Goal: Information Seeking & Learning: Find specific fact

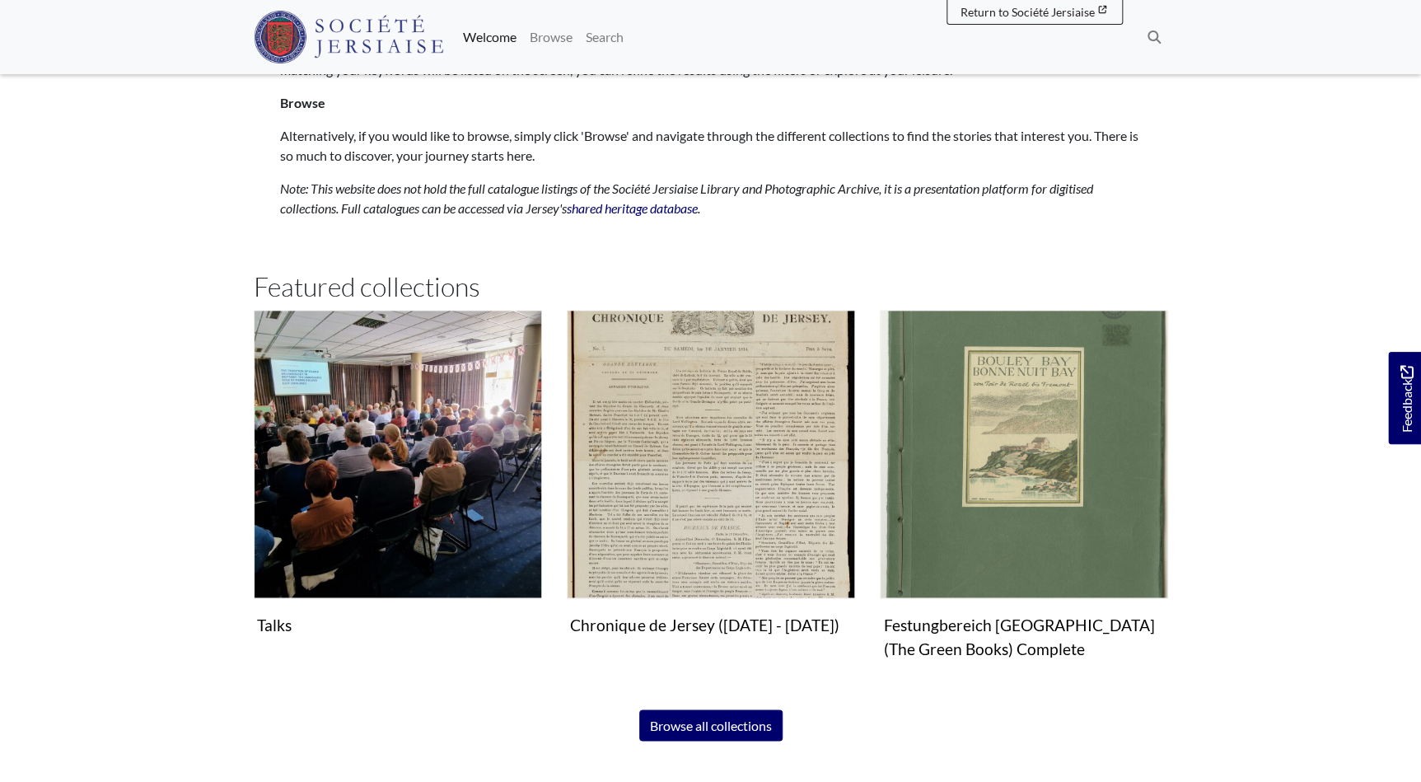
scroll to position [898, 0]
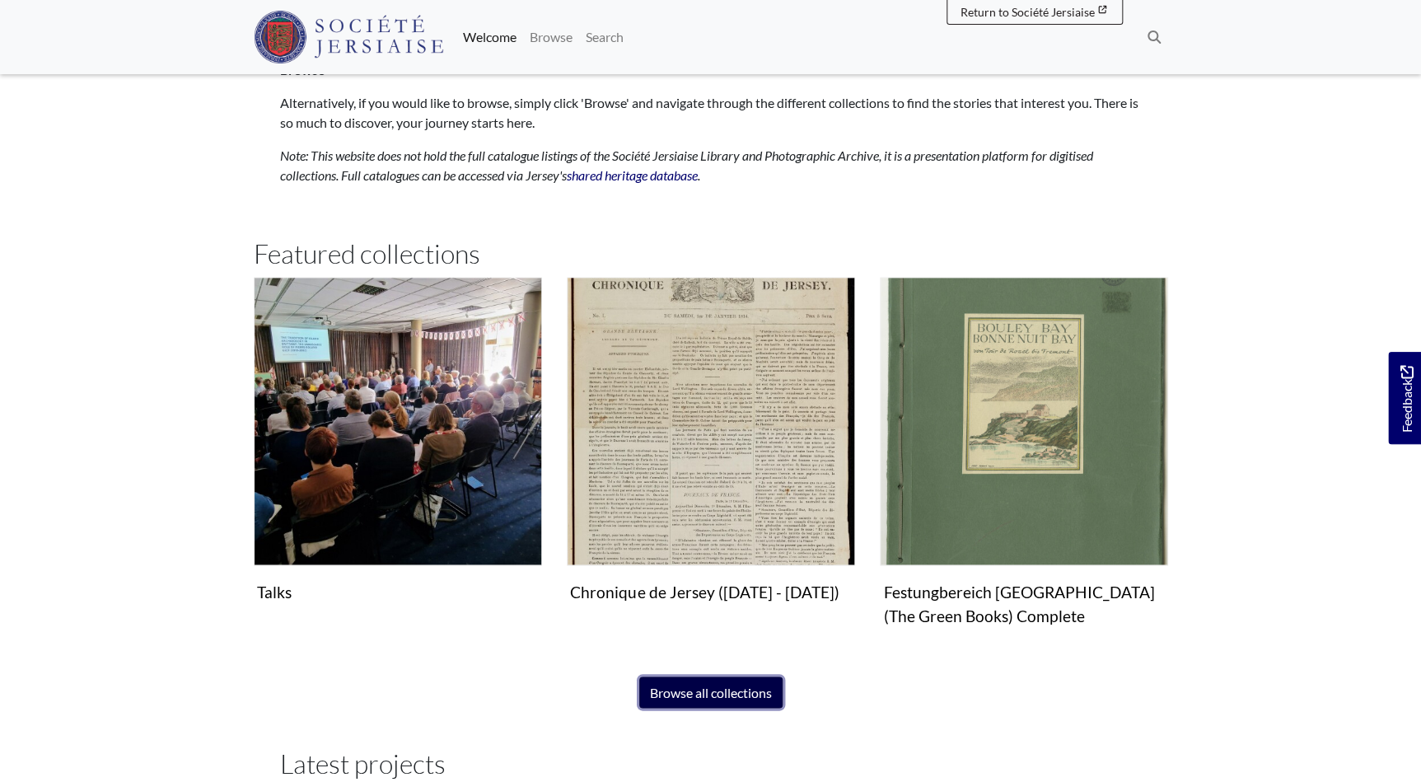
click at [684, 695] on link "Browse all collections" at bounding box center [710, 691] width 143 height 31
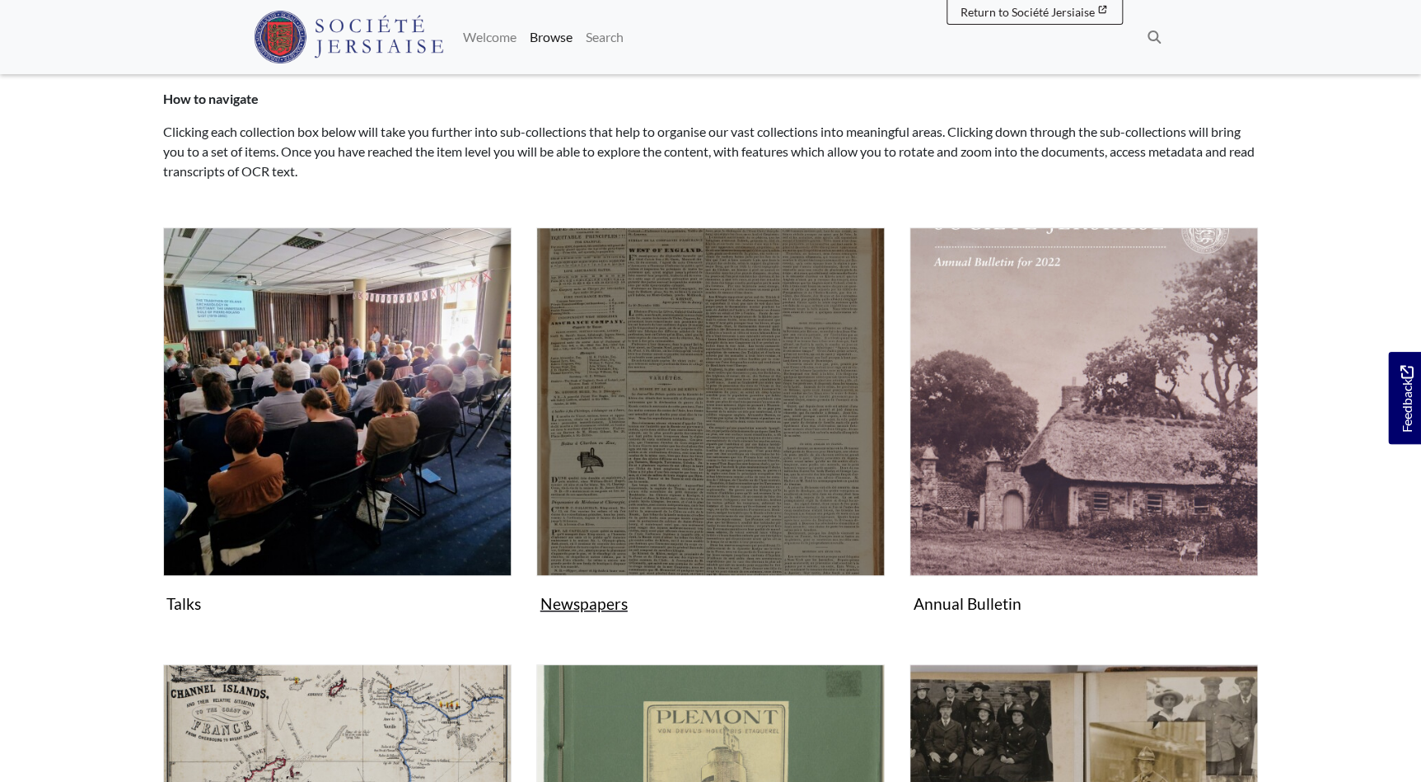
scroll to position [149, 0]
click at [704, 482] on img "Subcollection" at bounding box center [710, 401] width 348 height 348
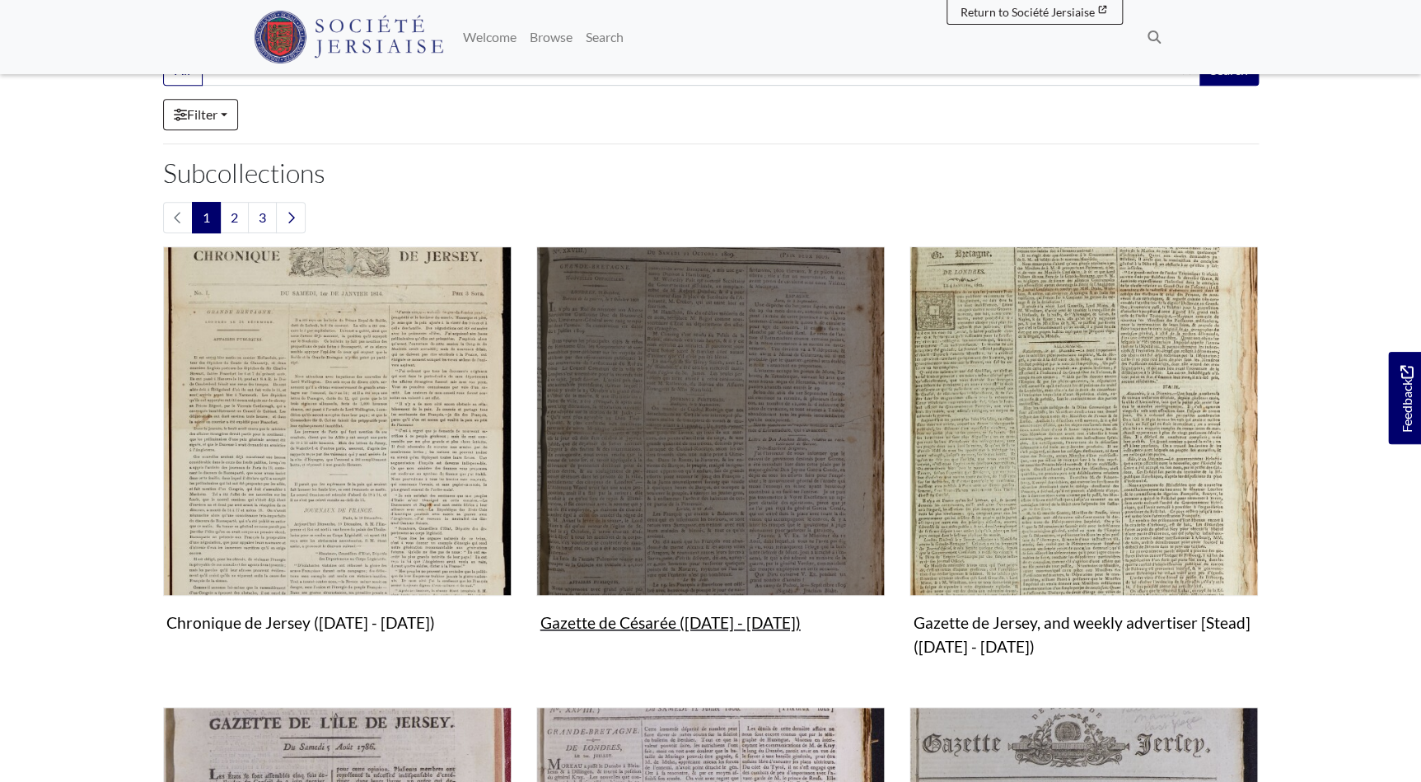
scroll to position [374, 0]
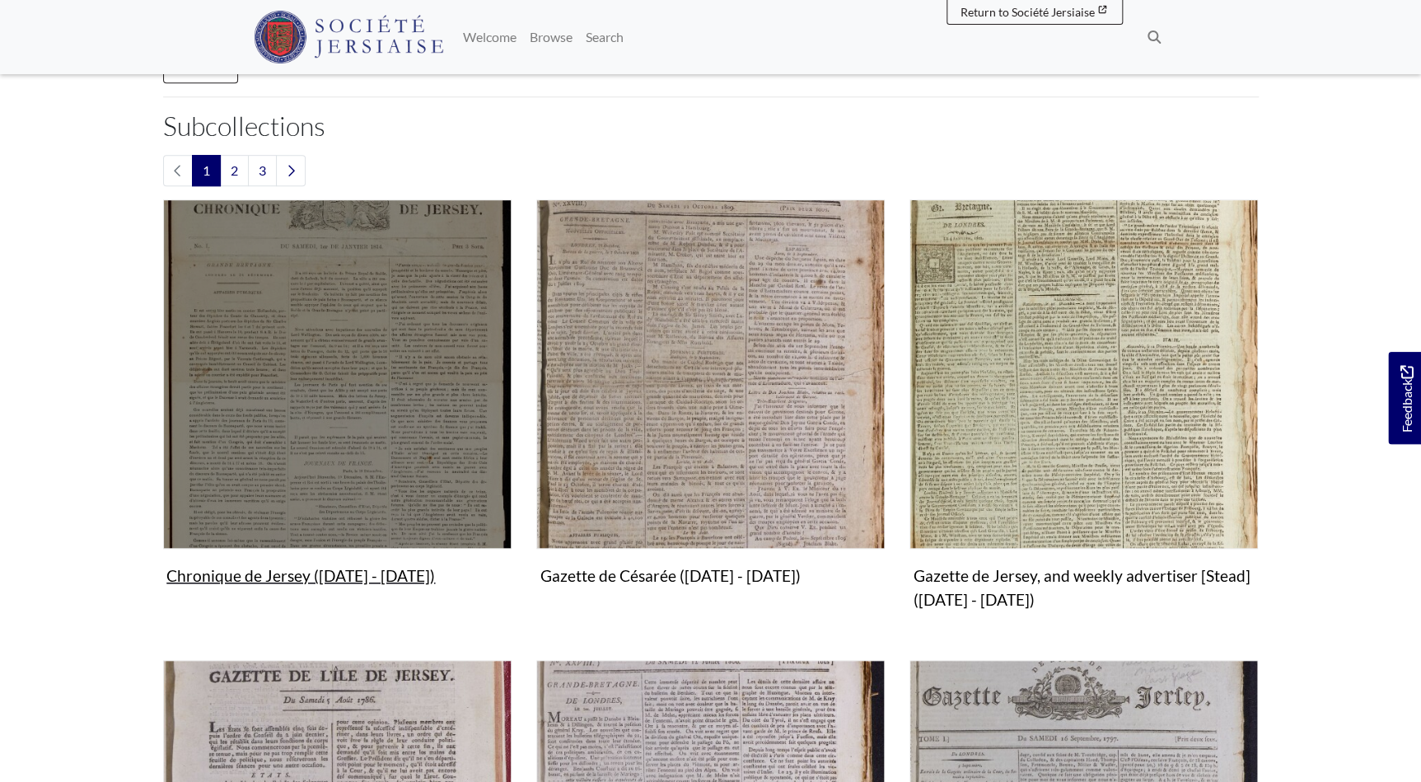
click at [354, 402] on img "Subcollection" at bounding box center [337, 373] width 348 height 348
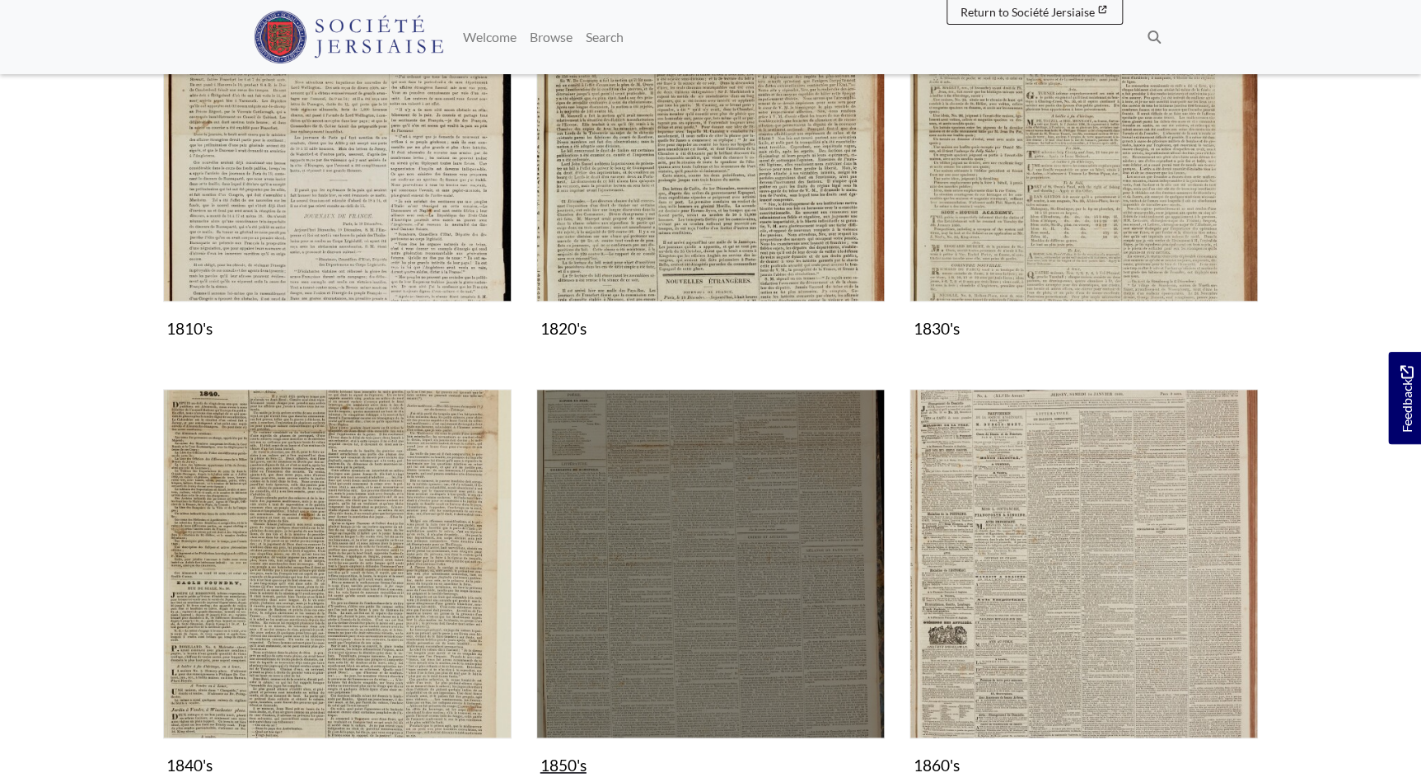
scroll to position [824, 0]
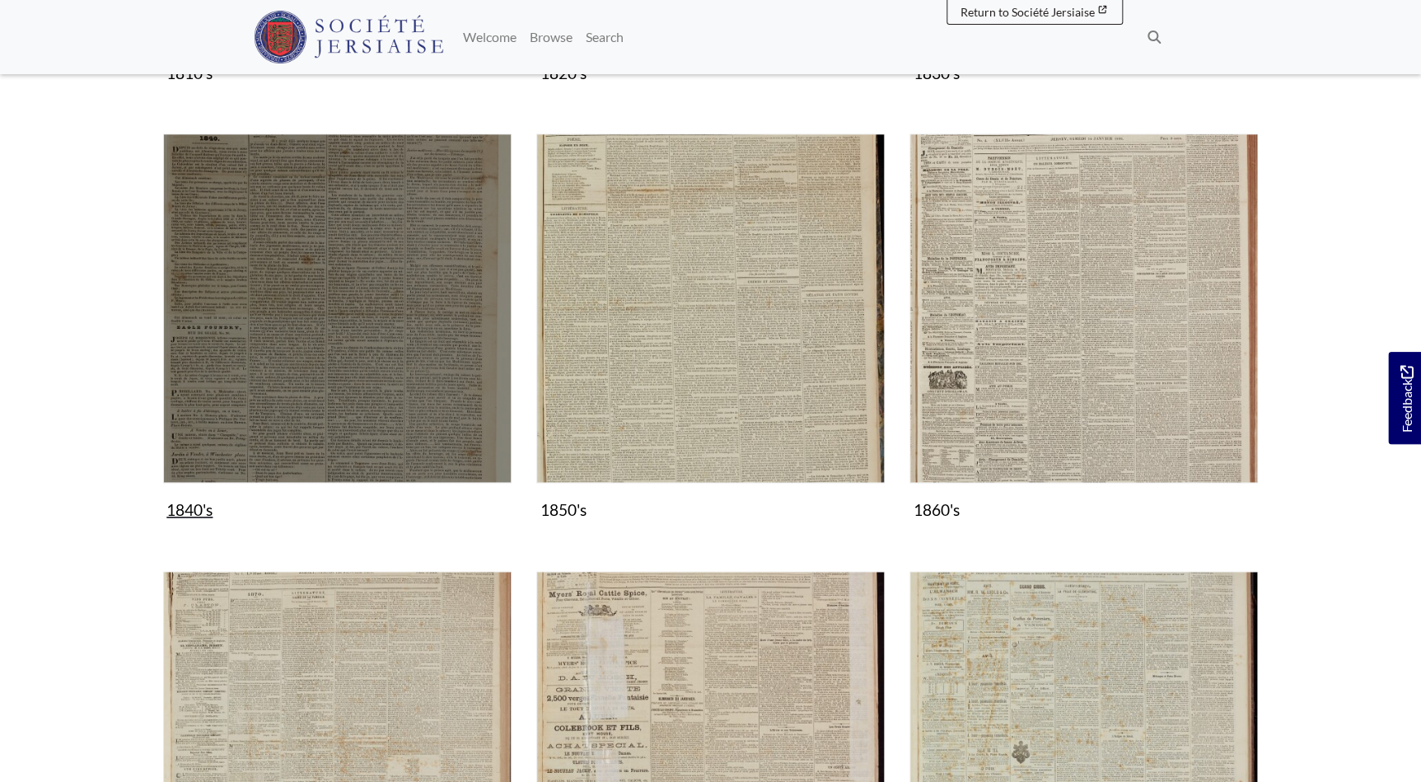
click at [419, 393] on img "Subcollection" at bounding box center [337, 307] width 348 height 348
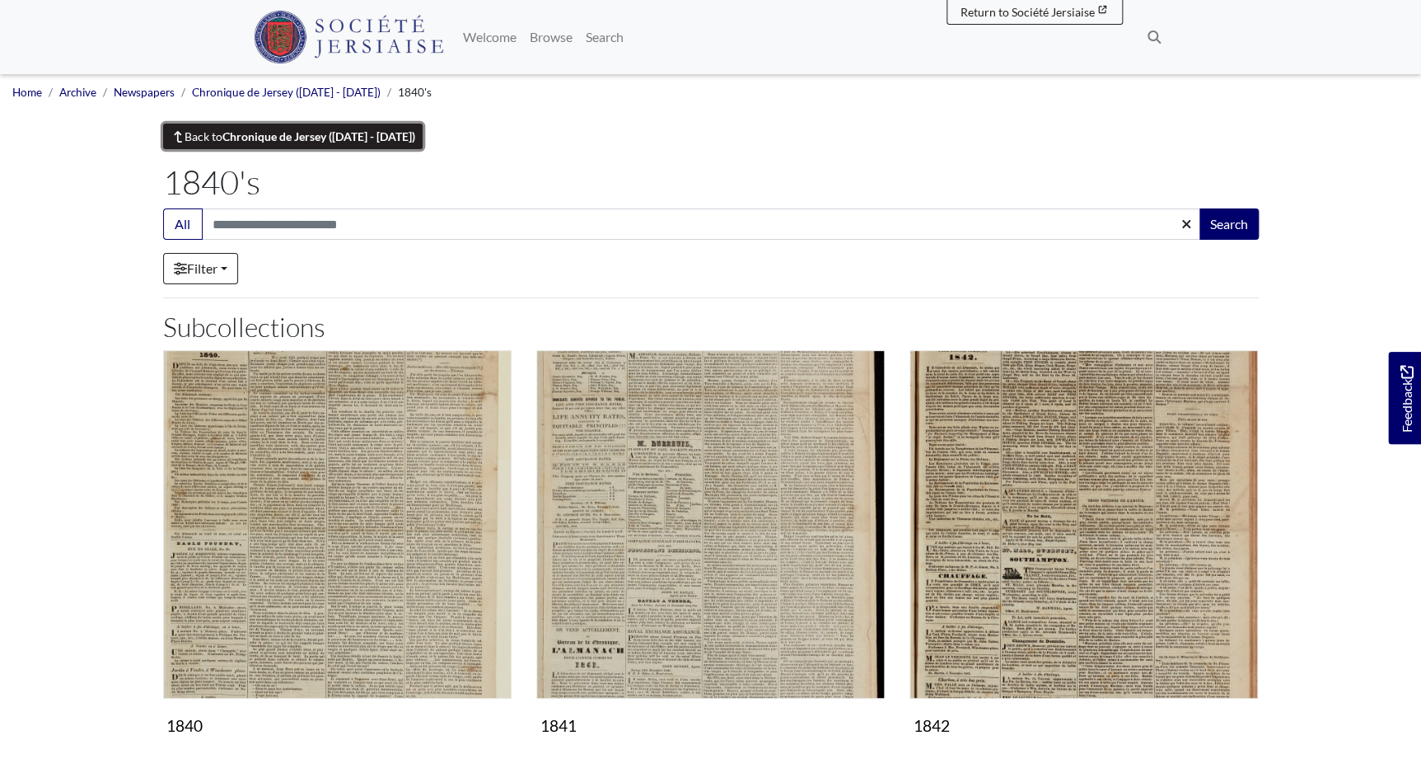
click at [215, 136] on link "Back to Chronique de Jersey (1814 - 1959)" at bounding box center [293, 137] width 260 height 26
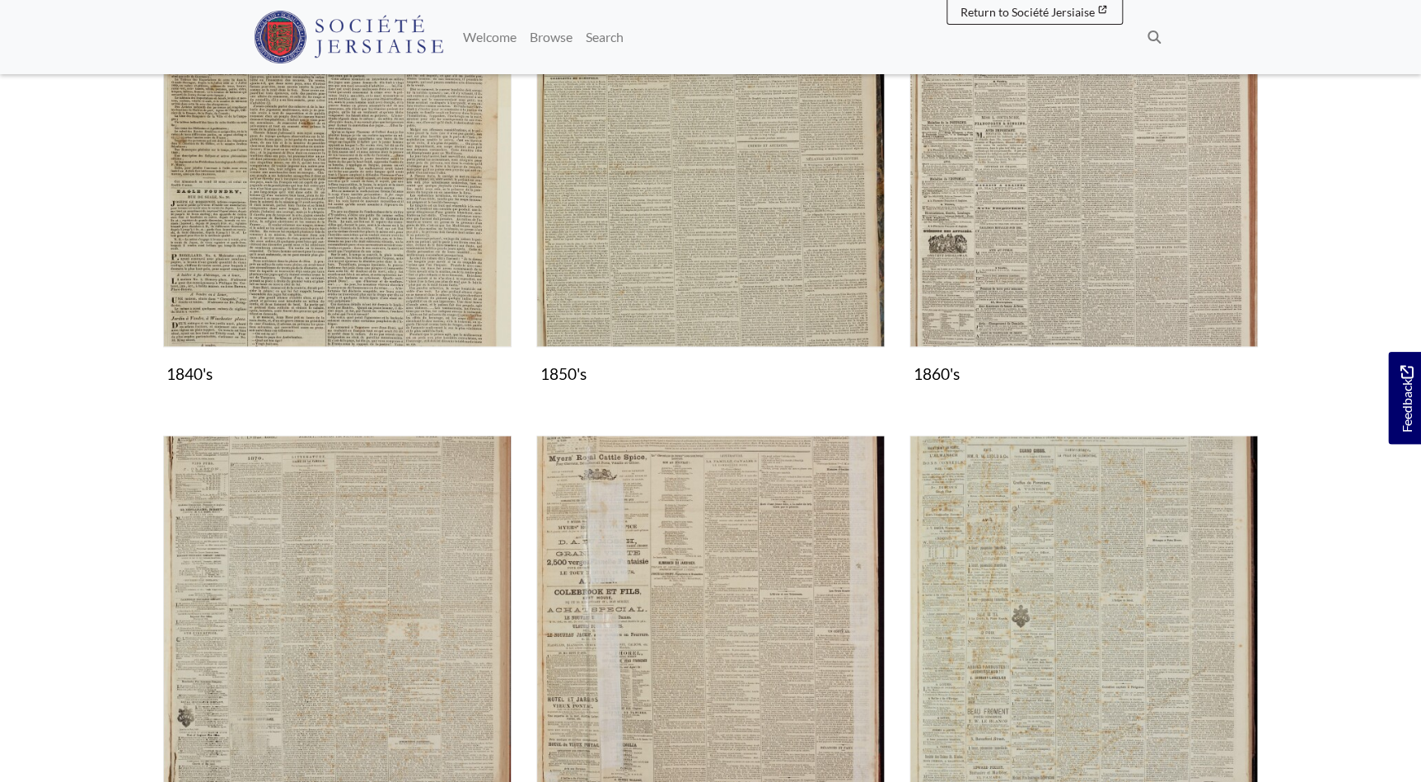
scroll to position [1348, 0]
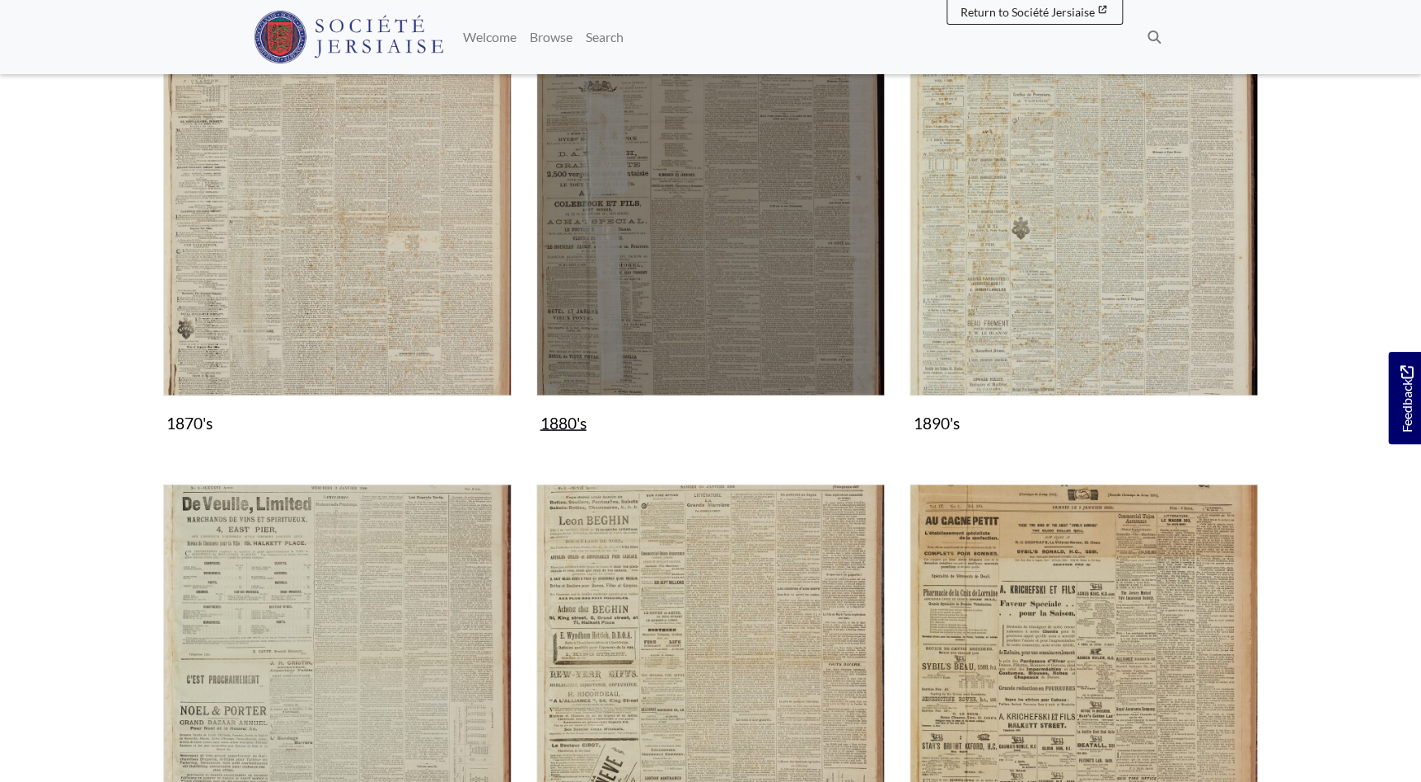
click at [727, 313] on img "Subcollection" at bounding box center [710, 221] width 348 height 348
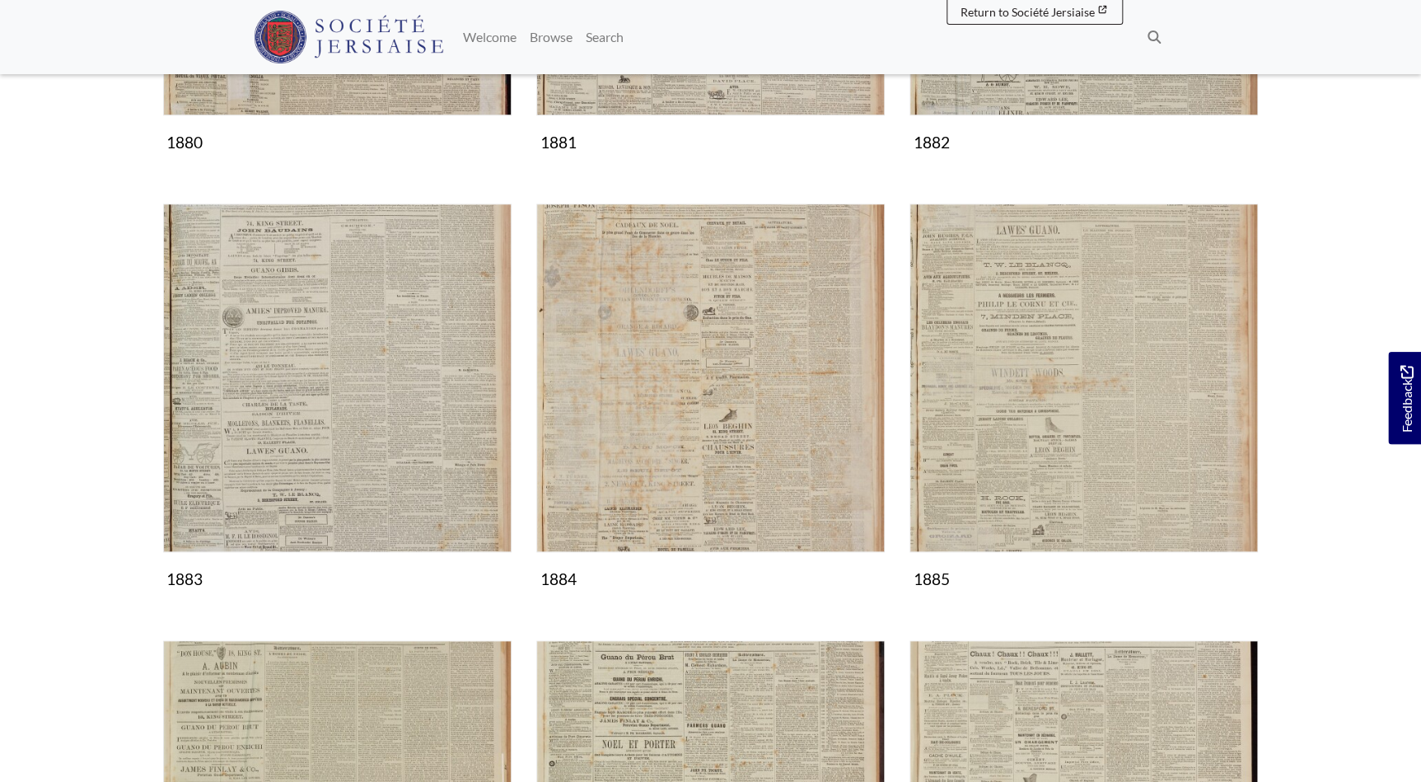
scroll to position [599, 0]
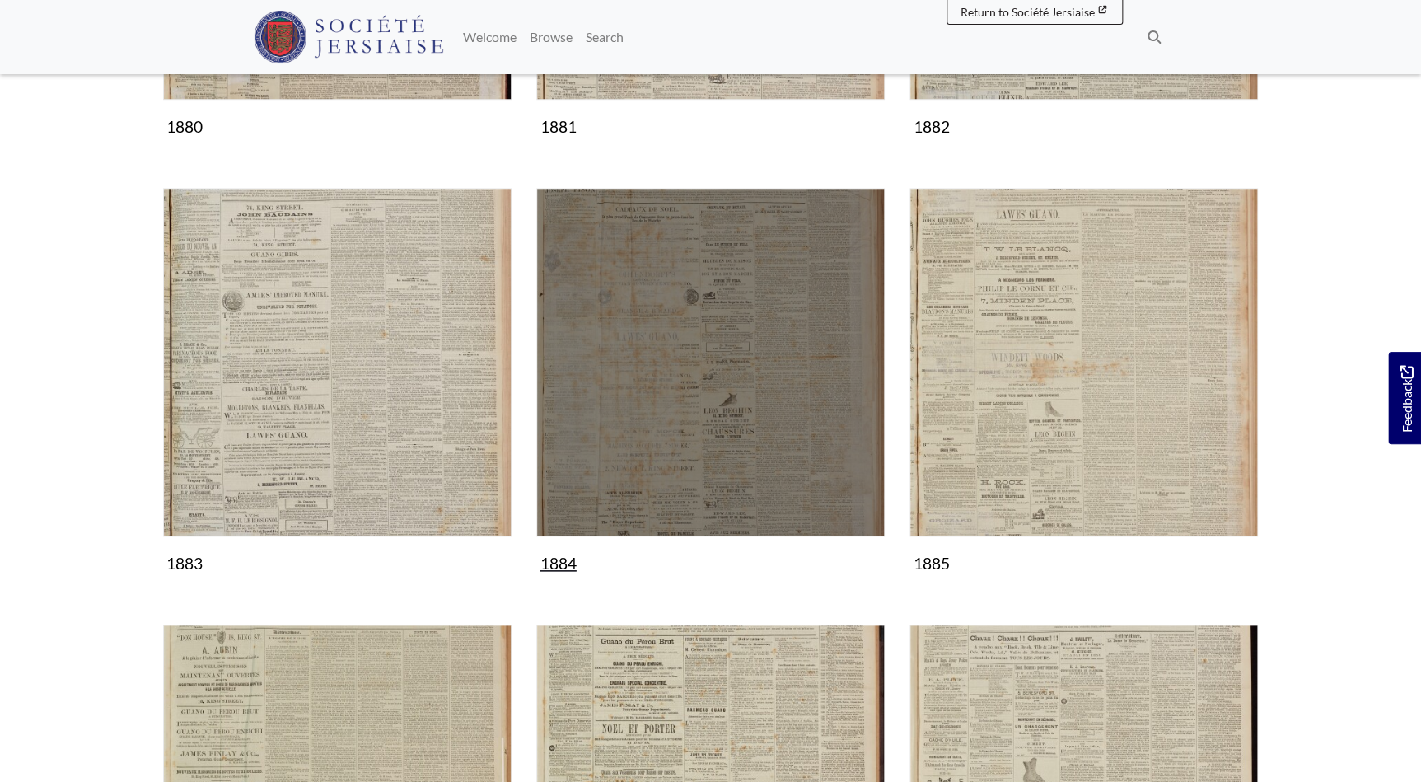
click at [653, 400] on img "Subcollection" at bounding box center [710, 362] width 348 height 348
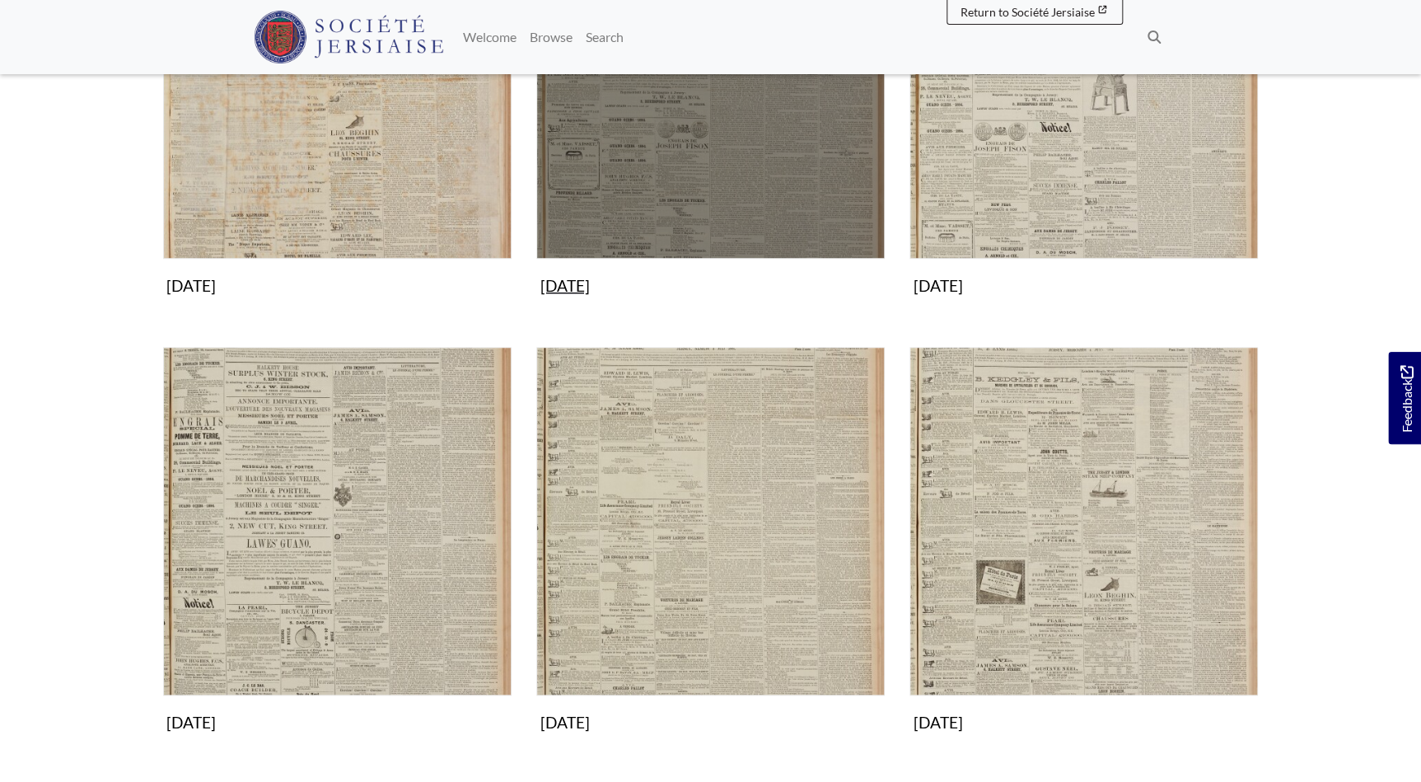
scroll to position [449, 0]
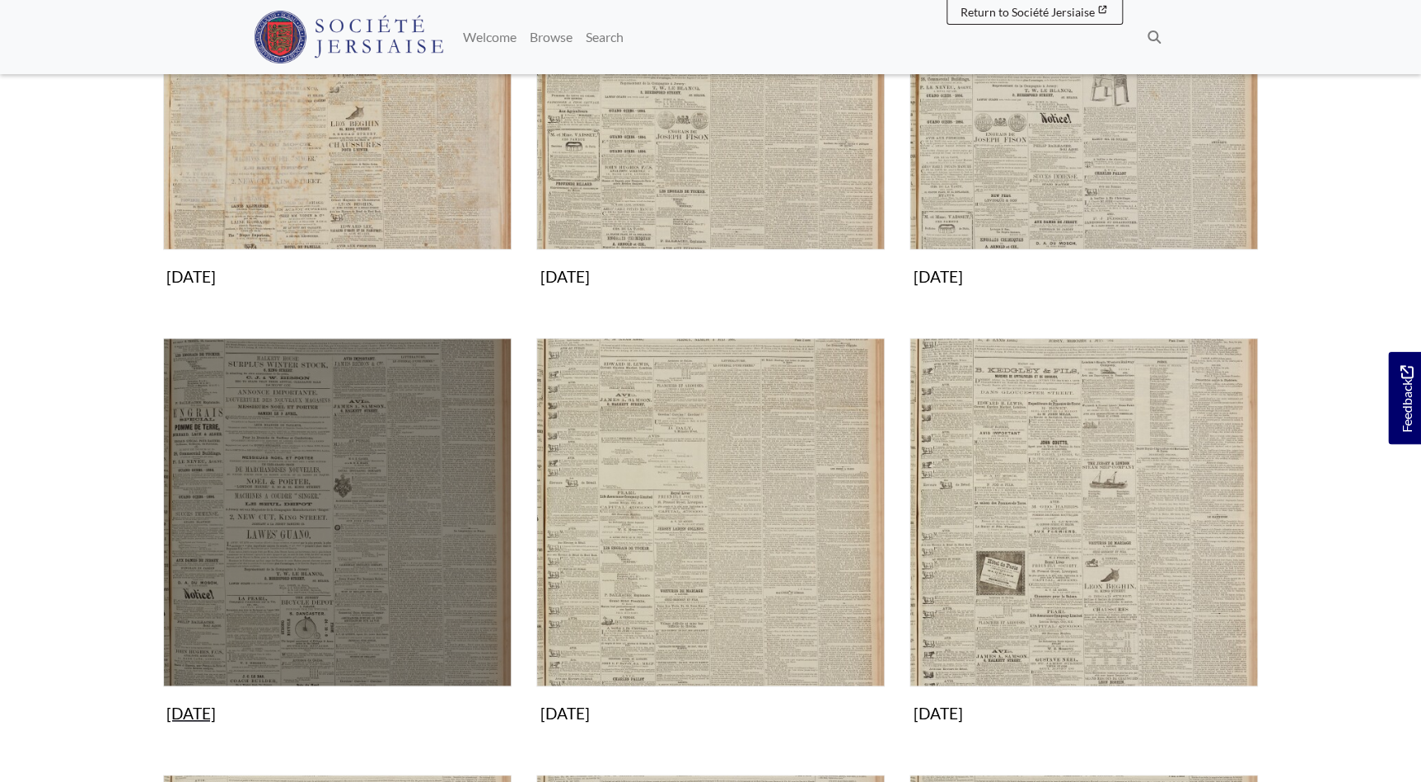
click at [378, 528] on img "Subcollection" at bounding box center [337, 512] width 348 height 348
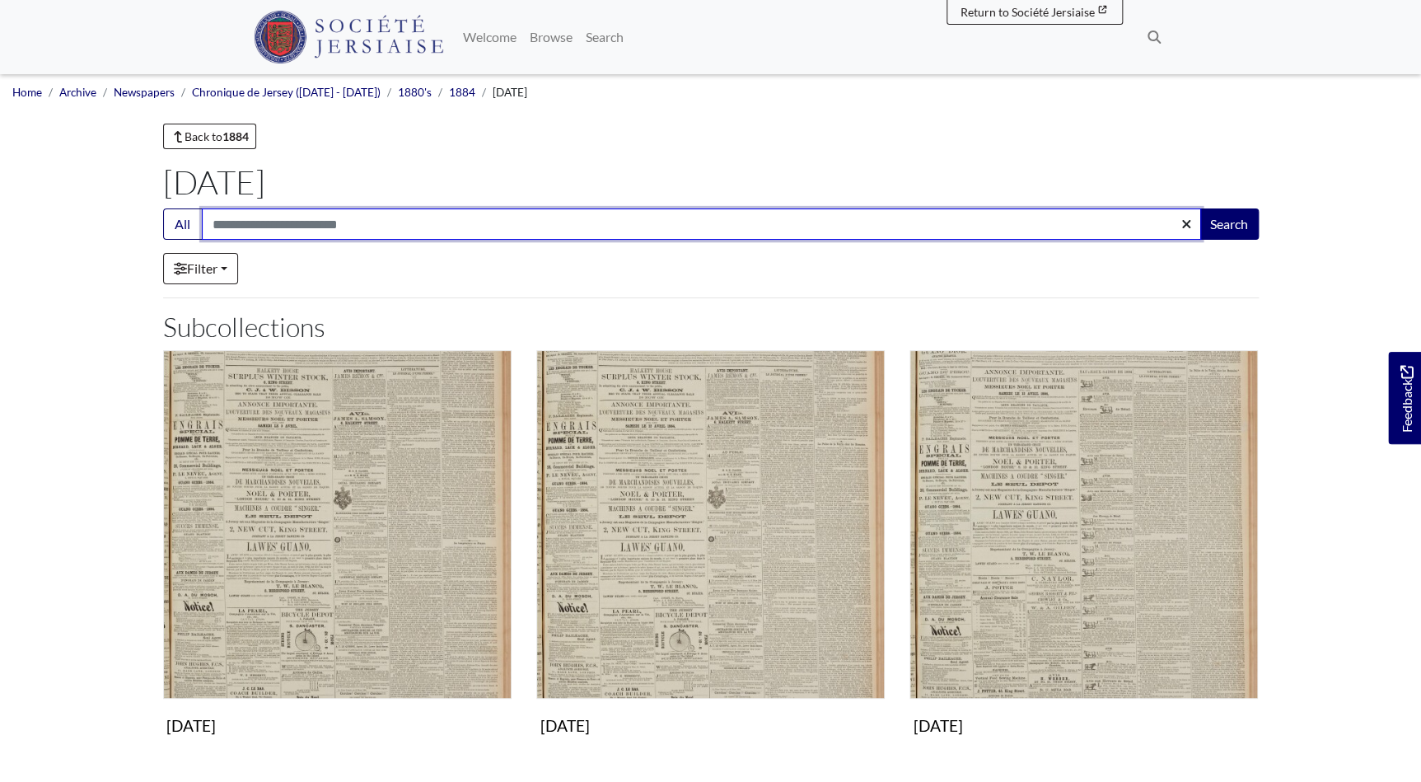
click at [317, 223] on input "Search:" at bounding box center [701, 223] width 999 height 31
type input "*******"
click at [1200, 208] on button "Search" at bounding box center [1229, 223] width 59 height 31
click at [304, 222] on input "*******" at bounding box center [701, 223] width 999 height 31
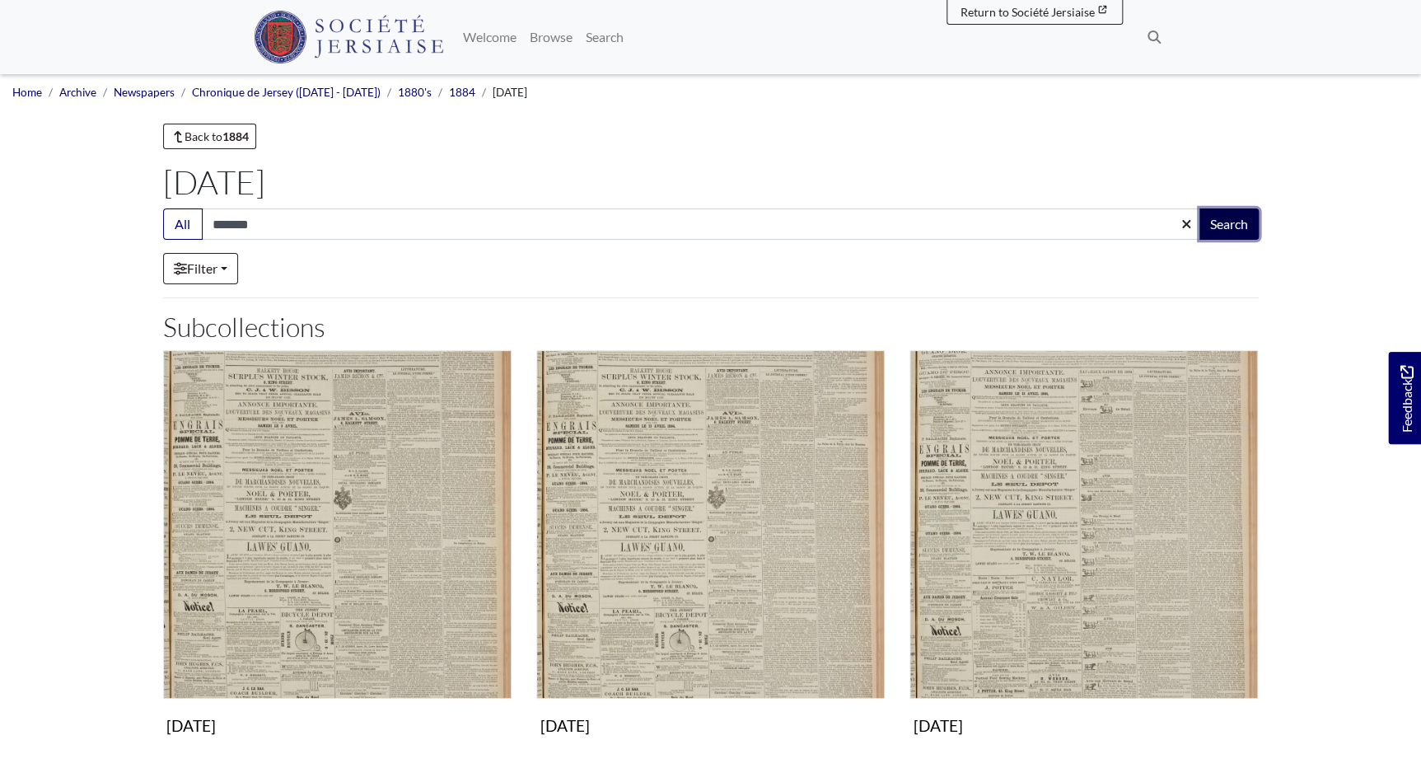
click at [1218, 217] on button "Search" at bounding box center [1229, 223] width 59 height 31
click at [200, 145] on link "Back to 1884" at bounding box center [210, 137] width 94 height 26
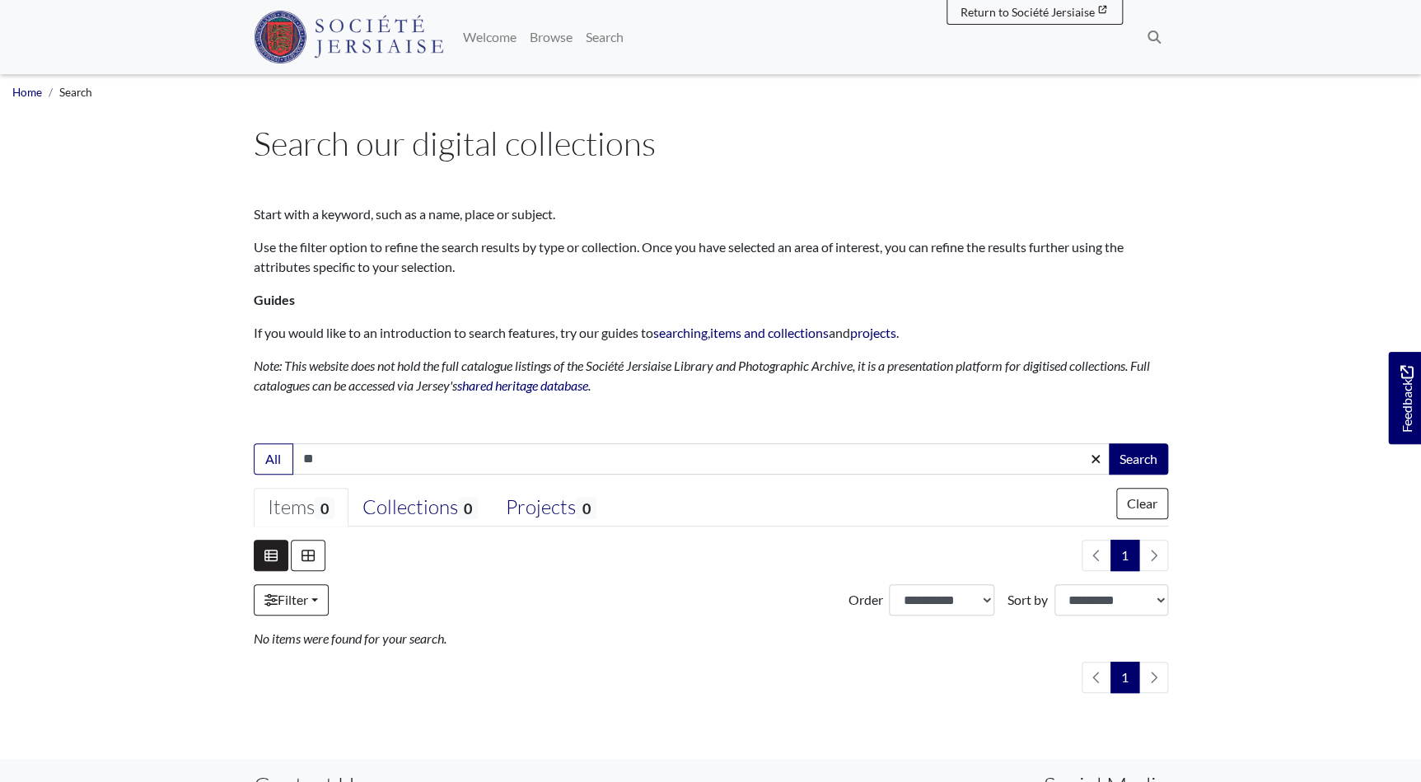
type input "*"
type input "*******"
click at [1109, 443] on button "Search" at bounding box center [1138, 458] width 59 height 31
click at [1143, 503] on button "Clear" at bounding box center [1142, 503] width 52 height 31
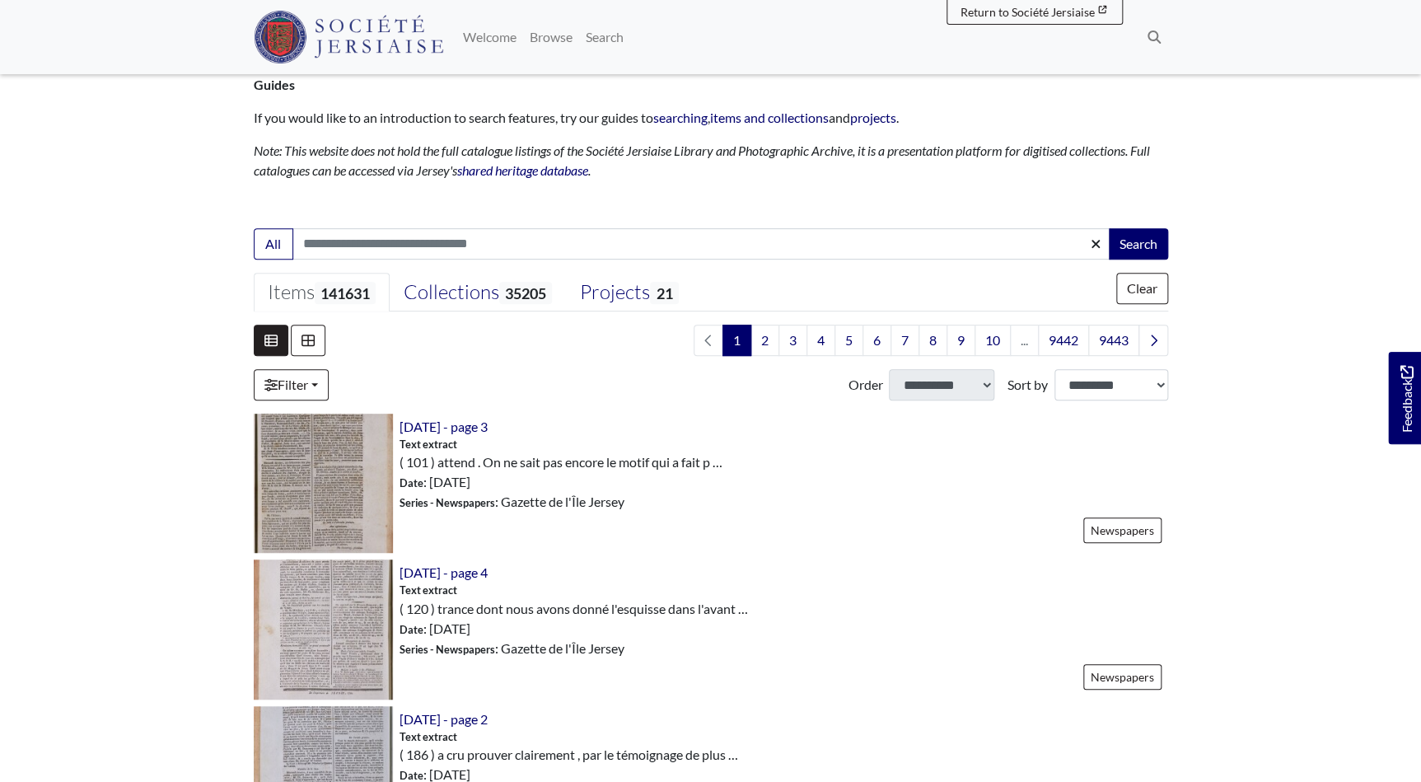
scroll to position [224, 0]
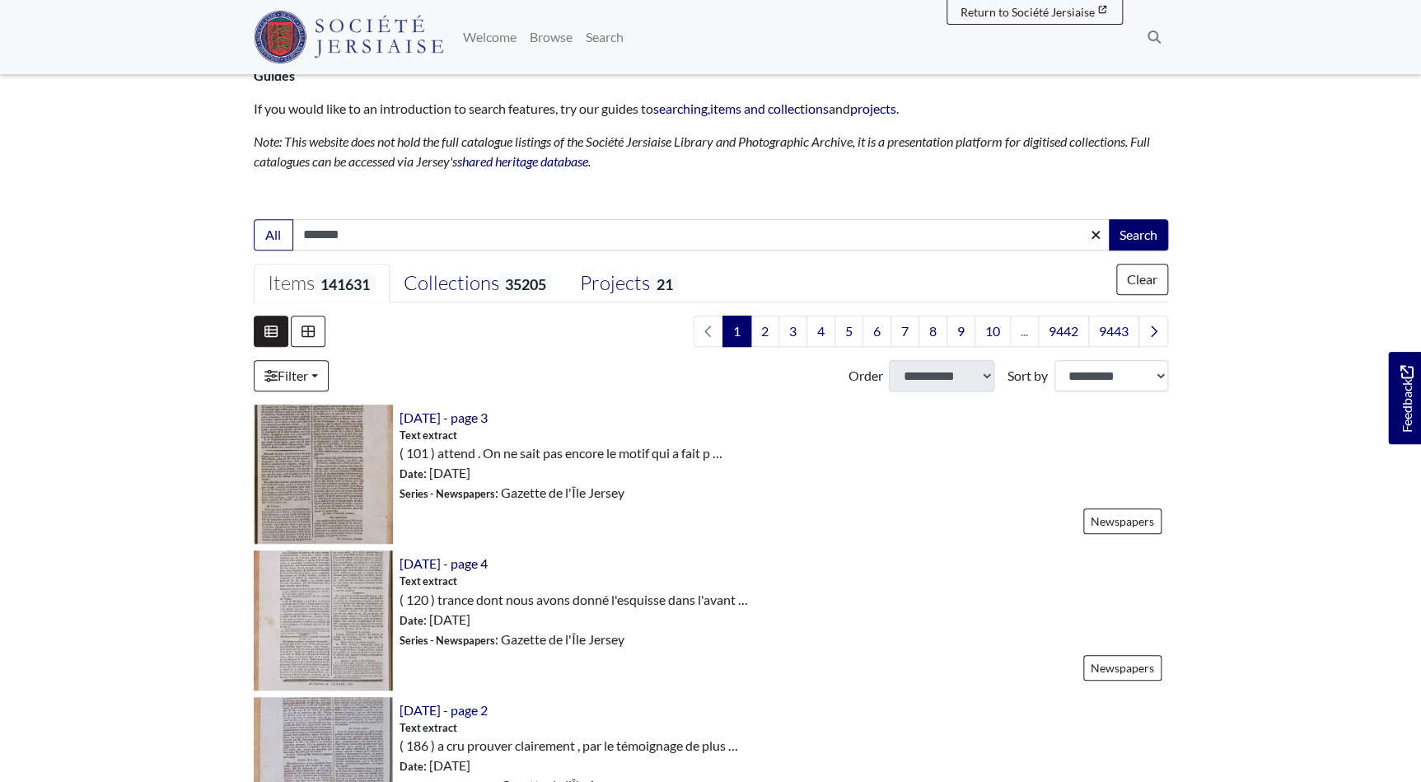
type input "*******"
click at [1109, 219] on button "Search" at bounding box center [1138, 234] width 59 height 31
drag, startPoint x: 1136, startPoint y: 263, endPoint x: 1135, endPoint y: 277, distance: 14.0
click at [1135, 274] on button "Clear" at bounding box center [1142, 279] width 52 height 31
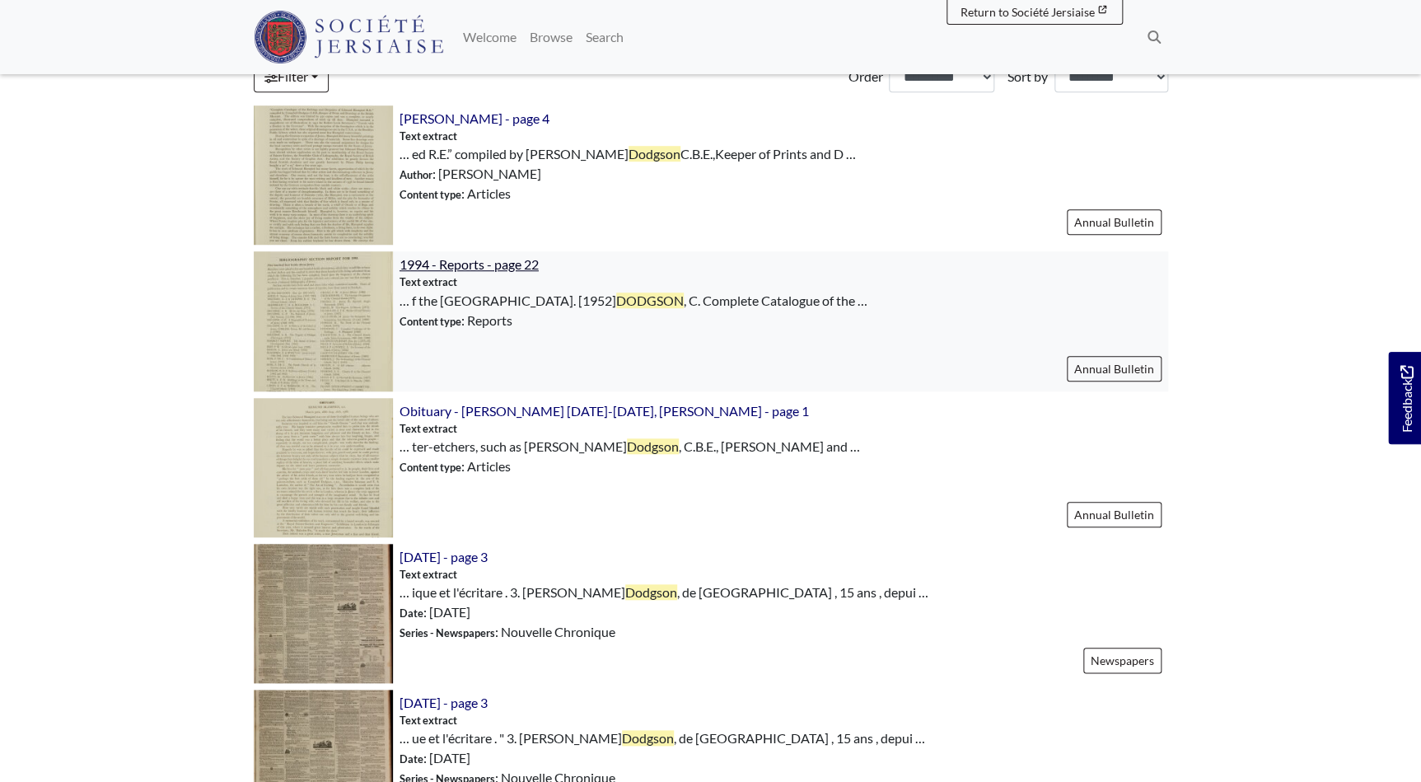
scroll to position [524, 0]
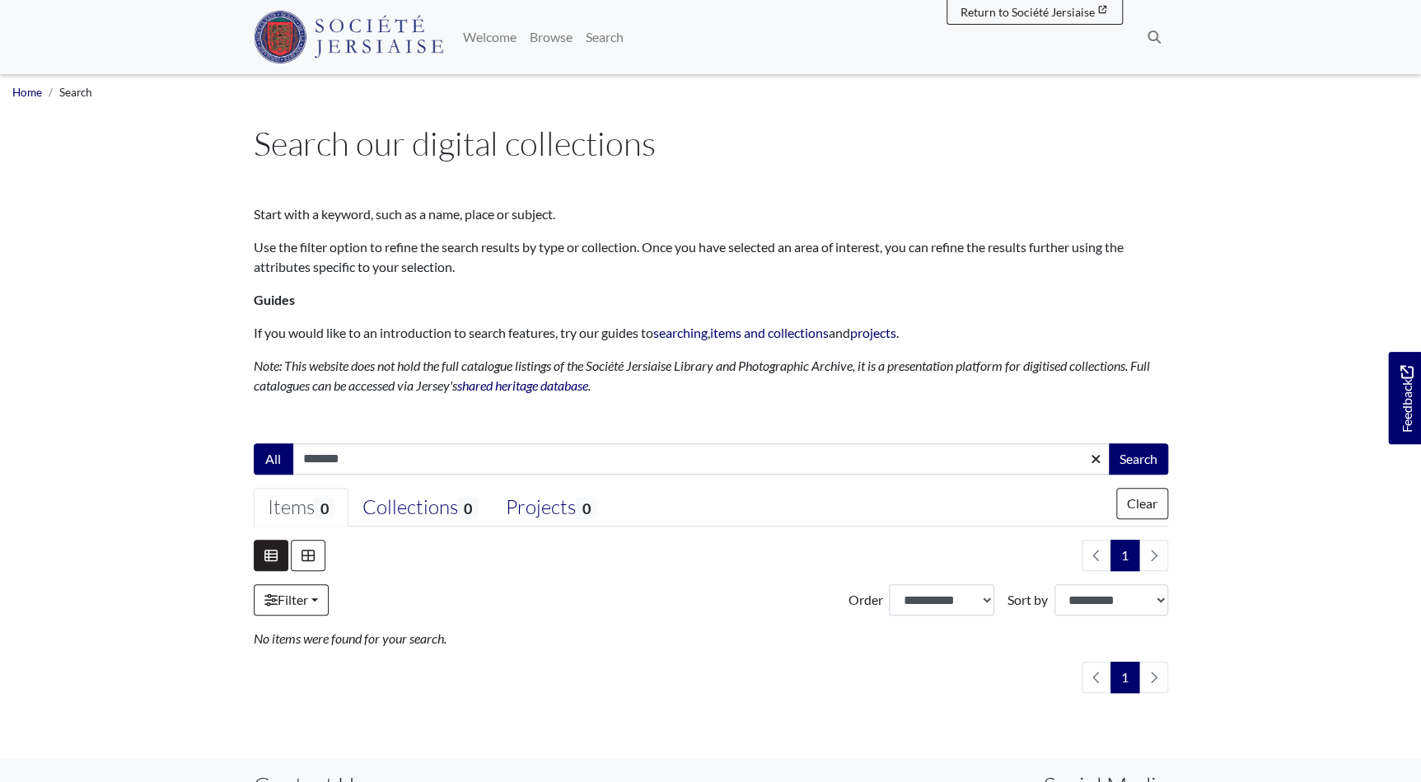
drag, startPoint x: 323, startPoint y: 459, endPoint x: 293, endPoint y: 451, distance: 30.6
click at [286, 461] on div "All ******* Search" at bounding box center [711, 458] width 914 height 31
type input "*******"
click at [1133, 461] on button "Search" at bounding box center [1138, 458] width 59 height 31
click at [1148, 501] on button "Clear" at bounding box center [1142, 503] width 52 height 31
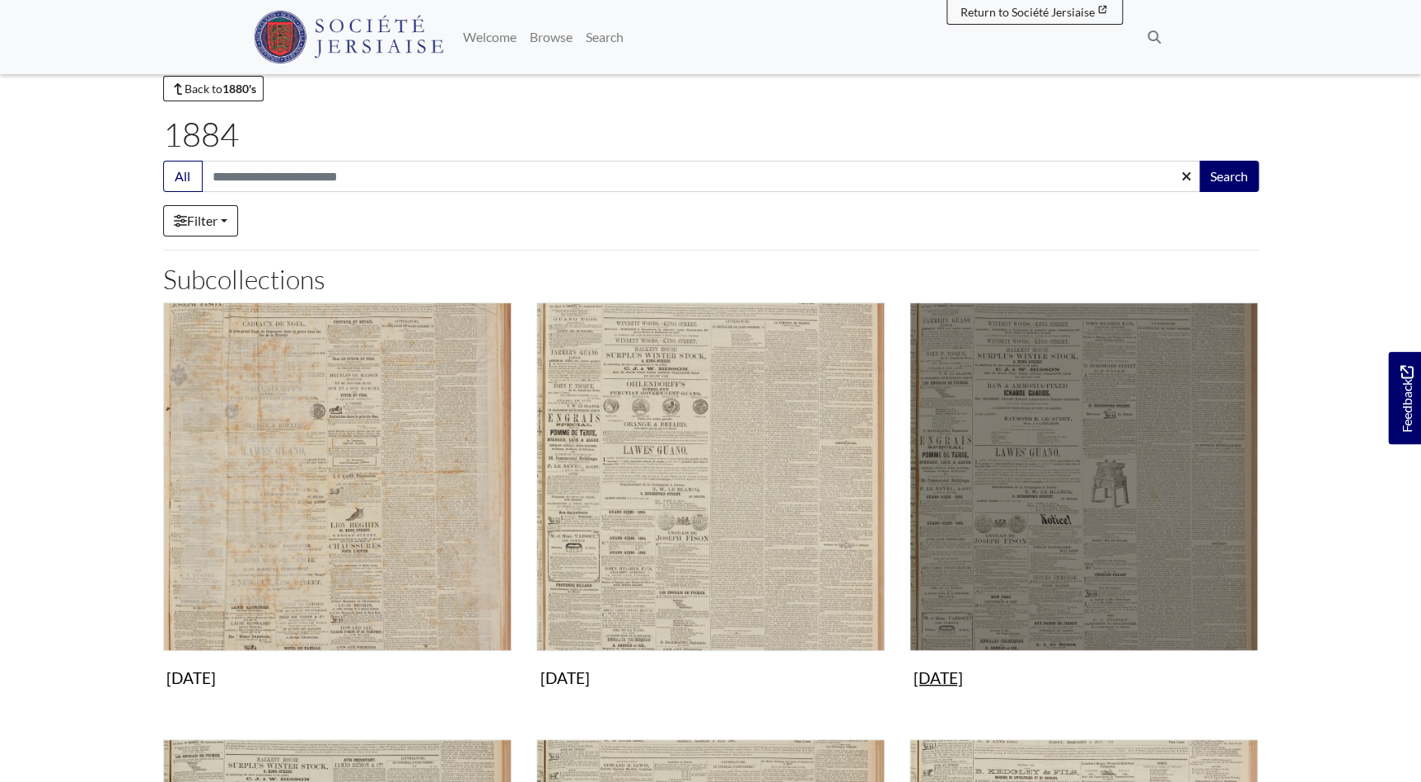
scroll to position [74, 0]
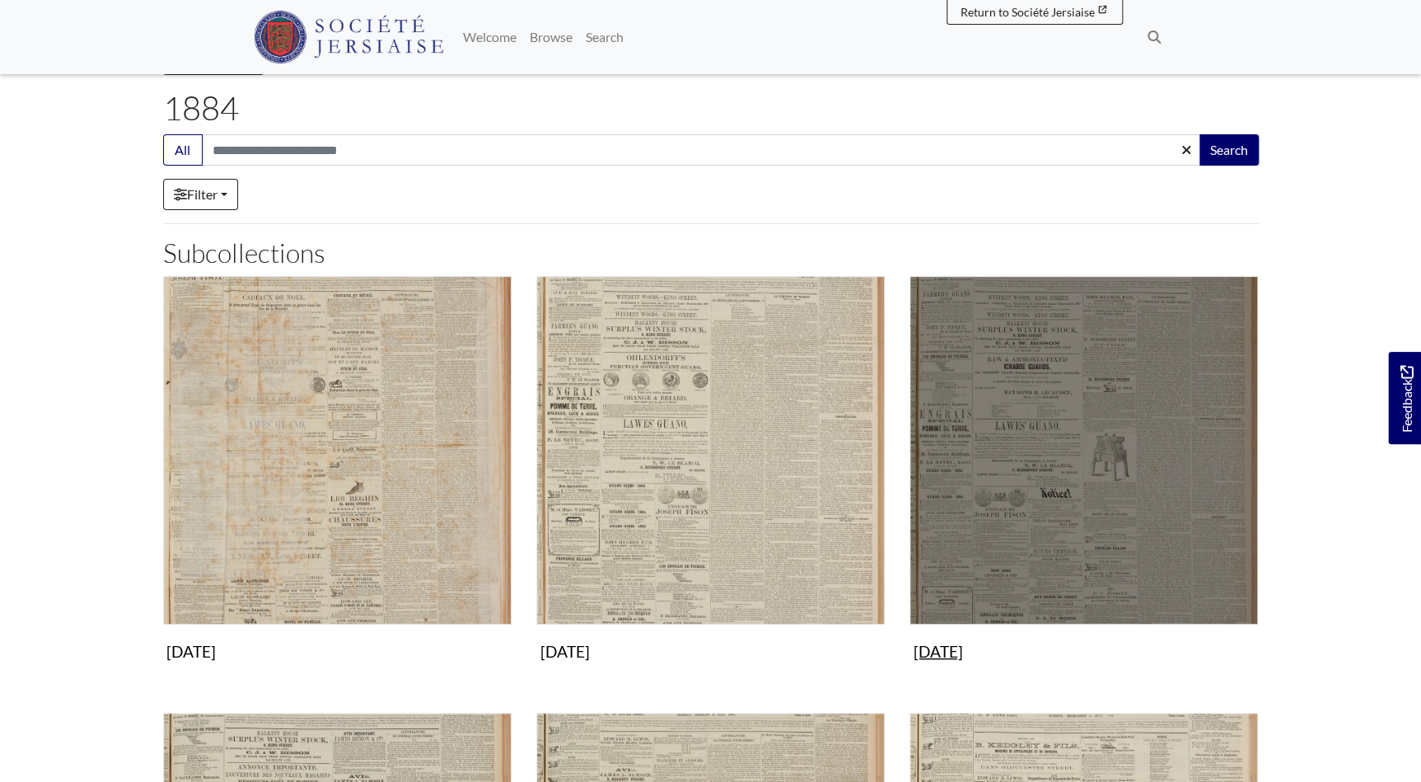
click at [1063, 515] on img "Subcollection" at bounding box center [1084, 450] width 348 height 348
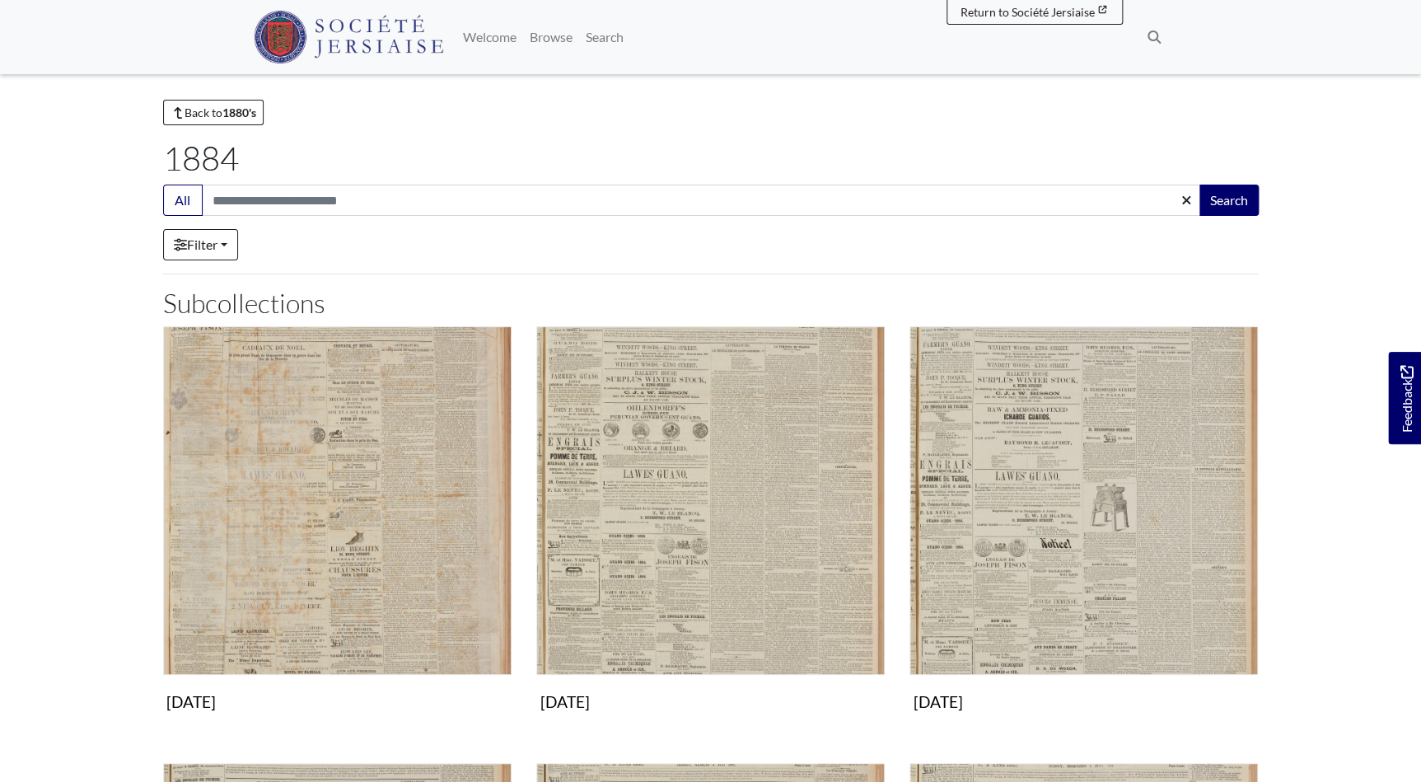
scroll to position [0, 0]
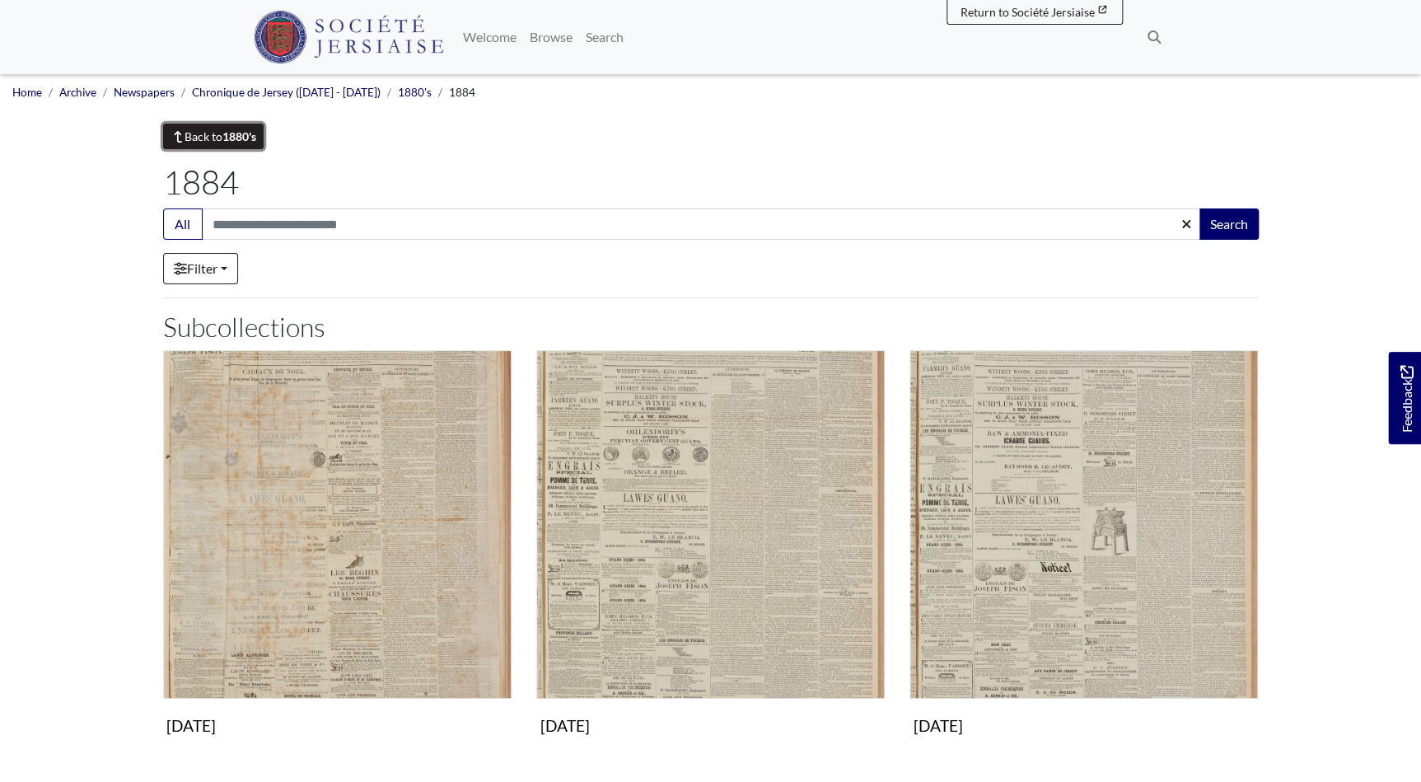
click at [223, 134] on link "Back to 1880's" at bounding box center [213, 137] width 101 height 26
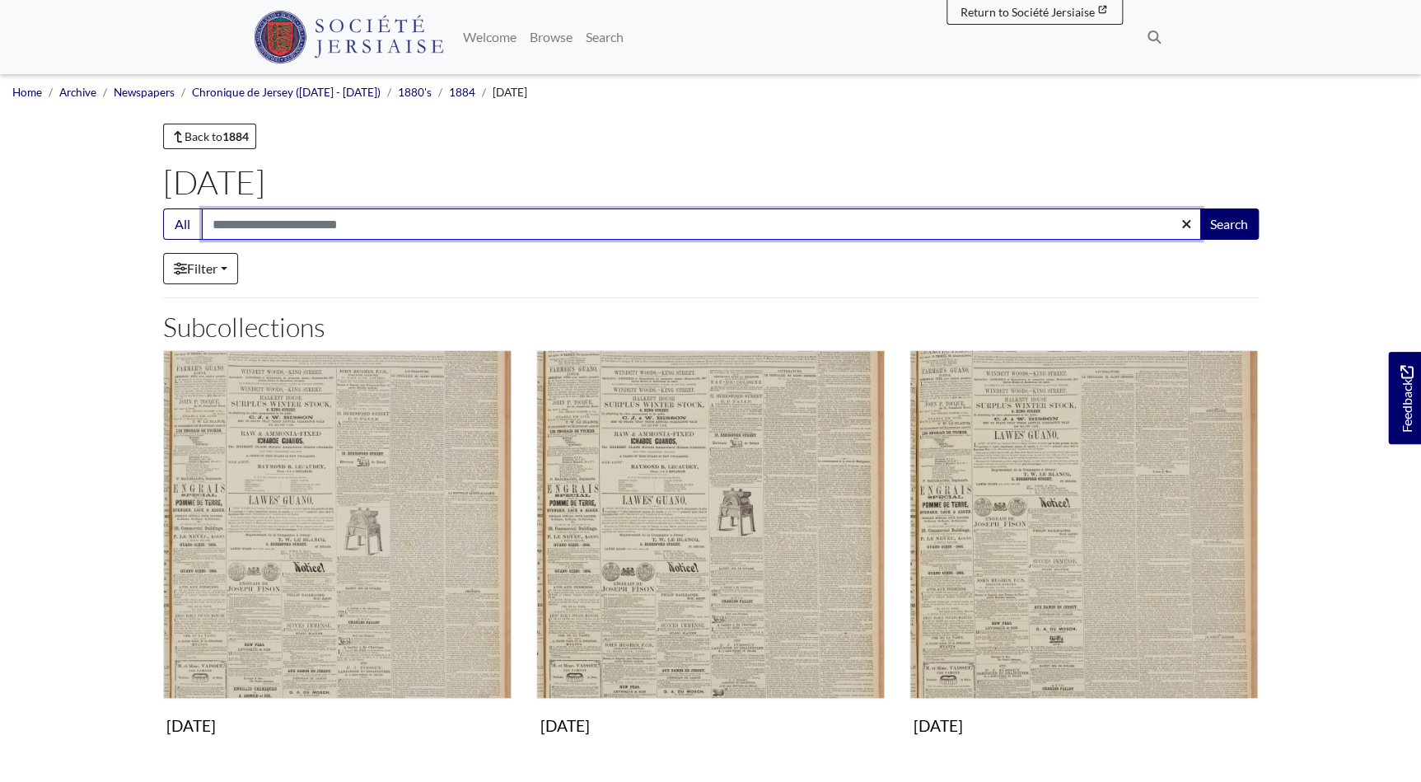
click at [268, 223] on input "Search:" at bounding box center [701, 223] width 999 height 31
type input "*******"
click at [1200, 208] on button "Search" at bounding box center [1229, 223] width 59 height 31
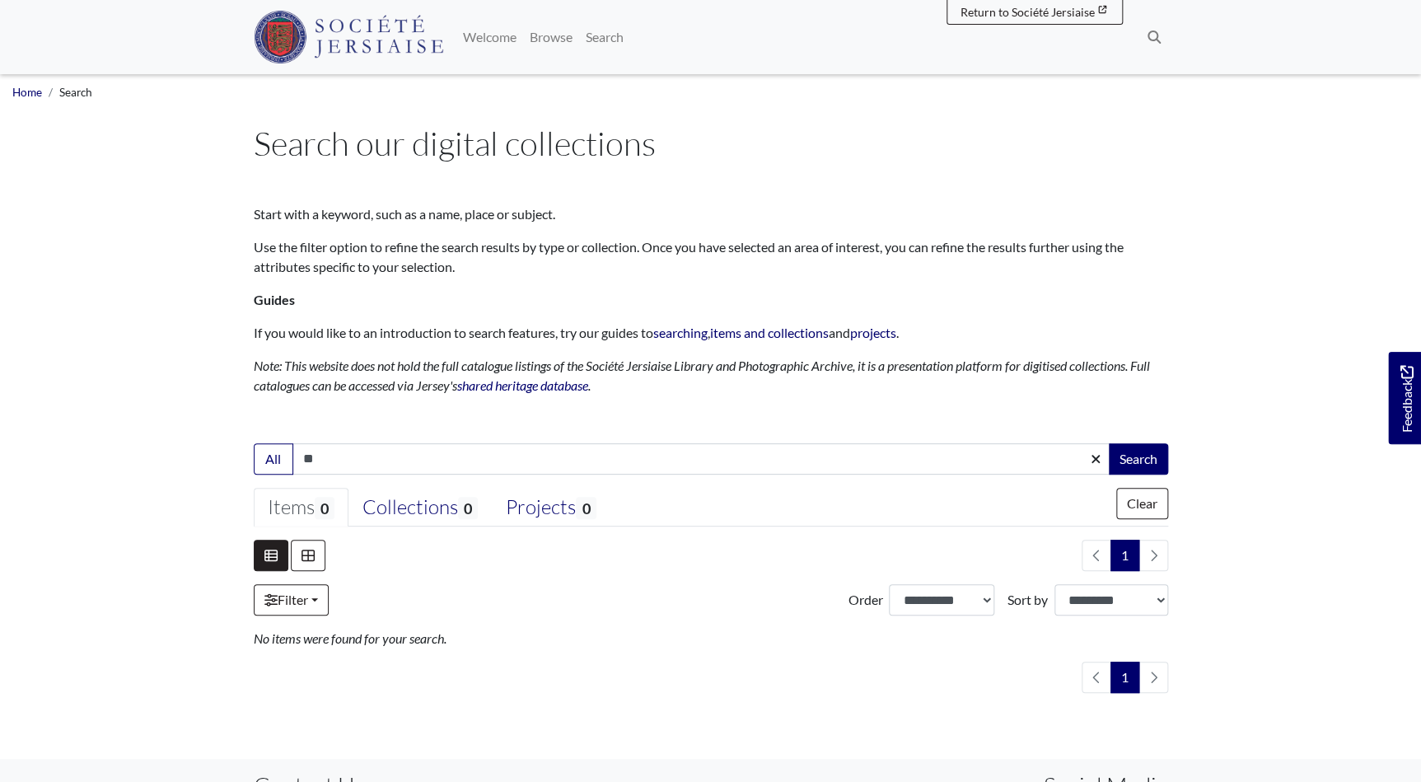
type input "*"
type input "*******"
click at [1109, 443] on button "Search" at bounding box center [1138, 458] width 59 height 31
drag, startPoint x: 349, startPoint y: 470, endPoint x: 220, endPoint y: 475, distance: 129.4
click at [220, 475] on body "Menu" at bounding box center [710, 490] width 1421 height 981
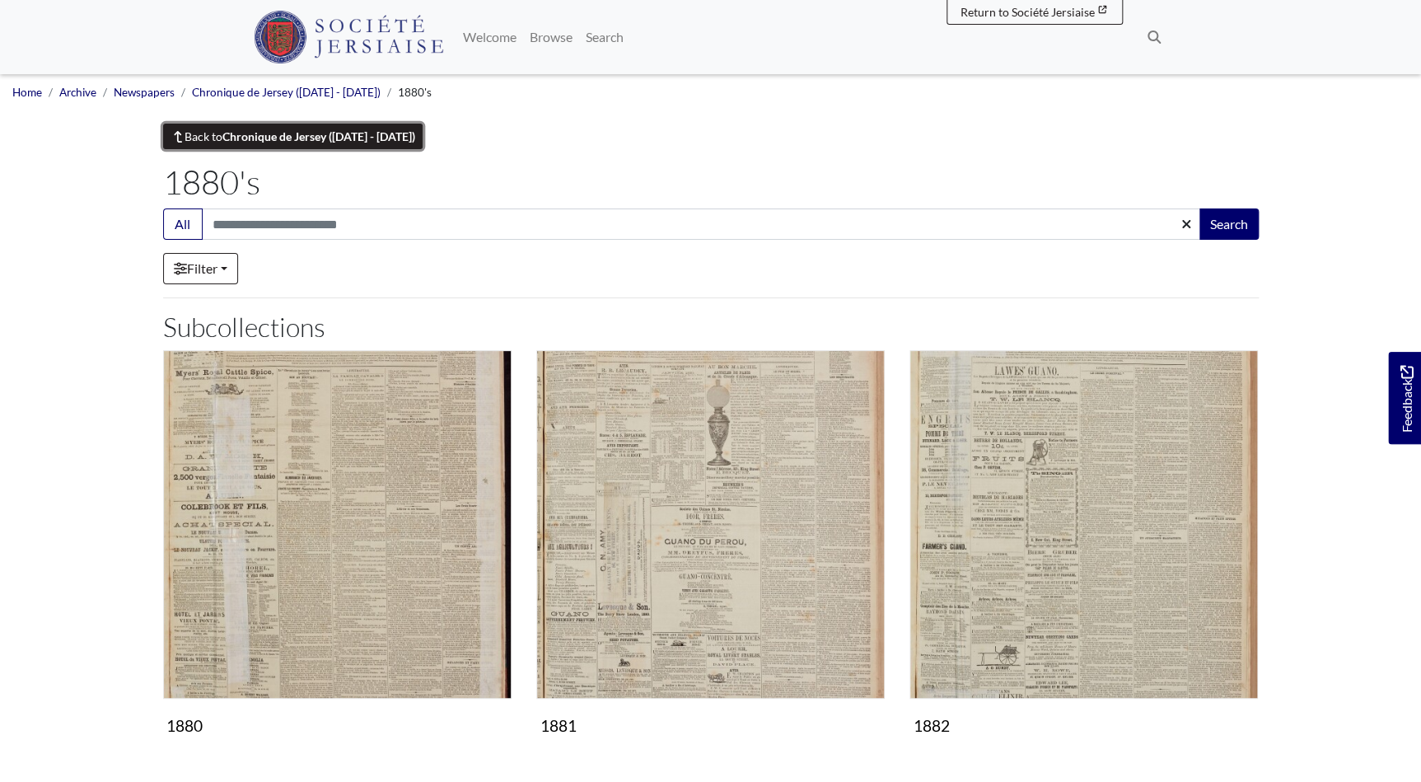
click at [203, 138] on link "Back to Chronique de Jersey (1814 - 1959)" at bounding box center [293, 137] width 260 height 26
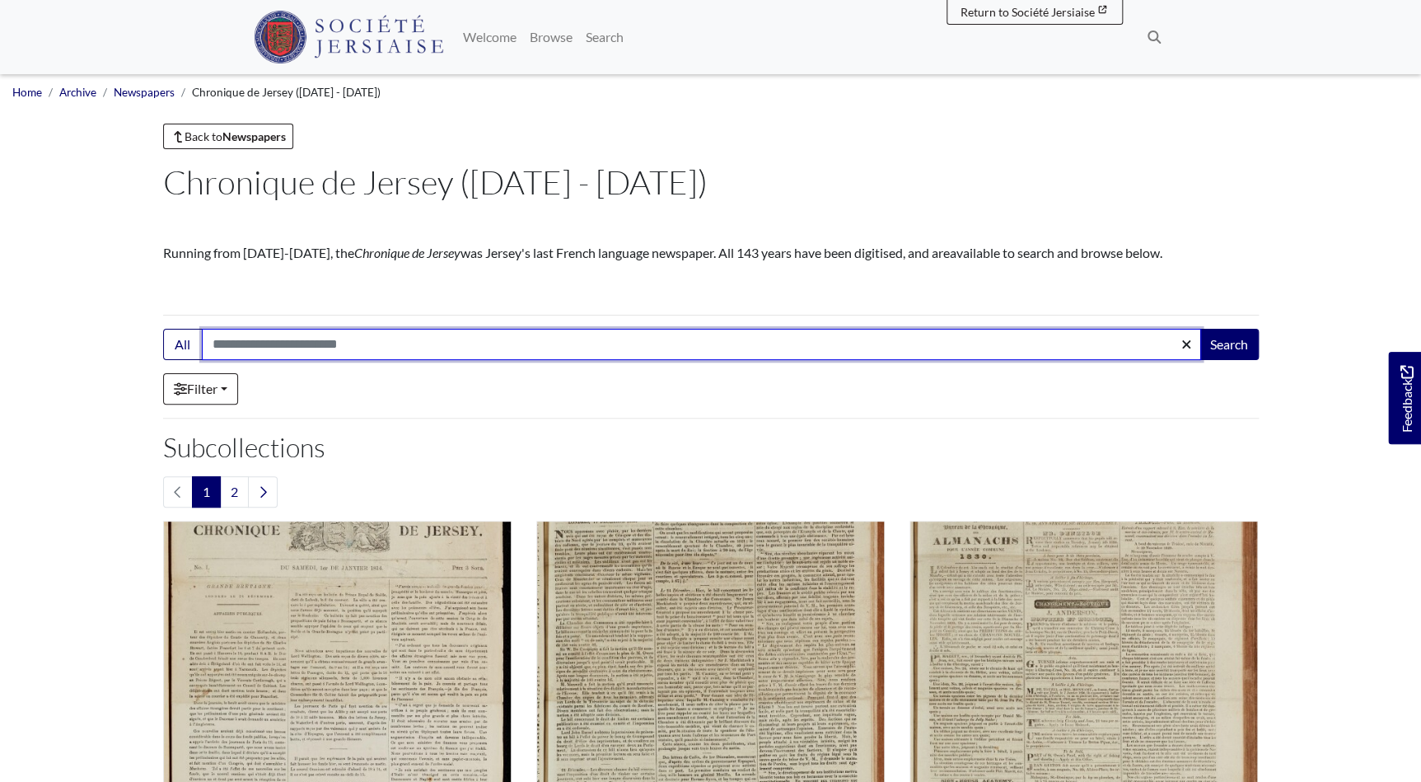
click at [322, 341] on input "Search:" at bounding box center [701, 344] width 999 height 31
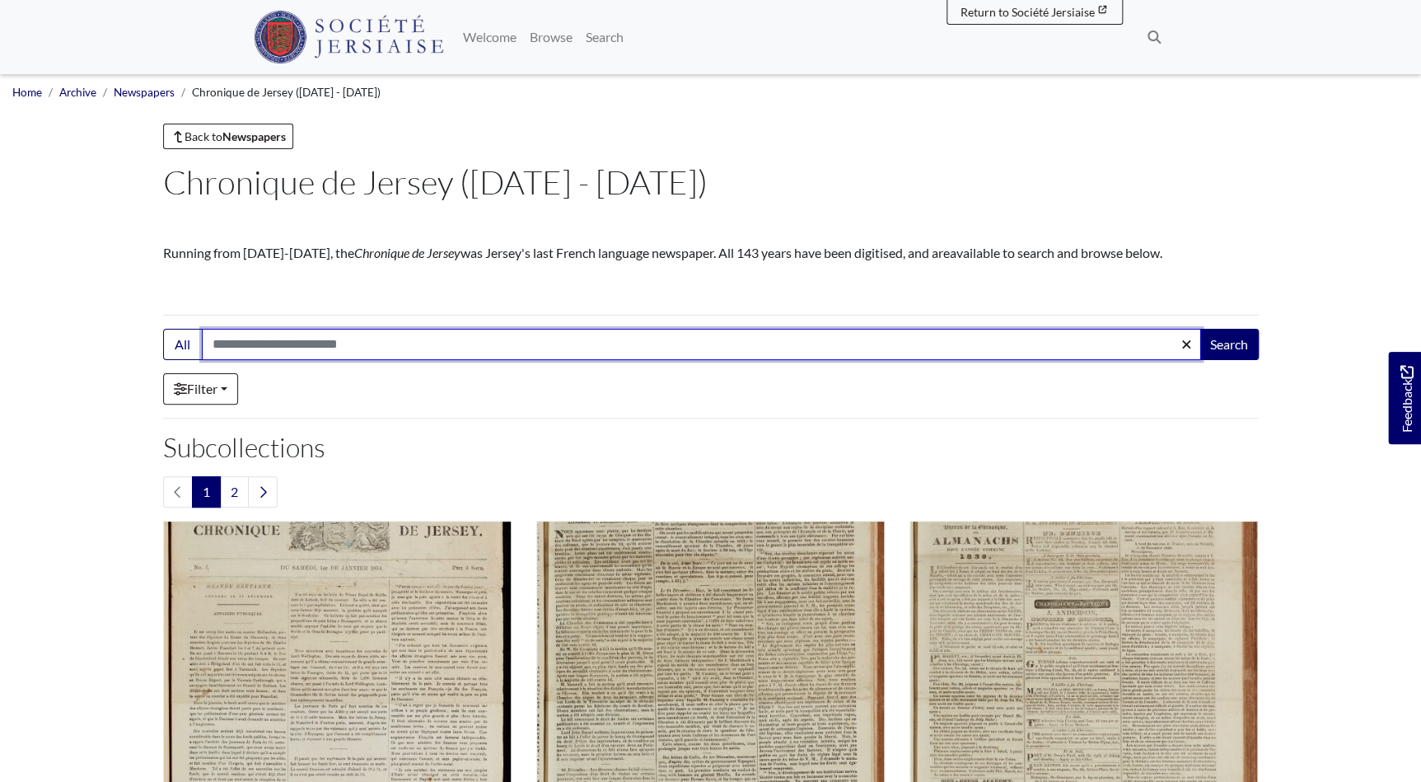
click at [235, 342] on input "Search:" at bounding box center [701, 344] width 999 height 31
type input "*******"
click at [1200, 329] on button "Search" at bounding box center [1229, 344] width 59 height 31
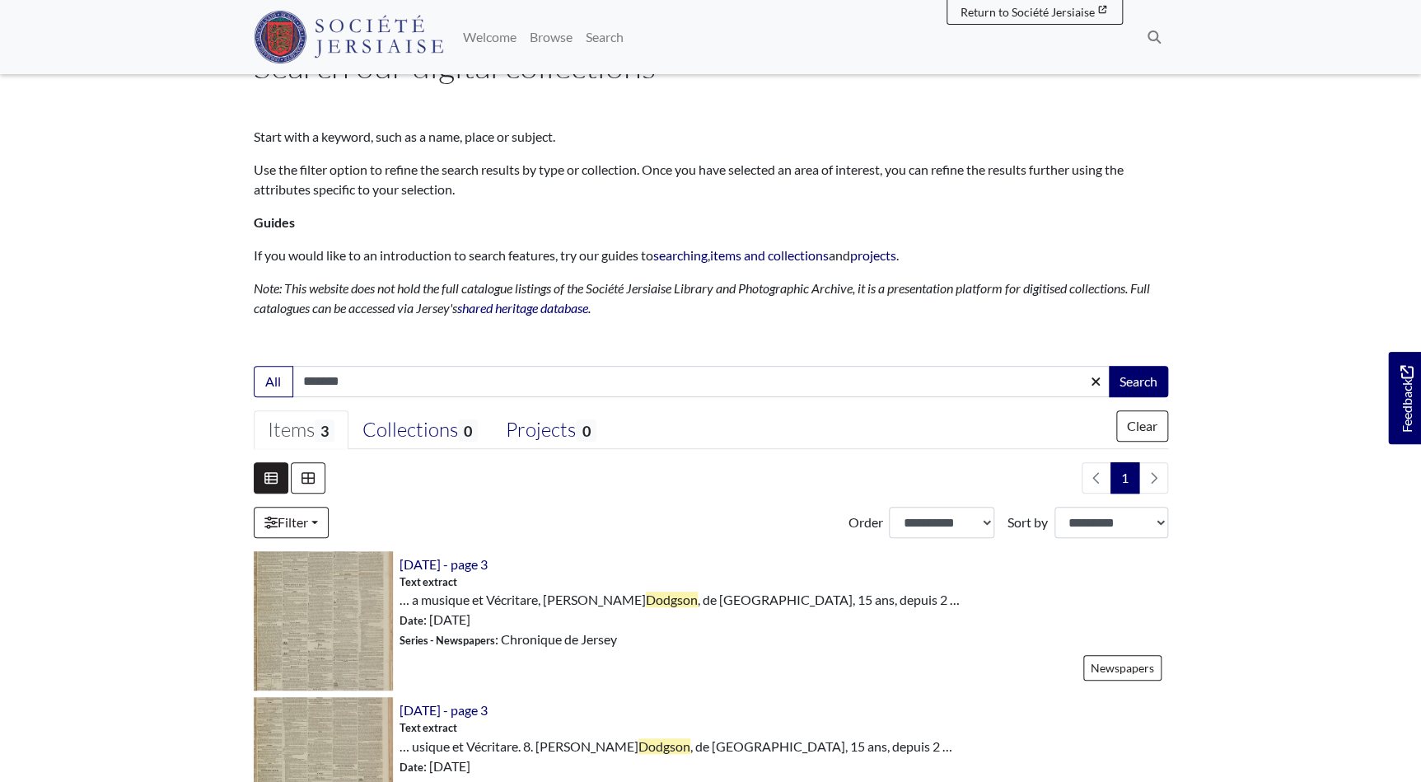
scroll to position [74, 0]
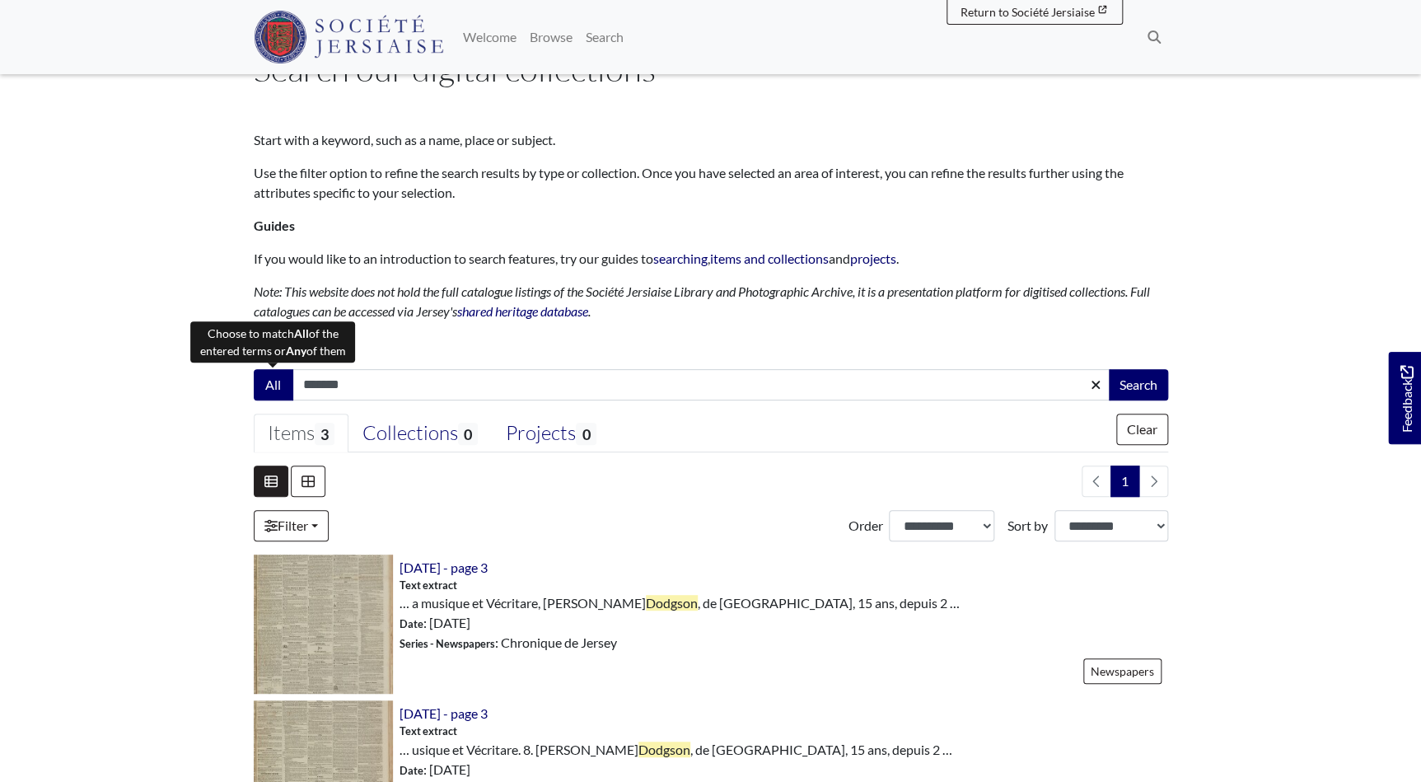
drag, startPoint x: 353, startPoint y: 383, endPoint x: 283, endPoint y: 386, distance: 70.1
click at [283, 386] on div "All ******* Search" at bounding box center [711, 384] width 914 height 31
click at [475, 570] on span "[DATE] - page 3" at bounding box center [444, 567] width 88 height 16
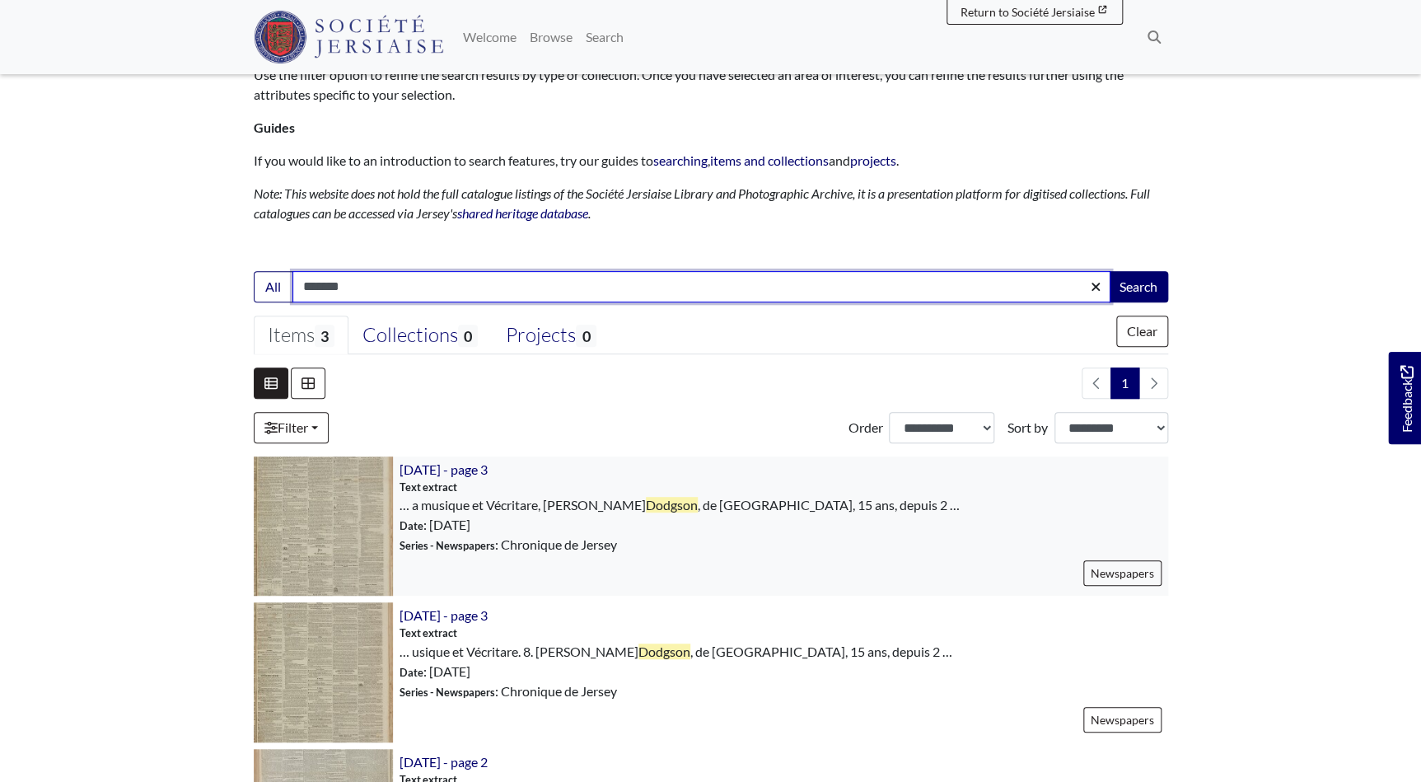
scroll to position [149, 0]
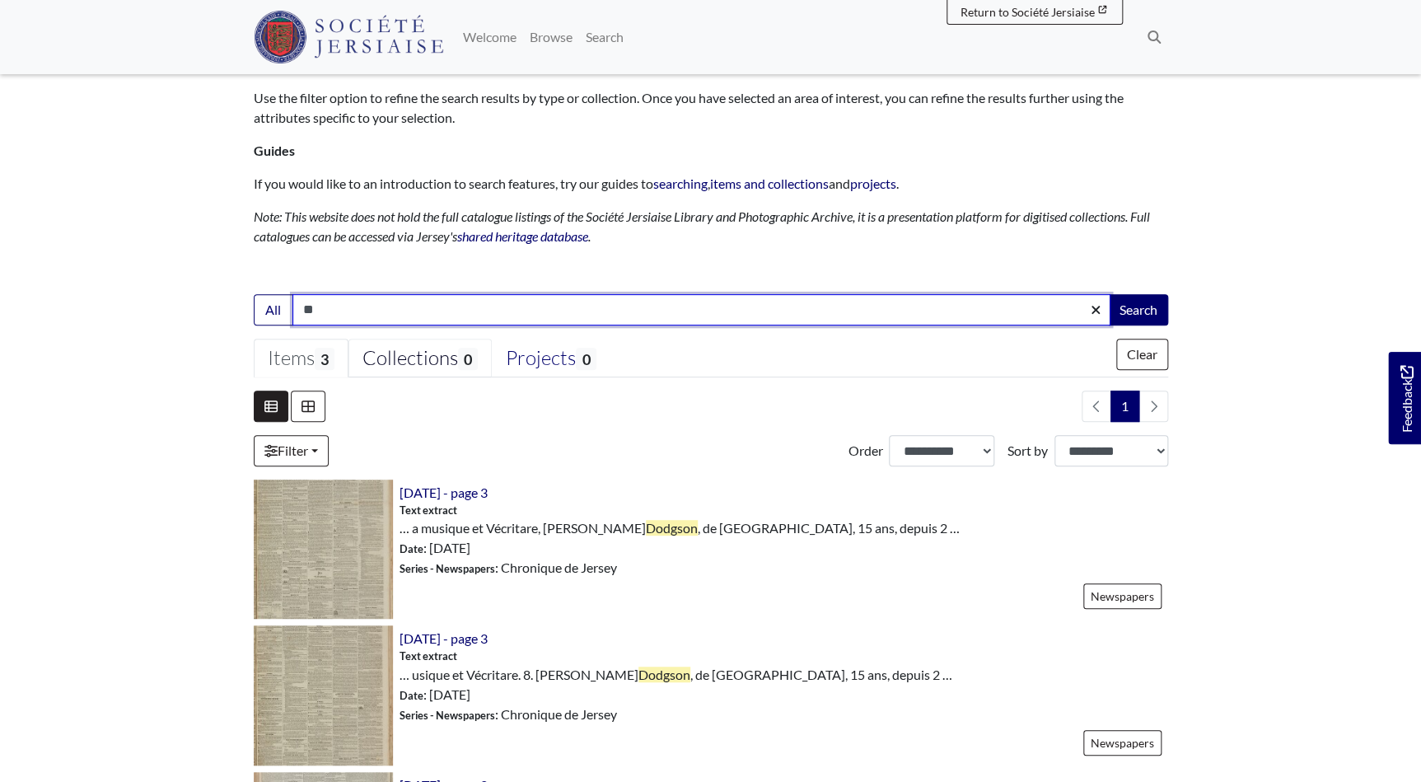
type input "*"
type input "**********"
click at [1109, 294] on button "Search" at bounding box center [1138, 309] width 59 height 31
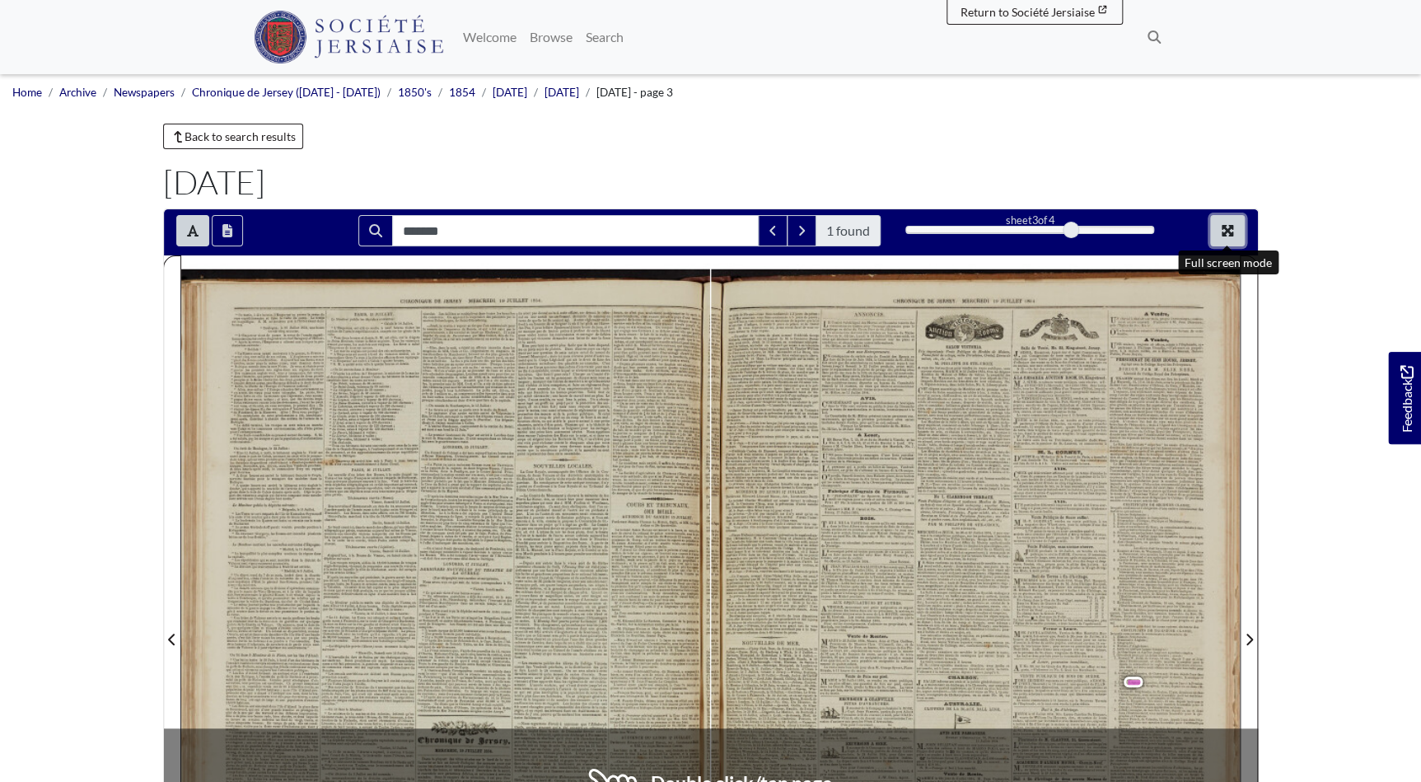
click at [1229, 227] on icon "Full screen mode" at bounding box center [1228, 231] width 12 height 12
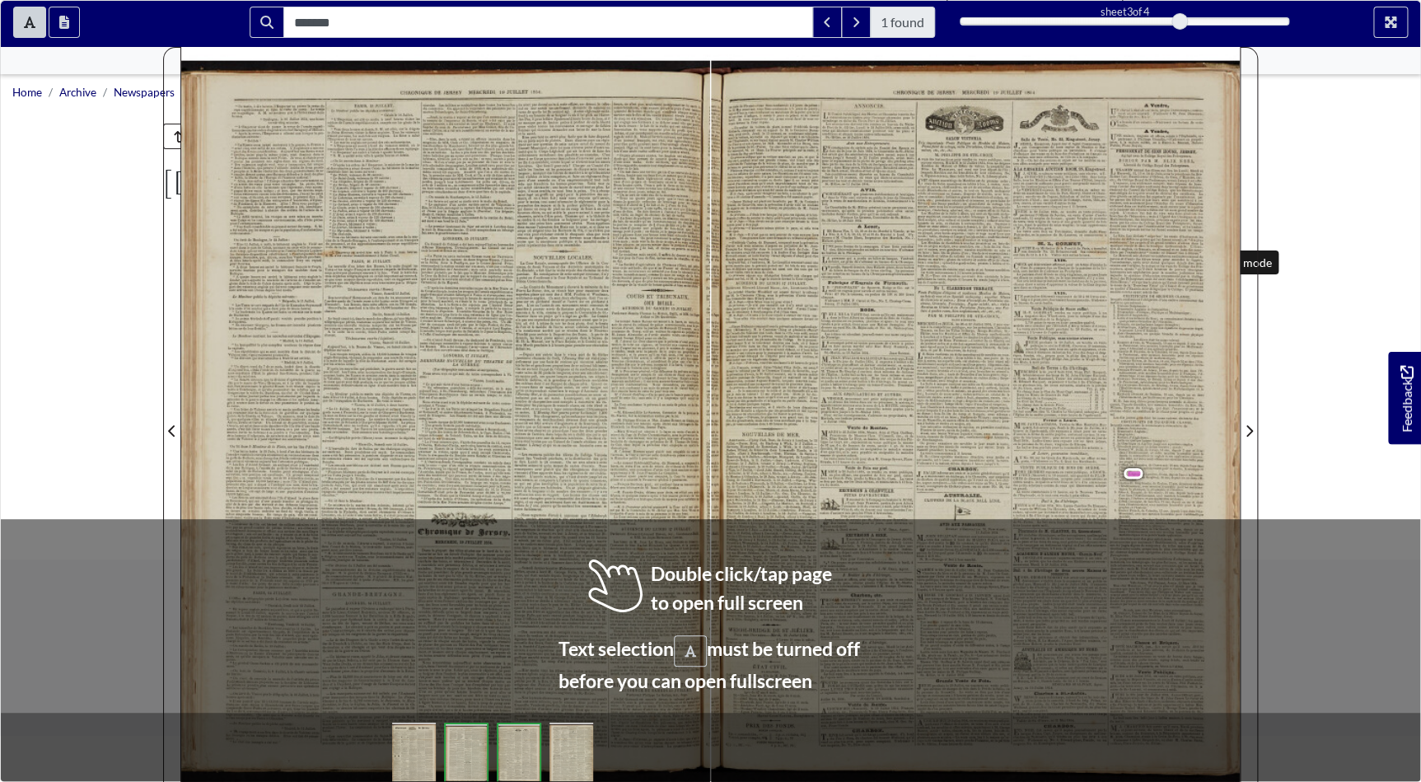
click at [0, 0] on div at bounding box center [0, 0] width 0 height 0
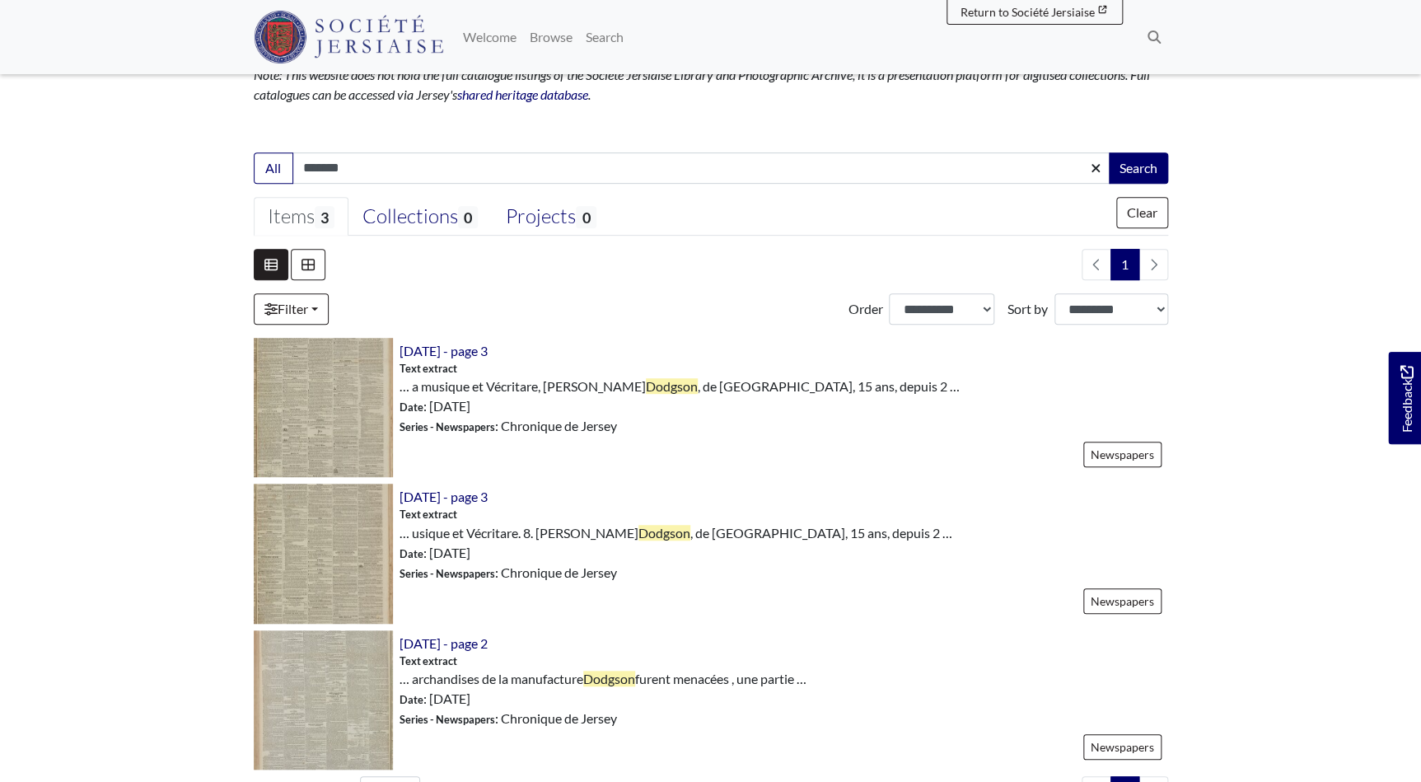
scroll to position [74, 0]
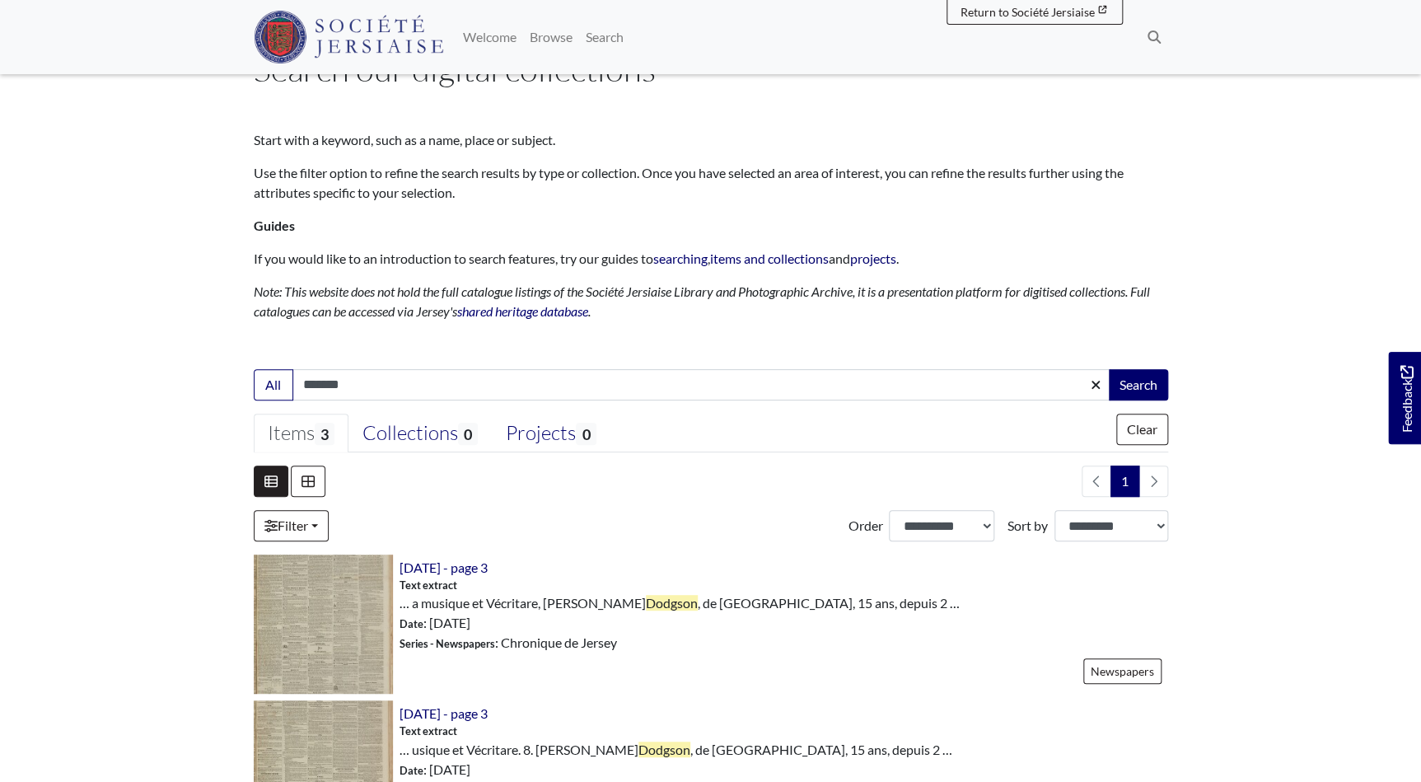
drag, startPoint x: 363, startPoint y: 380, endPoint x: 294, endPoint y: 382, distance: 69.2
click at [294, 382] on input "*******" at bounding box center [701, 384] width 818 height 31
type input "*******"
click at [1109, 369] on button "Search" at bounding box center [1138, 384] width 59 height 31
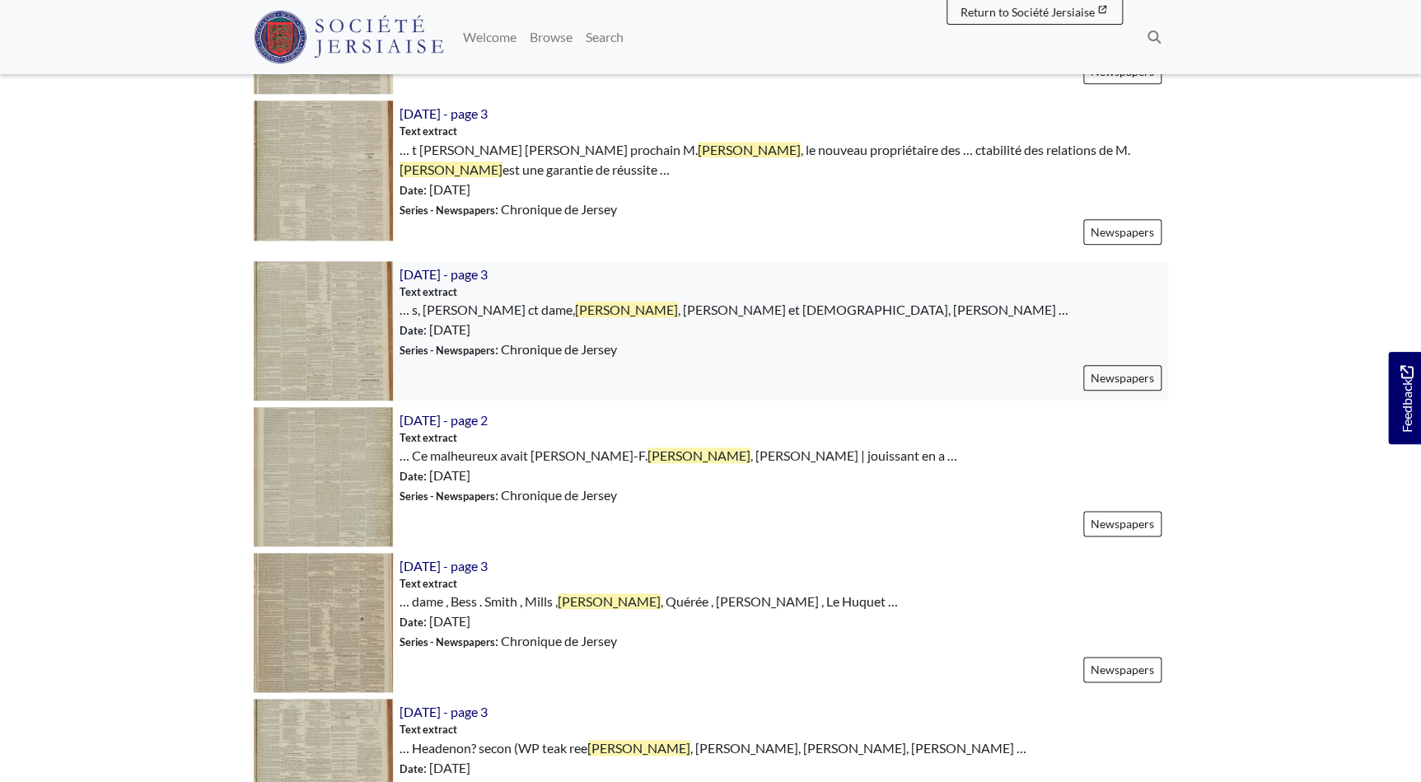
scroll to position [749, 0]
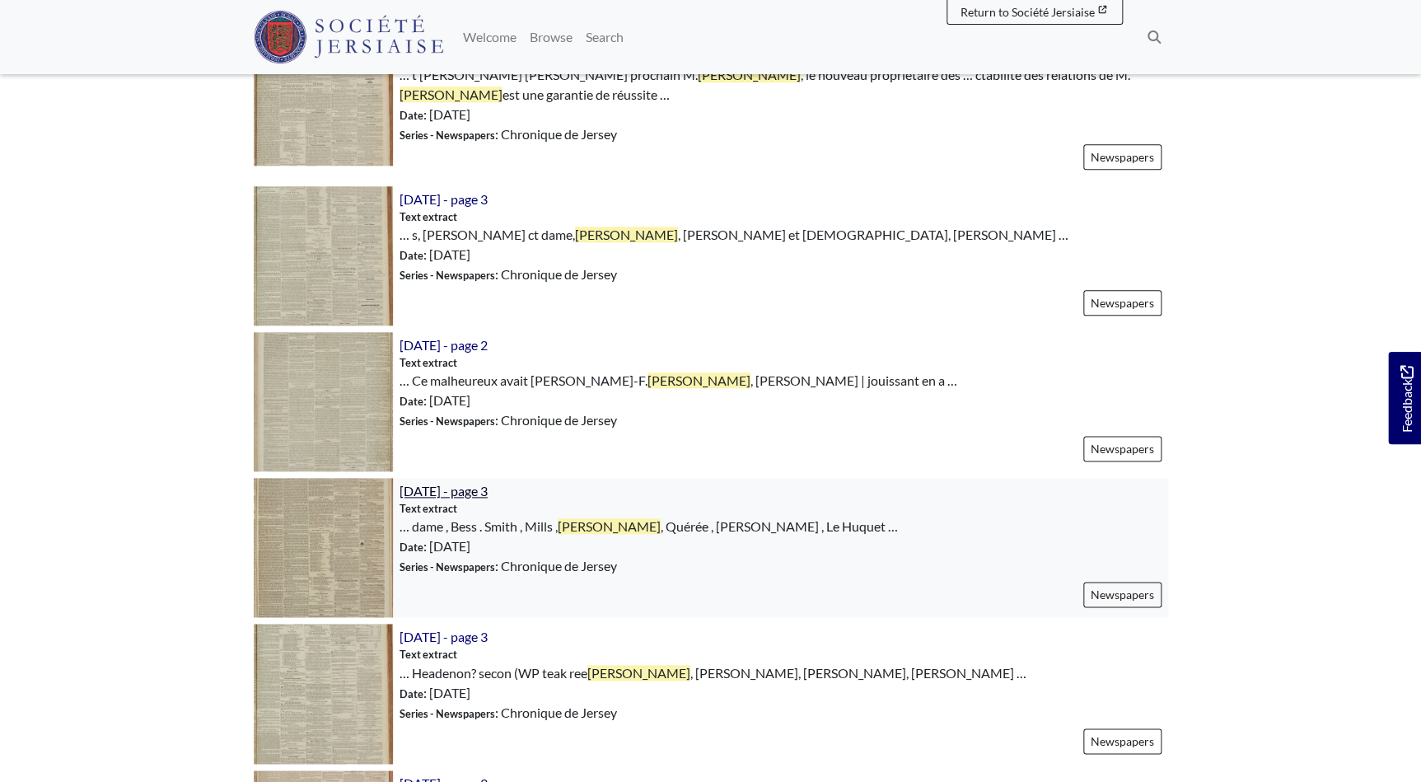
click at [458, 489] on span "12th March 1851 - page 3" at bounding box center [444, 491] width 88 height 16
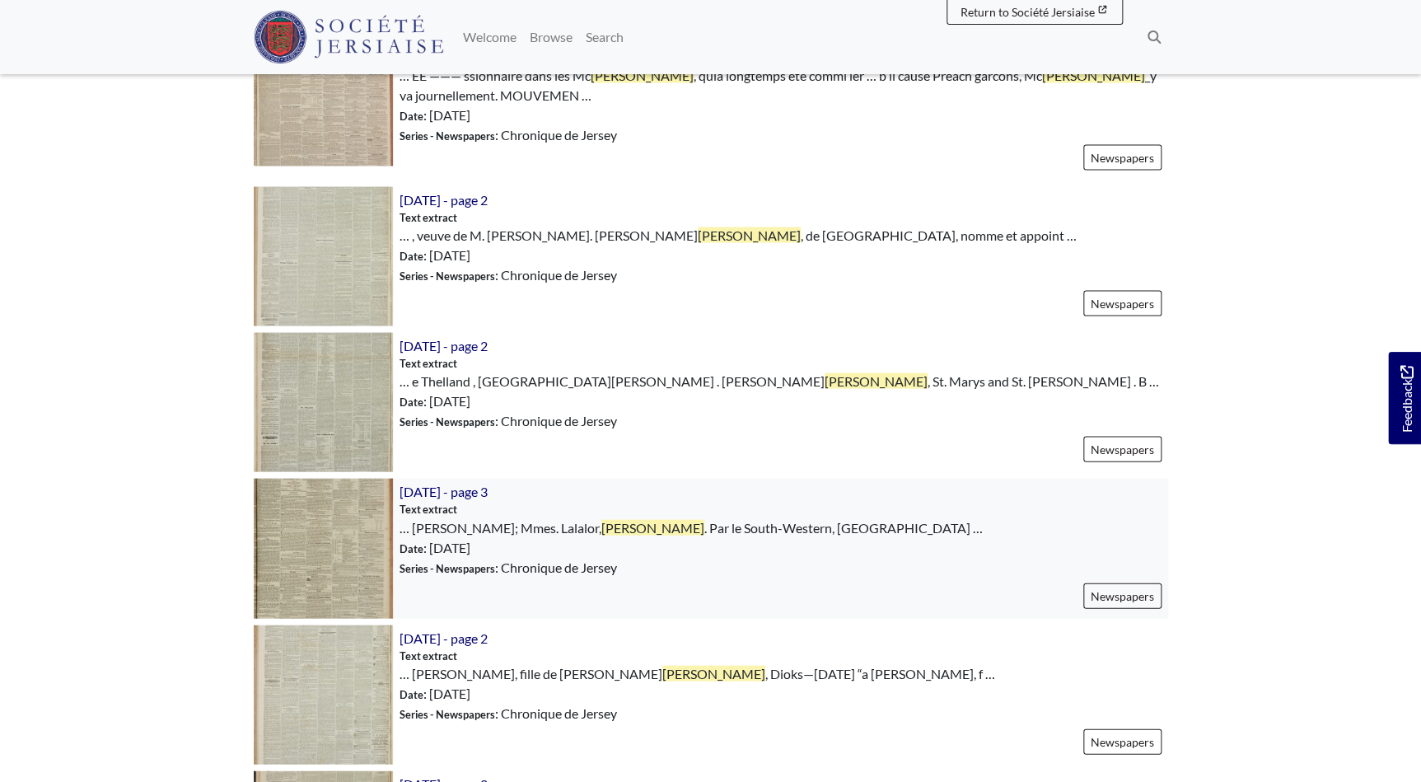
scroll to position [1498, 0]
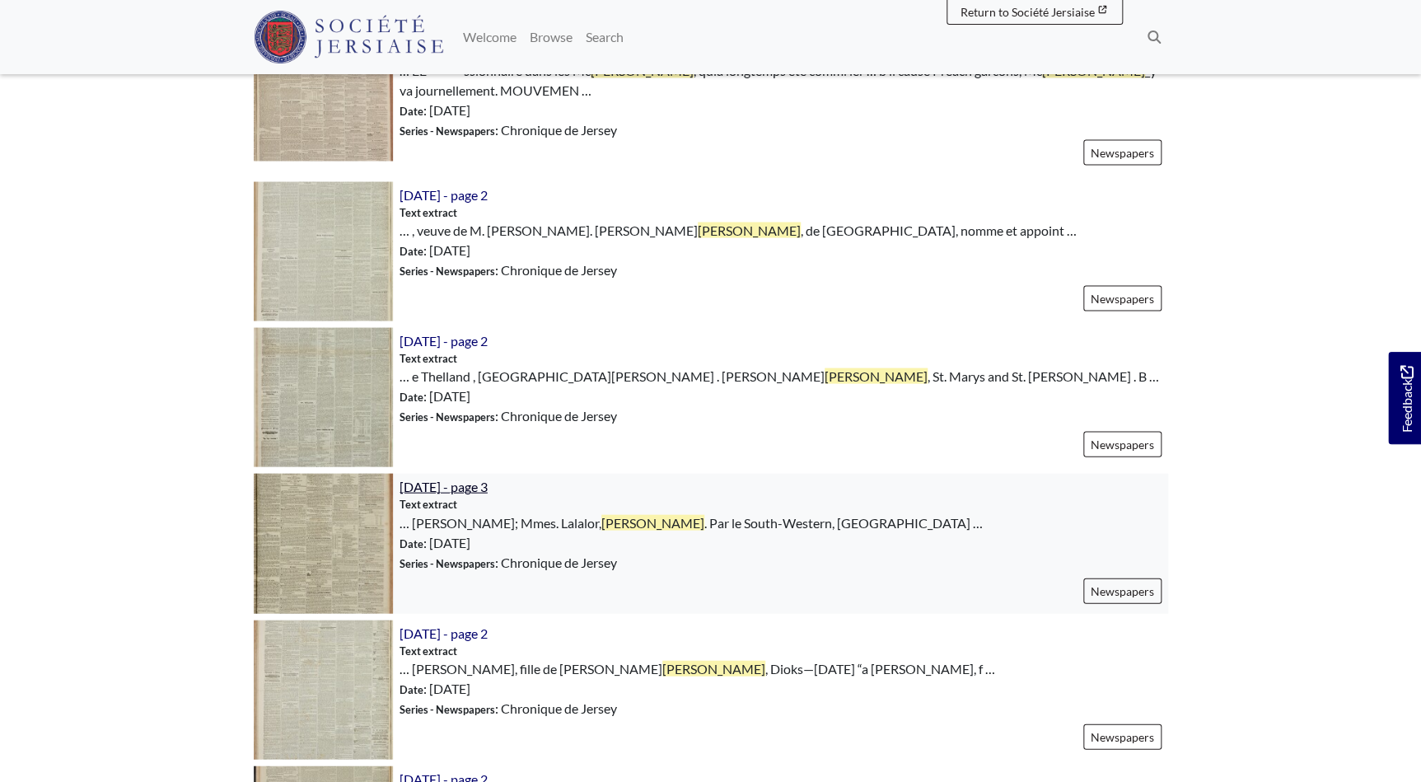
click at [451, 489] on span "25th May 1850 - page 3" at bounding box center [444, 486] width 88 height 16
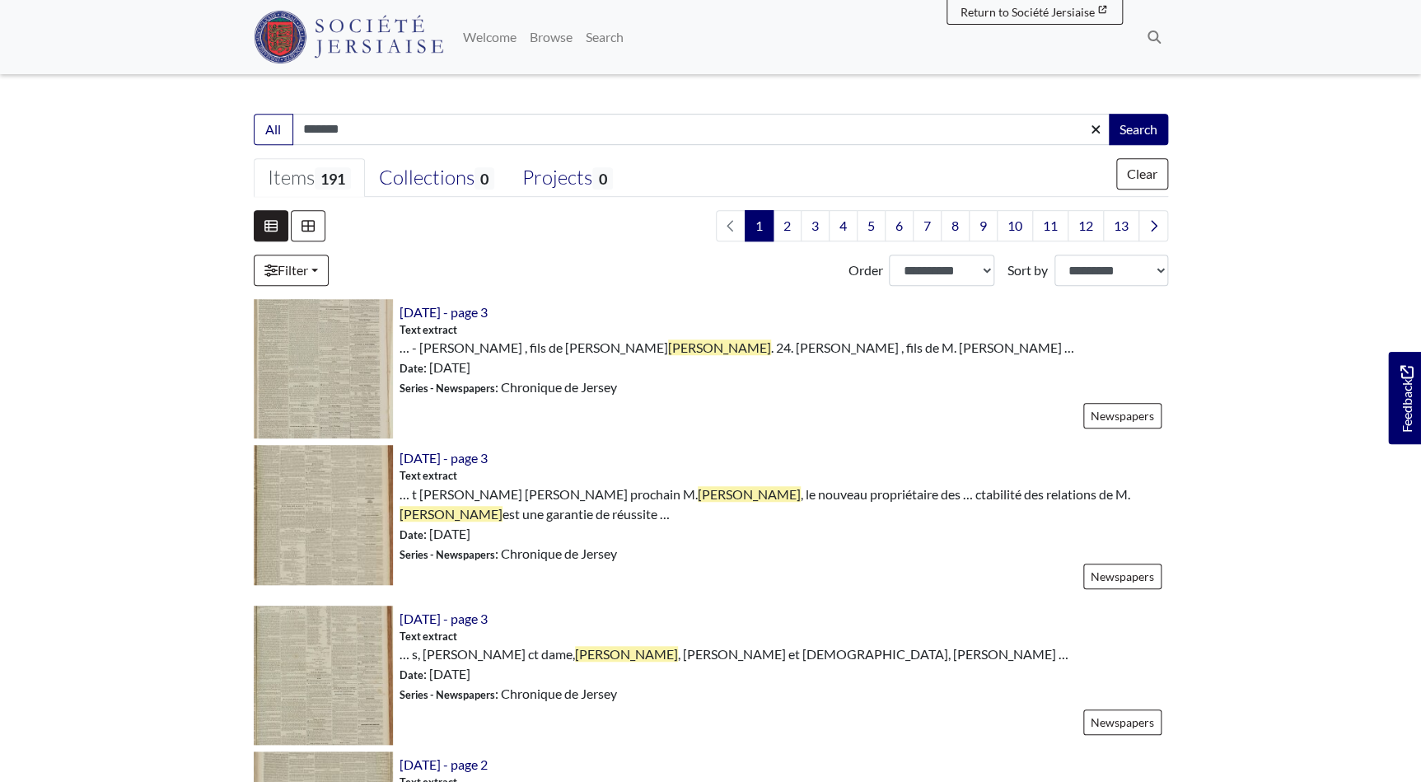
scroll to position [74, 0]
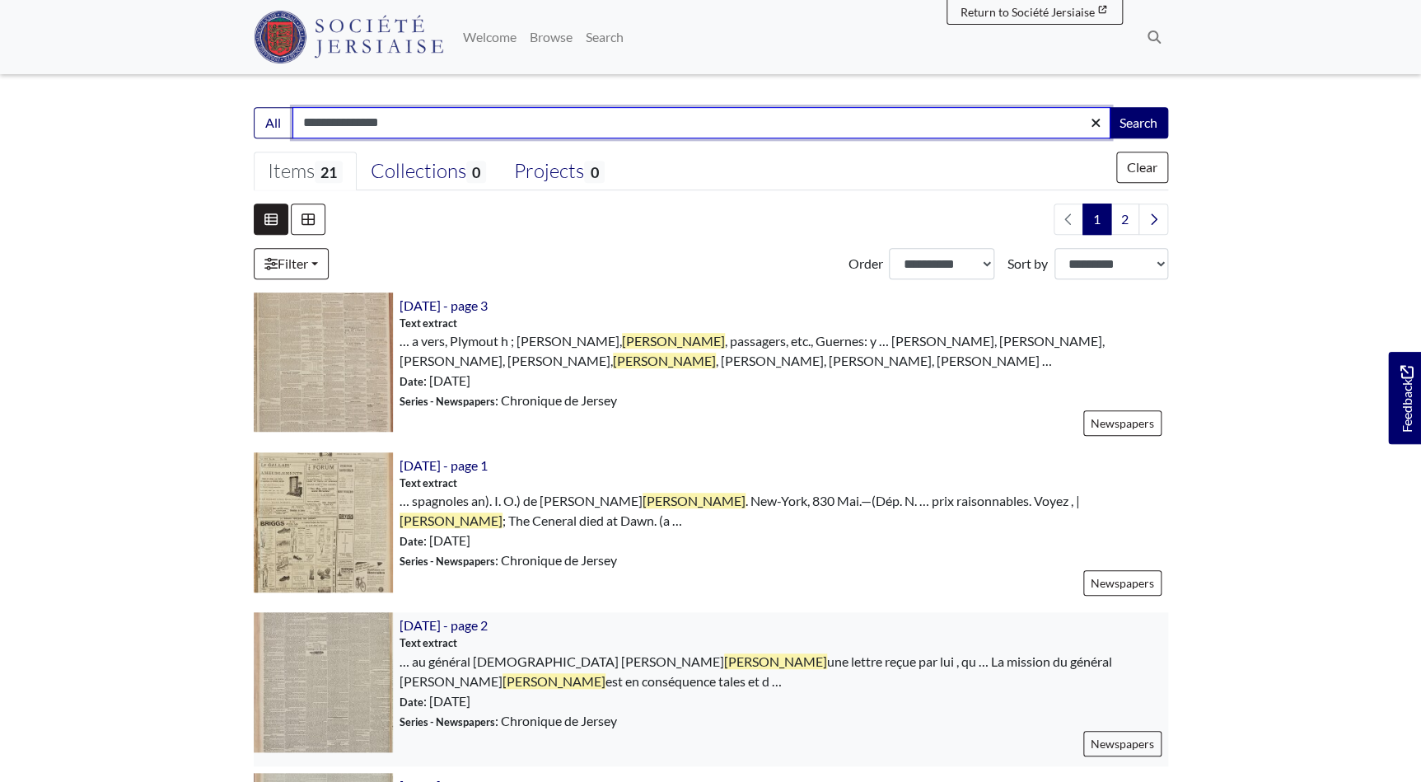
scroll to position [299, 0]
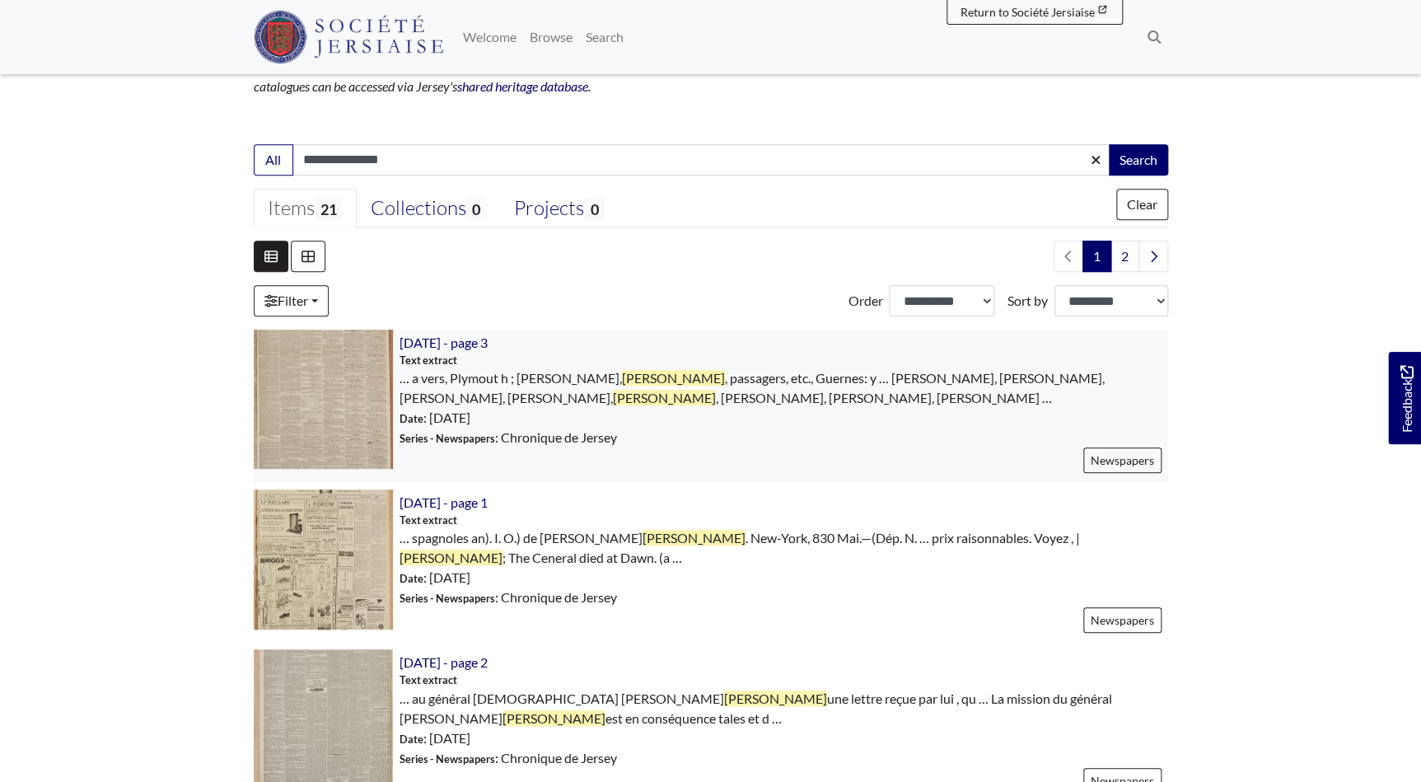
click at [325, 384] on img at bounding box center [323, 399] width 139 height 139
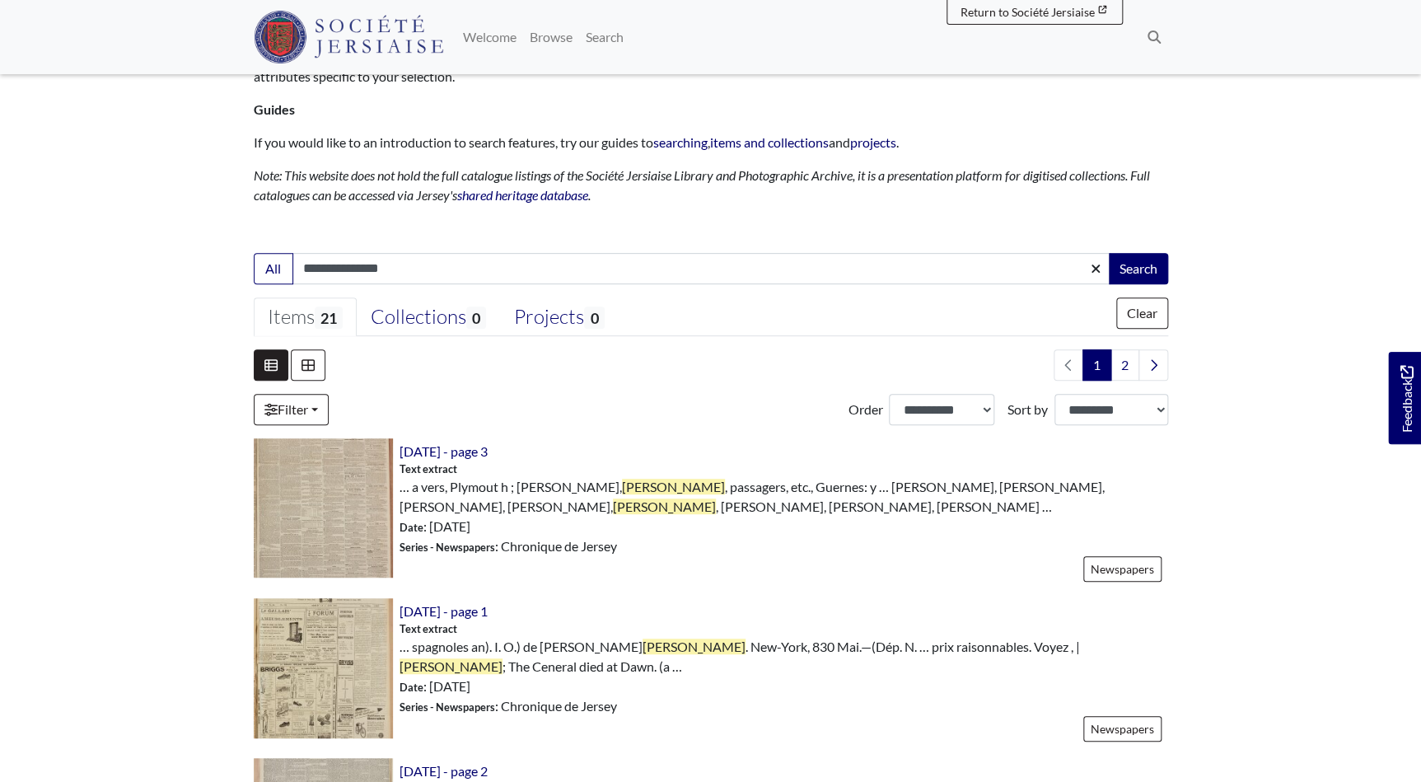
scroll to position [0, 0]
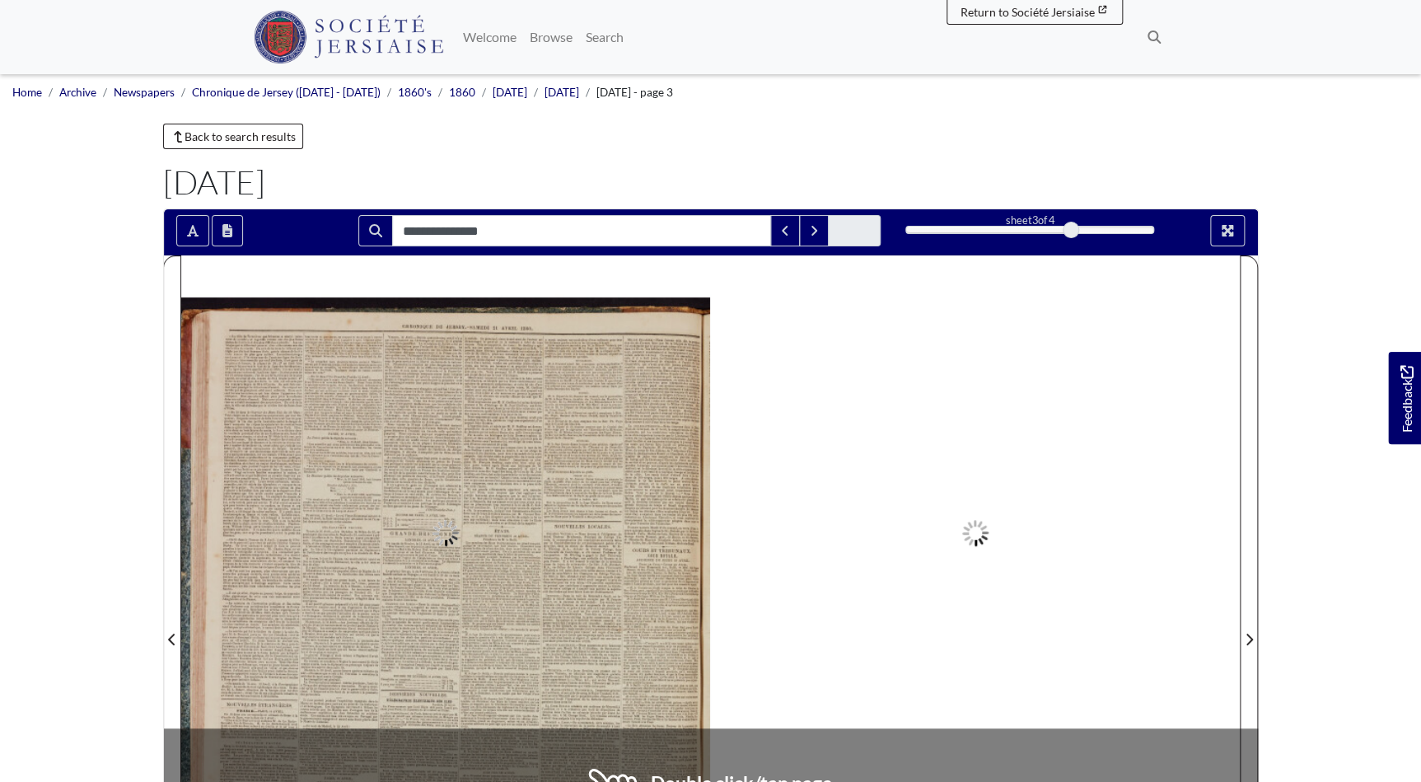
type input "**********"
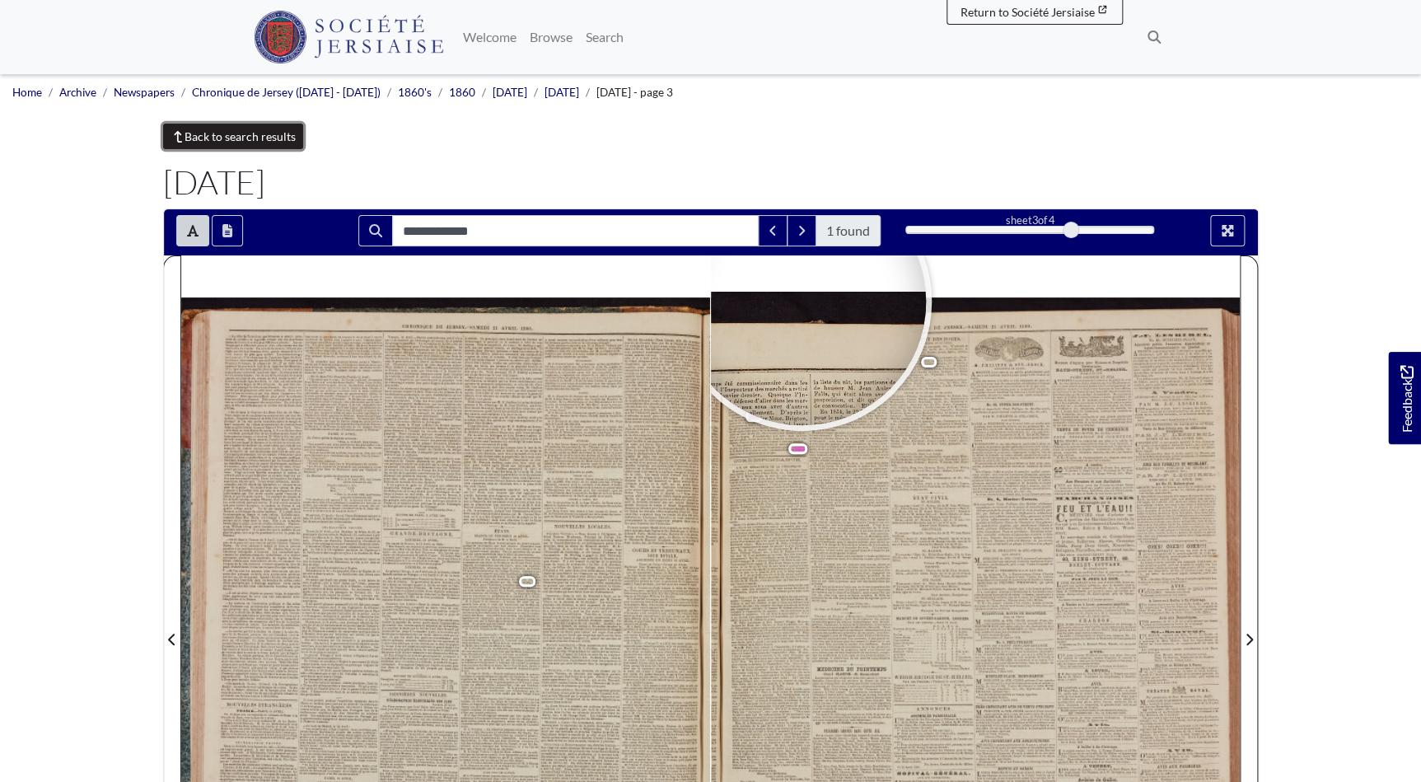
click at [224, 133] on link "Back to search results" at bounding box center [233, 137] width 141 height 26
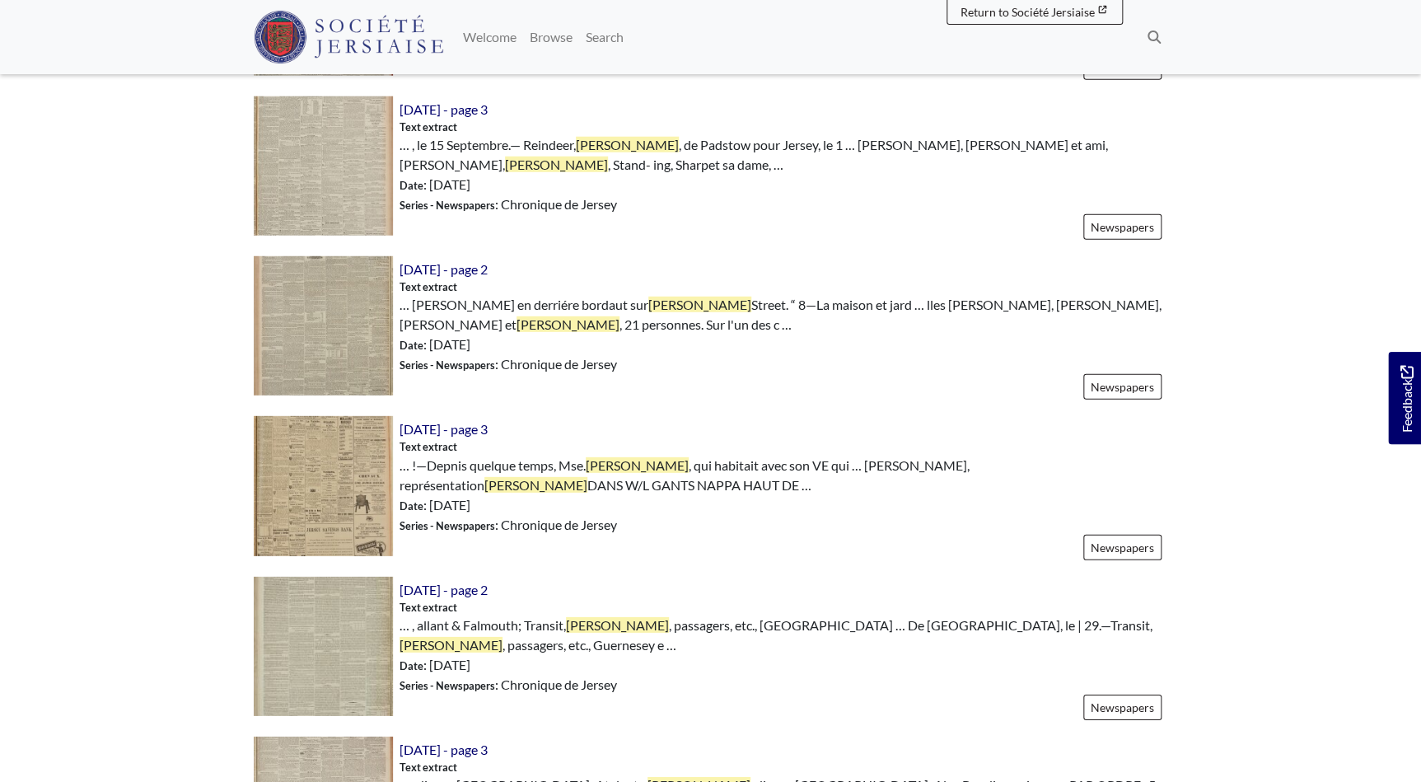
scroll to position [2247, 0]
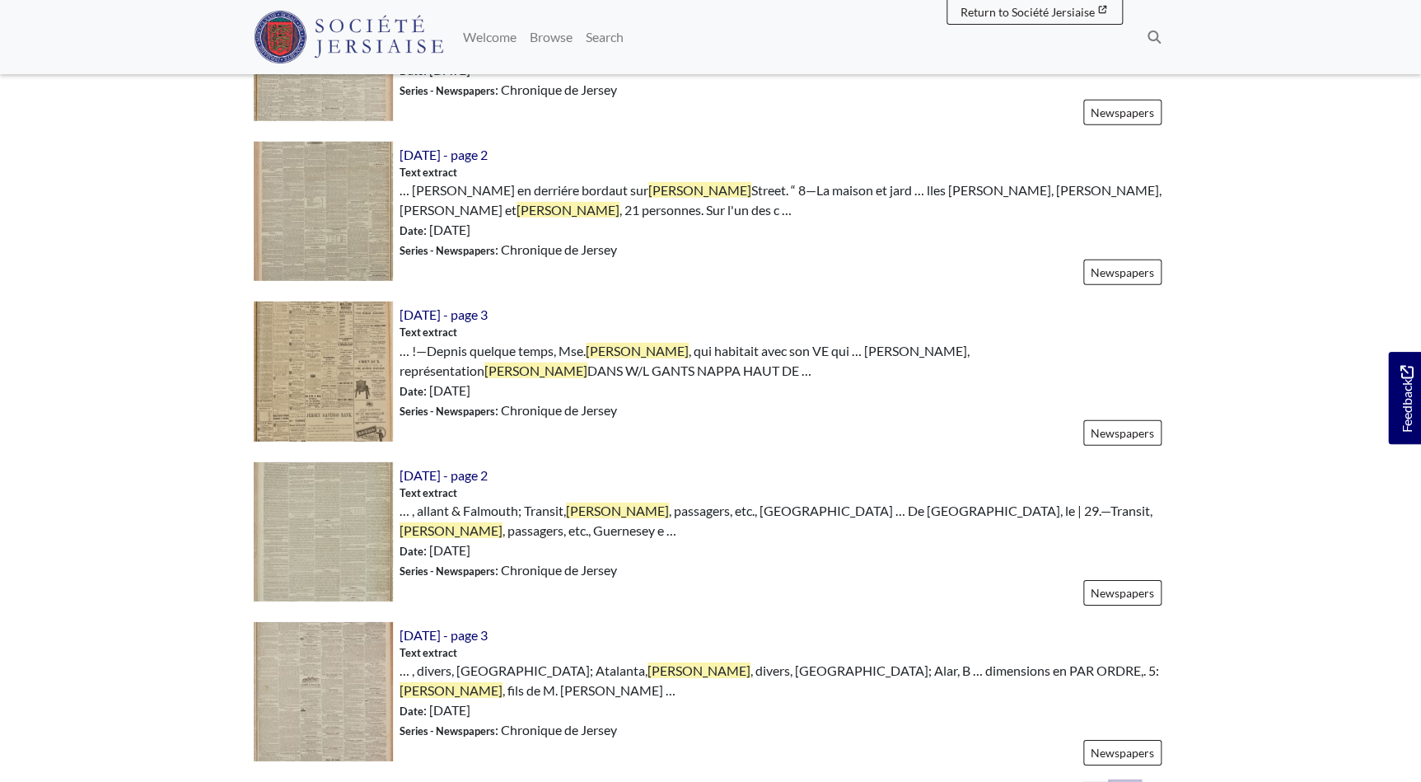
click at [1121, 781] on link "2" at bounding box center [1125, 797] width 29 height 31
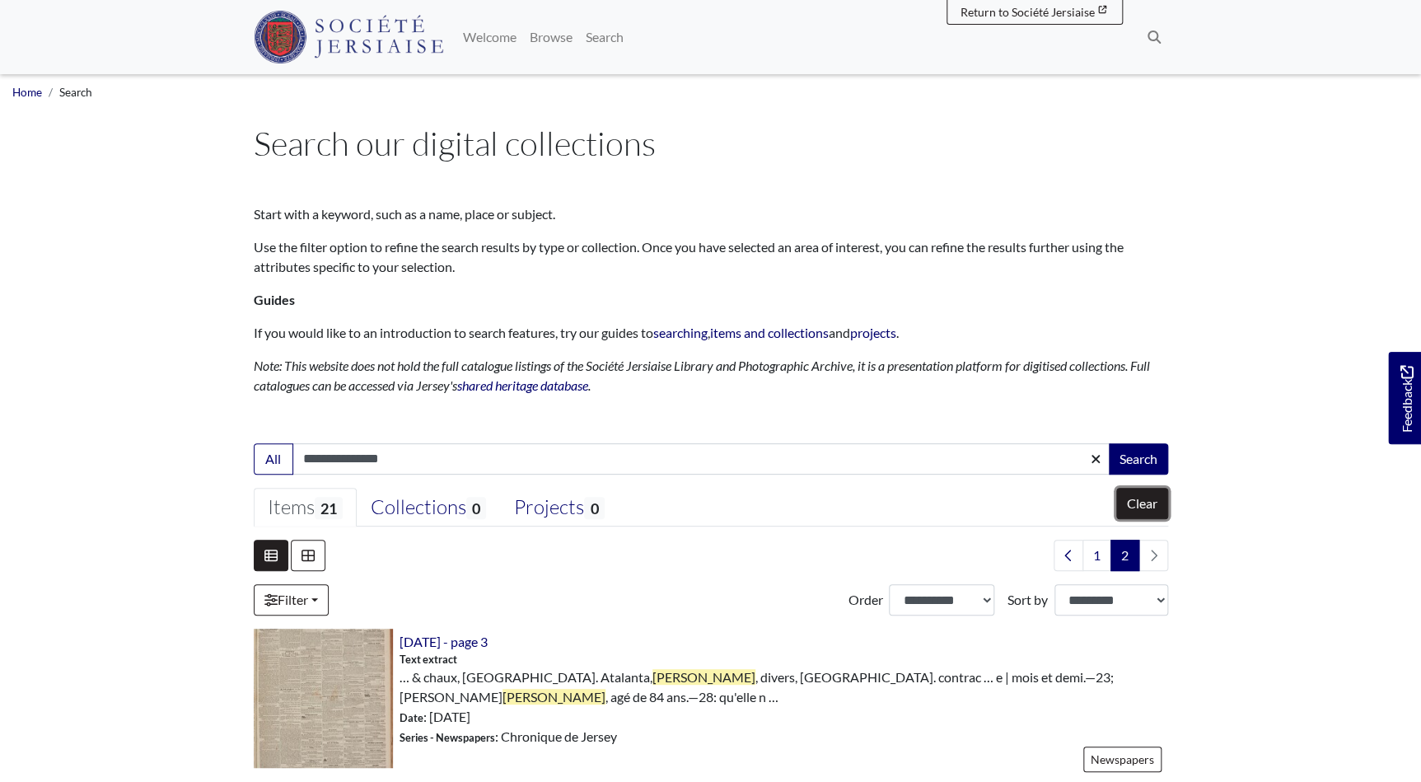
click at [1141, 503] on button "Clear" at bounding box center [1142, 503] width 52 height 31
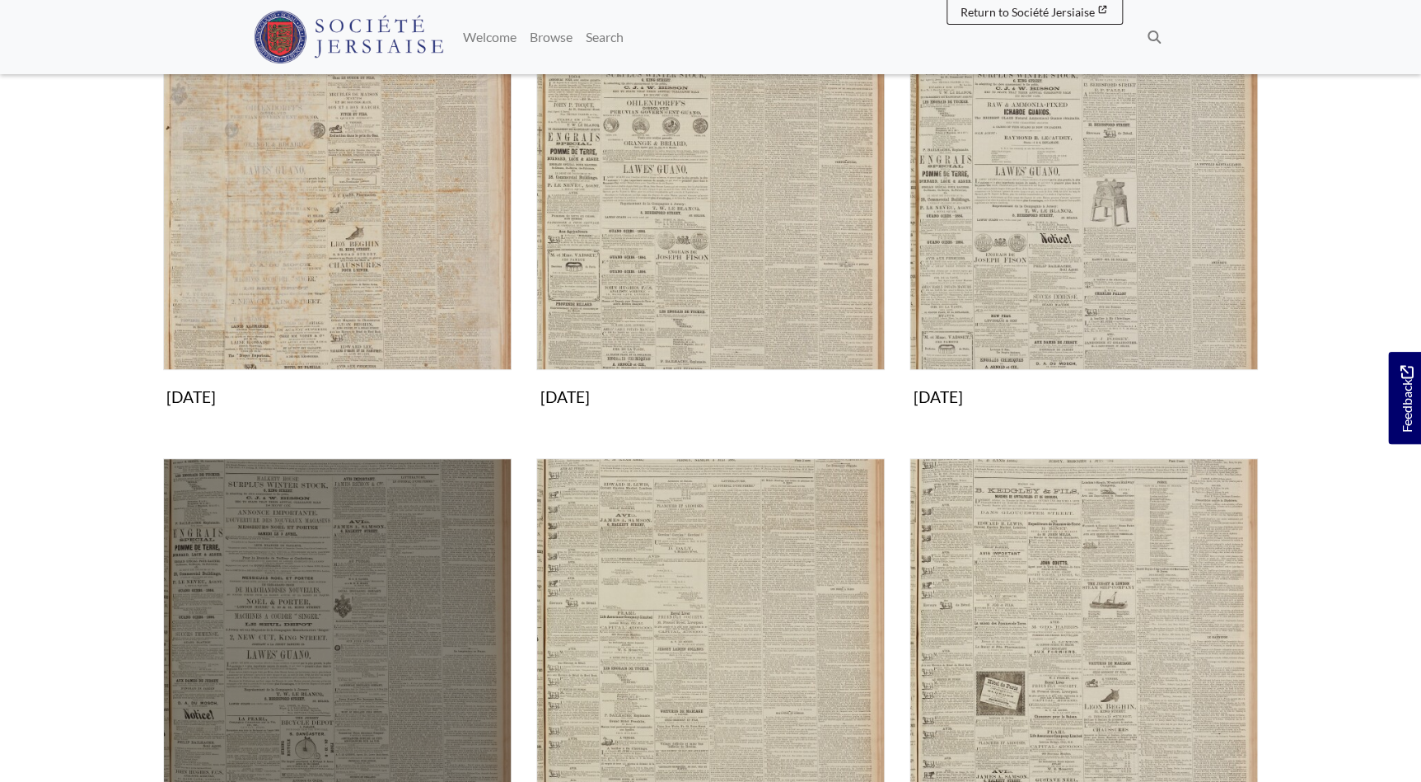
scroll to position [149, 0]
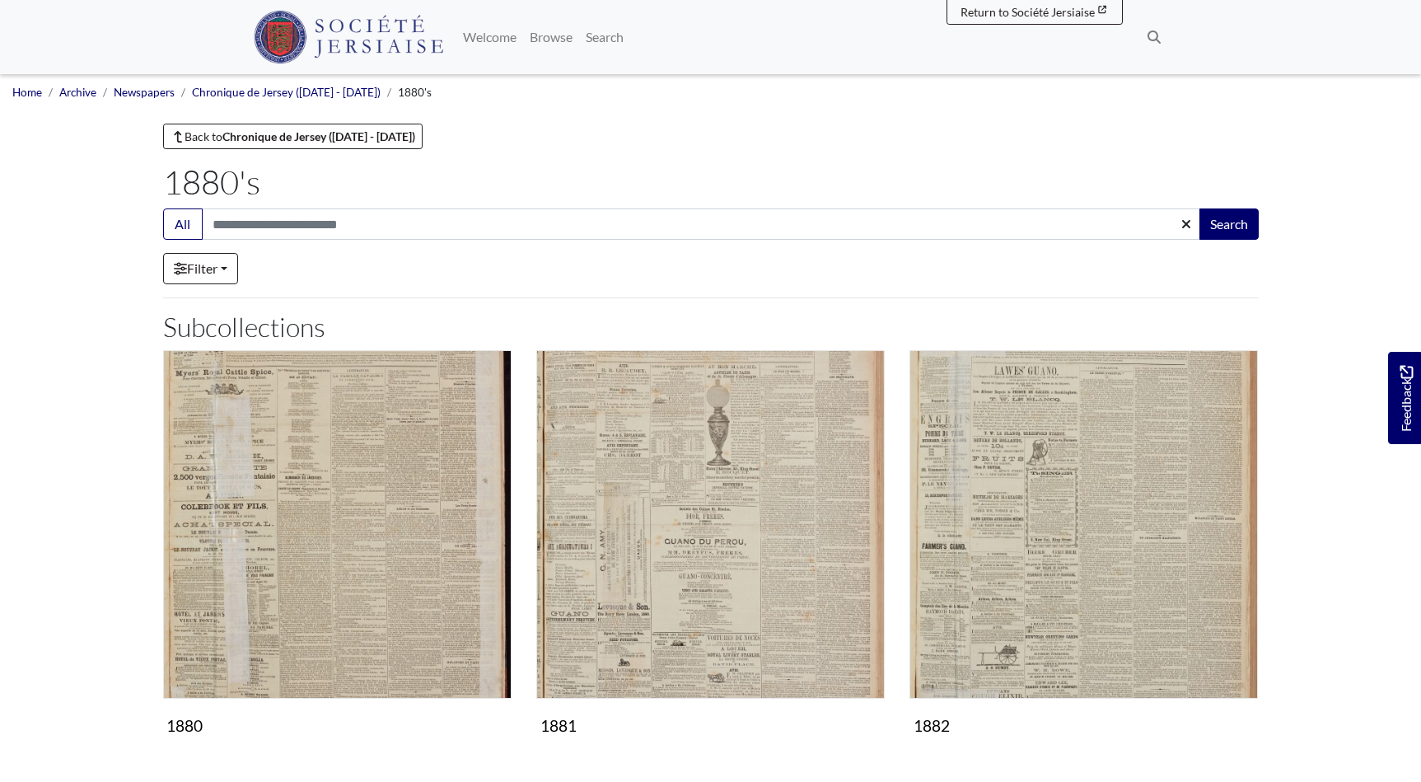
scroll to position [599, 0]
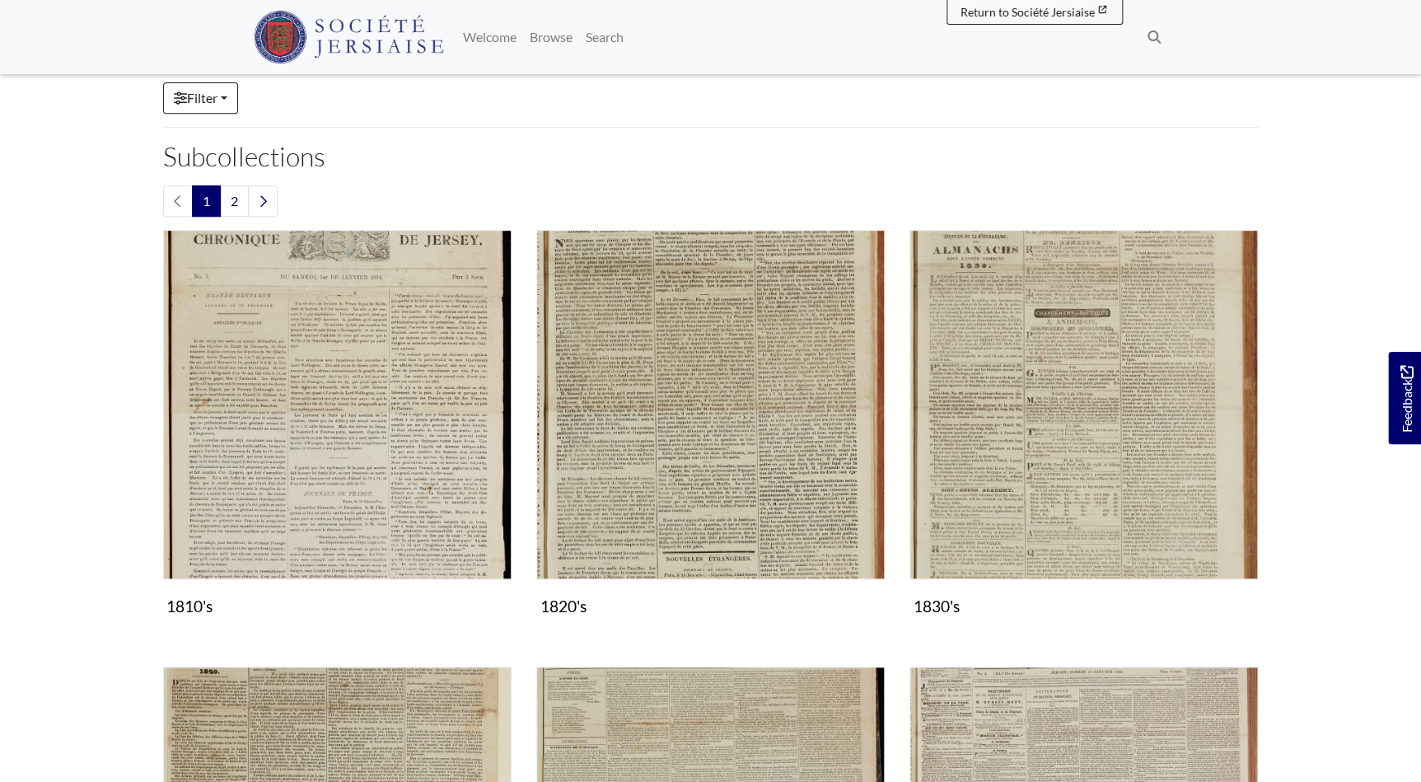
scroll to position [124, 0]
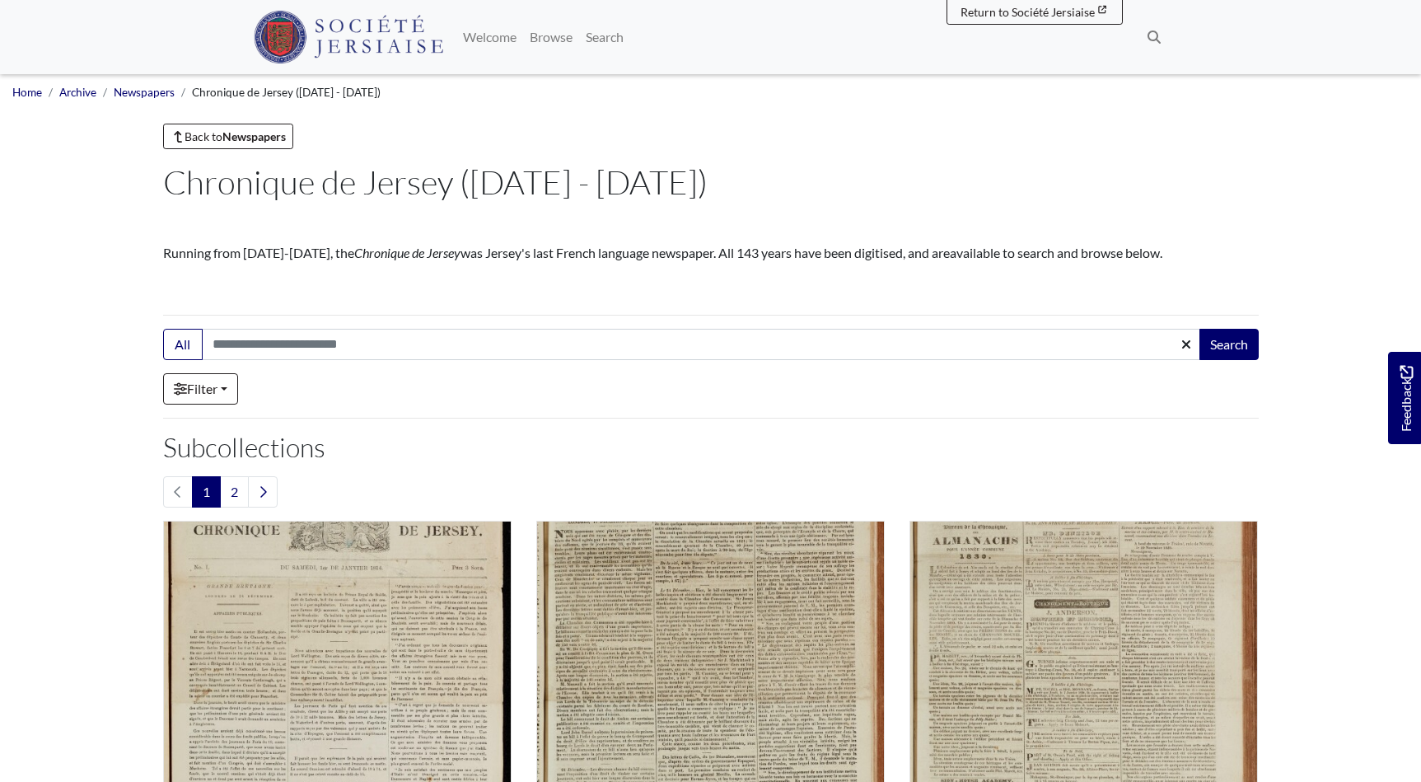
scroll to position [810, 0]
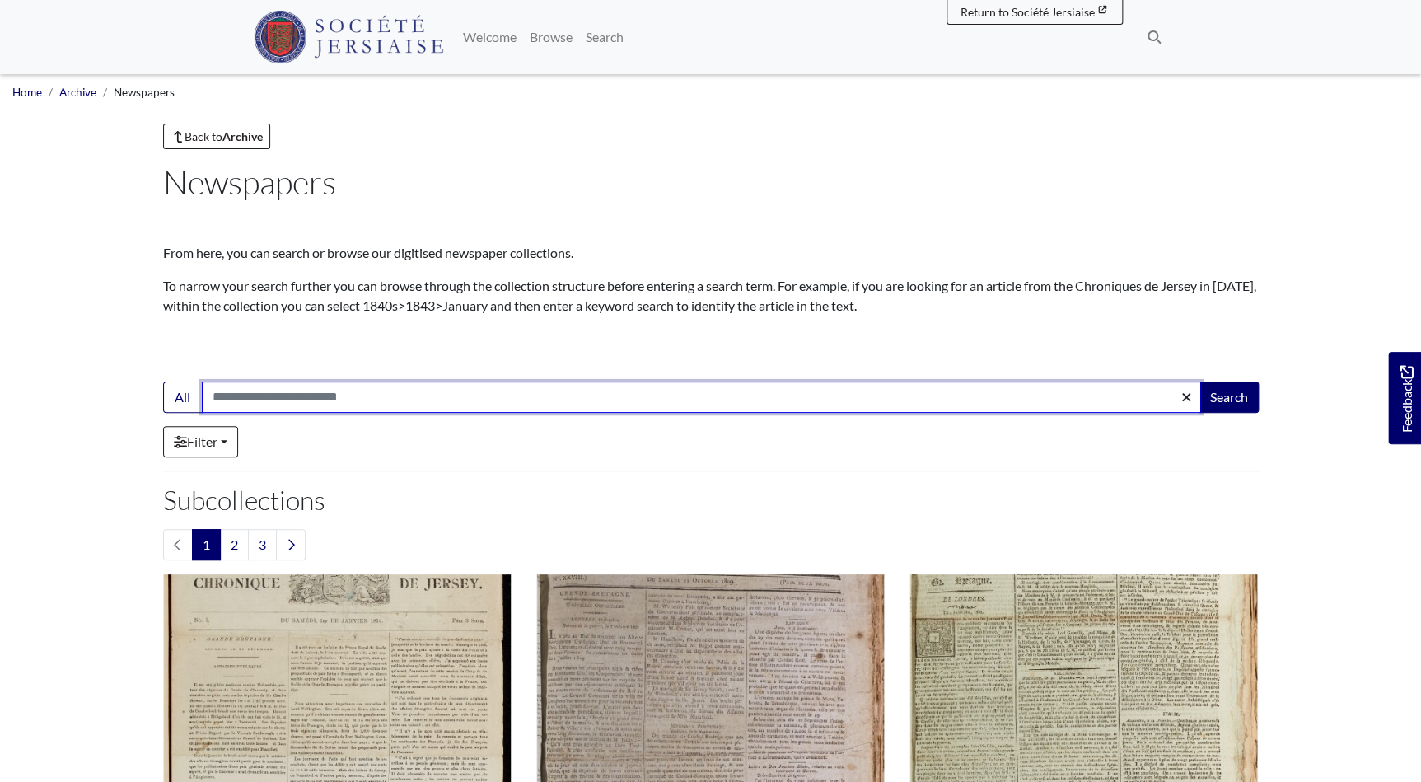
click at [238, 405] on input "Search:" at bounding box center [701, 396] width 999 height 31
type input "*******"
click at [1200, 381] on button "Search" at bounding box center [1229, 396] width 59 height 31
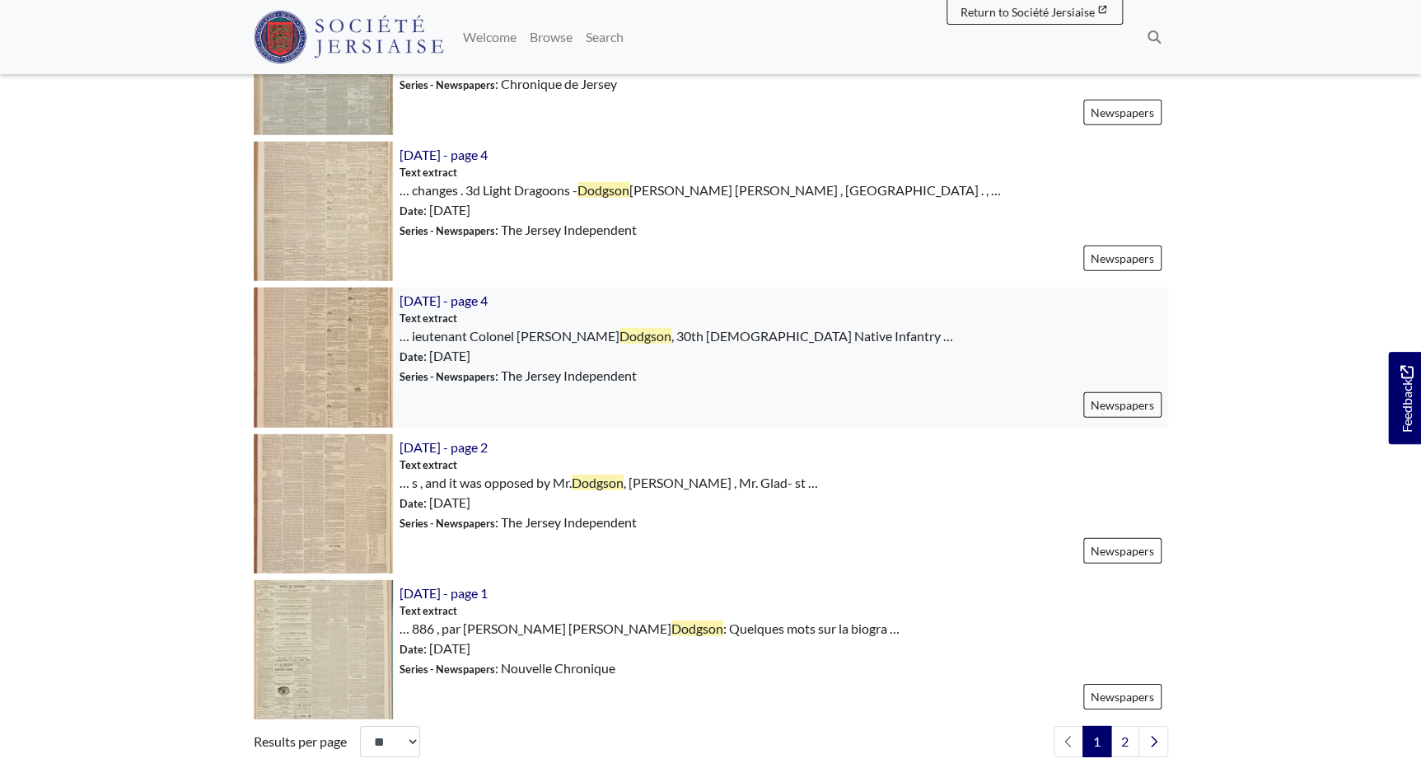
scroll to position [2172, 0]
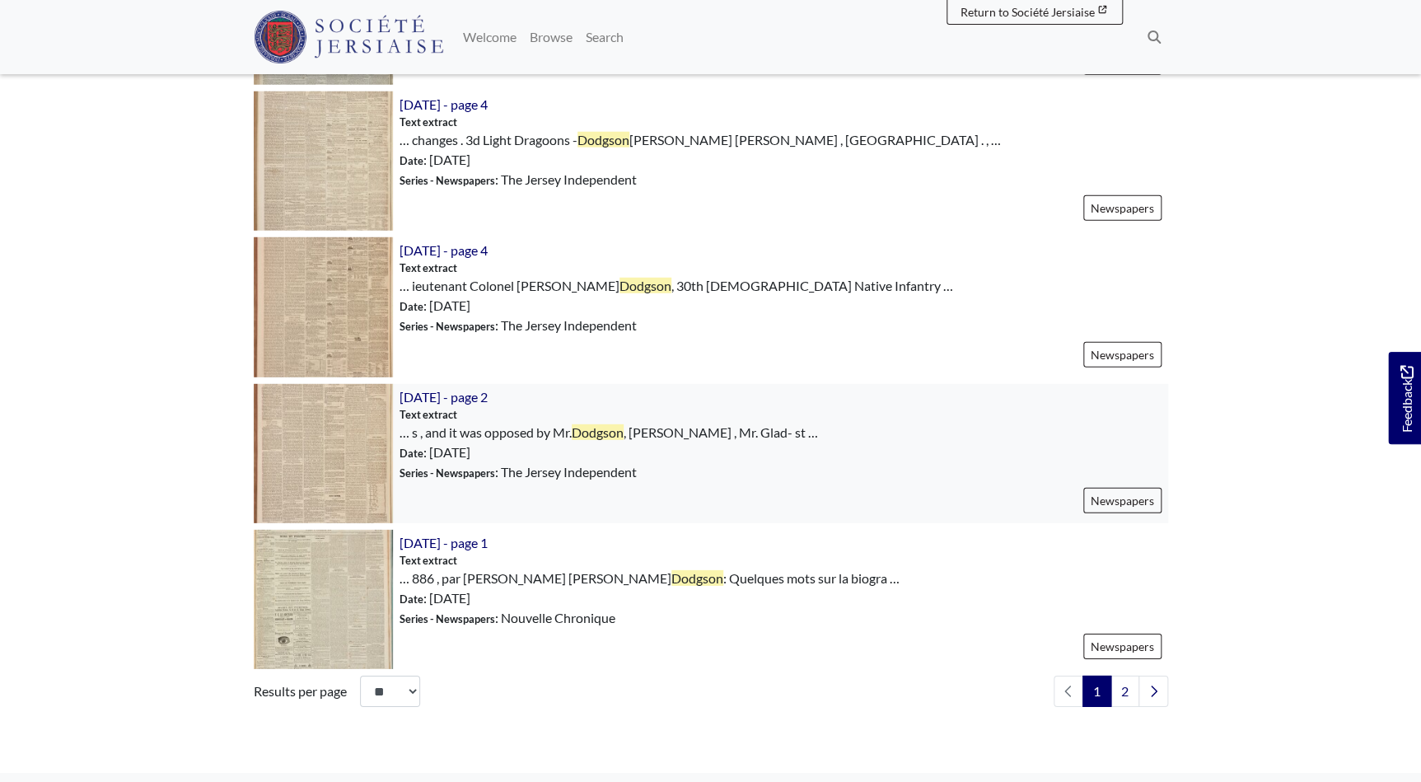
click at [330, 440] on img at bounding box center [323, 453] width 139 height 139
click at [1129, 693] on link "2" at bounding box center [1125, 691] width 29 height 31
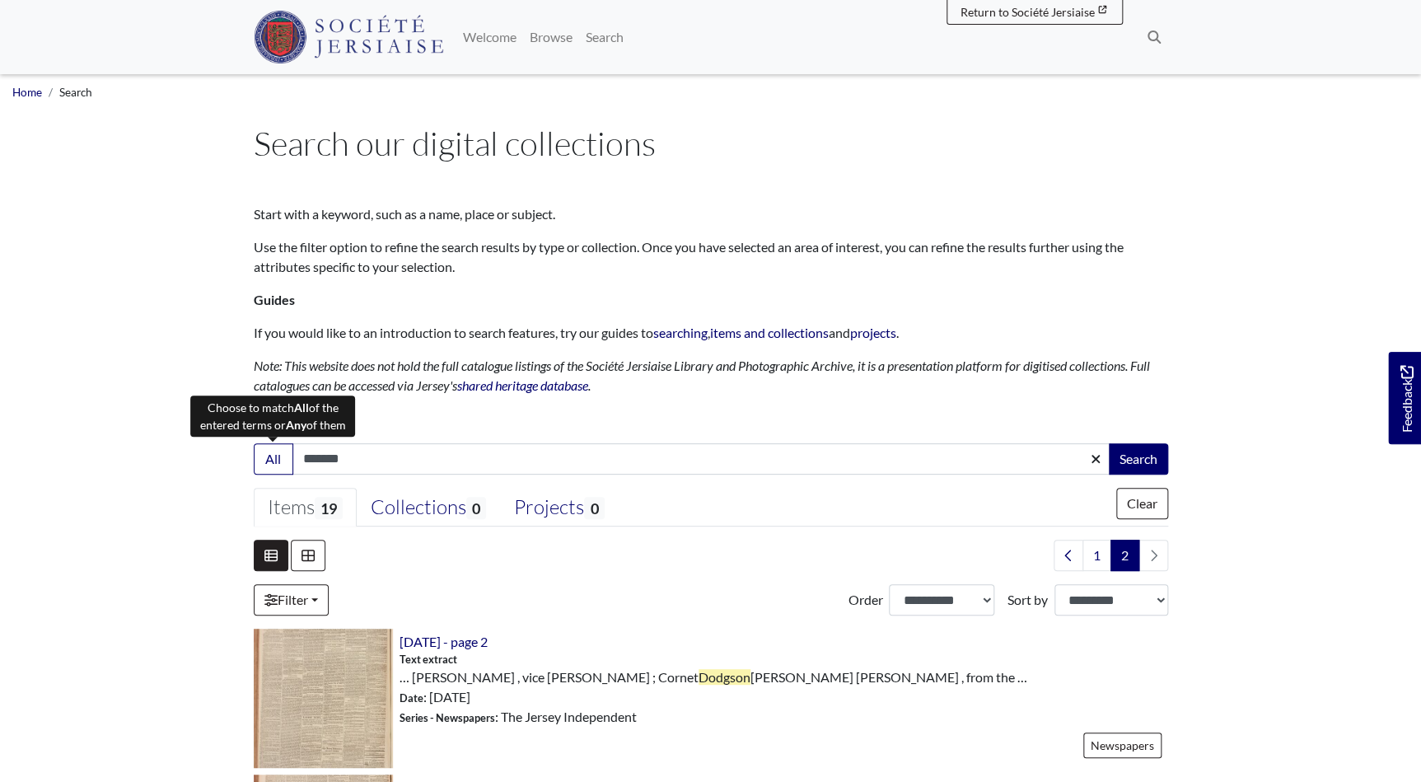
drag, startPoint x: 371, startPoint y: 462, endPoint x: 245, endPoint y: 465, distance: 126.1
click at [245, 465] on div "Search: All ******* Search" at bounding box center [710, 458] width 939 height 31
type input "*******"
click at [1109, 443] on button "Search" at bounding box center [1138, 458] width 59 height 31
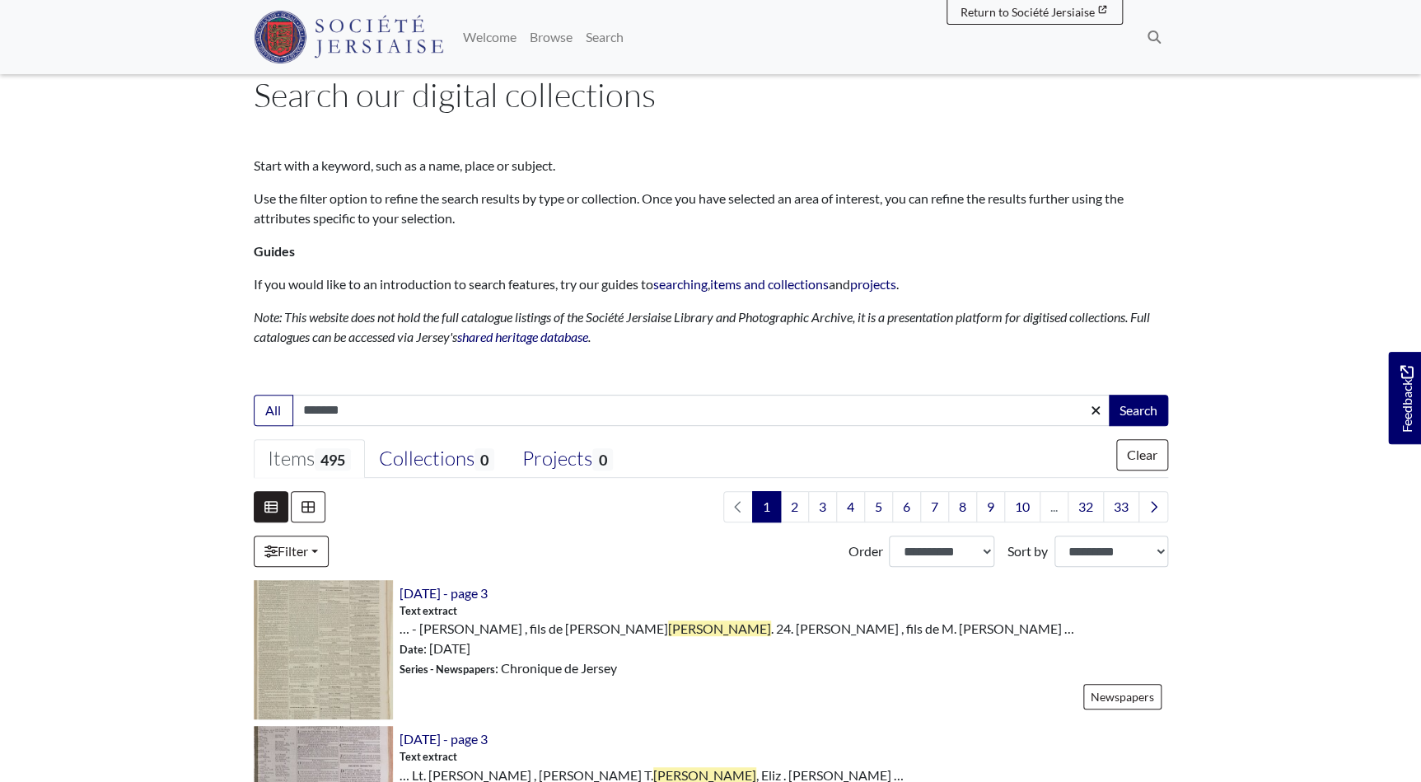
scroll to position [74, 0]
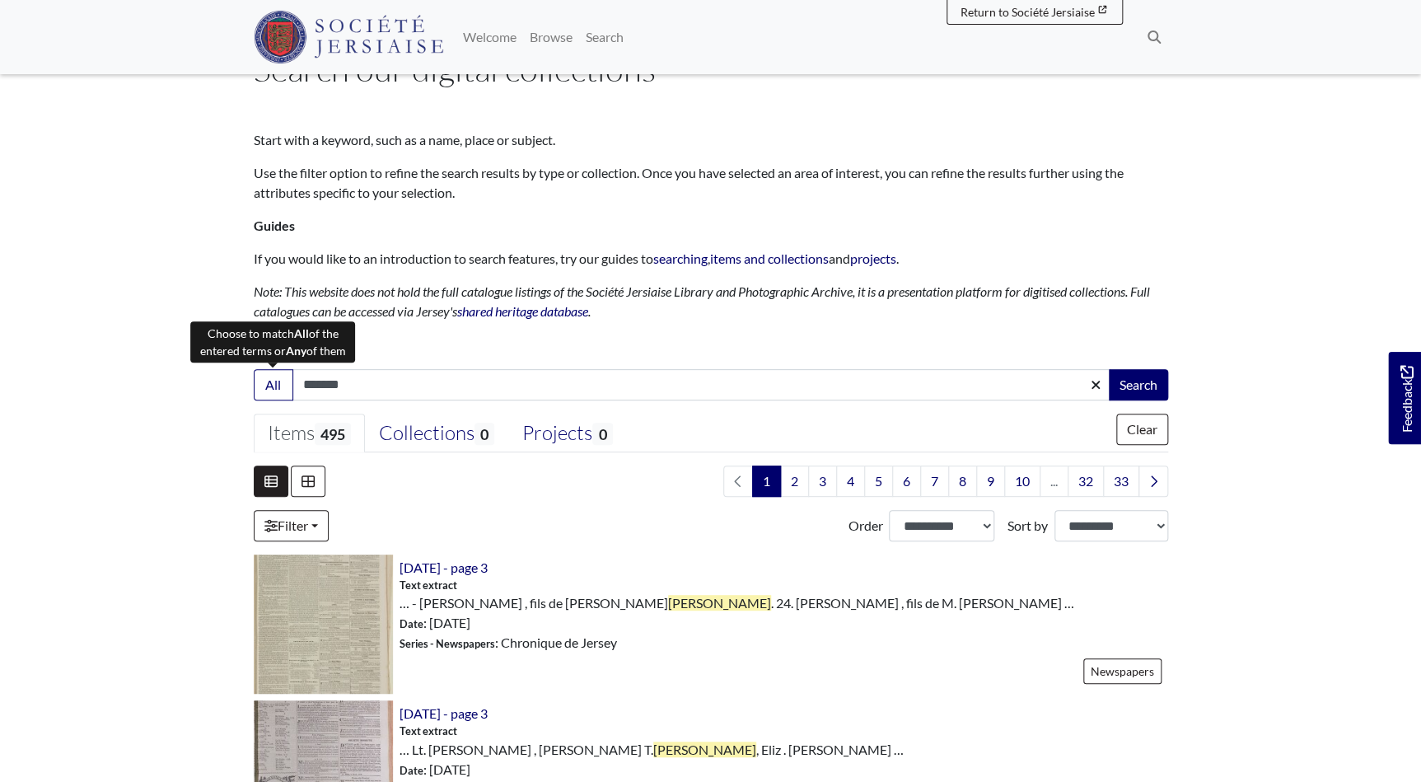
drag, startPoint x: 365, startPoint y: 387, endPoint x: 229, endPoint y: 384, distance: 136.0
type input "**********"
click at [1109, 369] on button "Search" at bounding box center [1138, 384] width 59 height 31
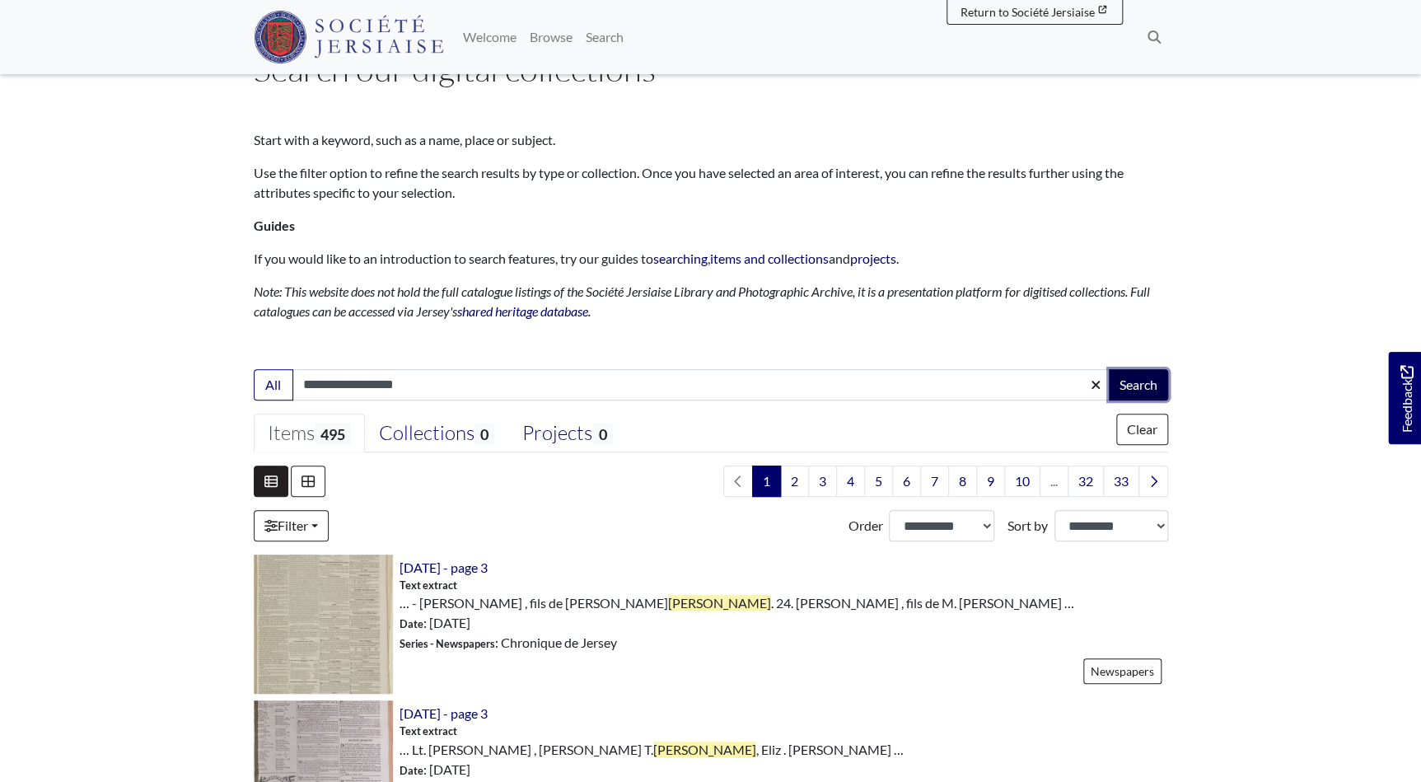
click at [1141, 382] on button "Search" at bounding box center [1138, 384] width 59 height 31
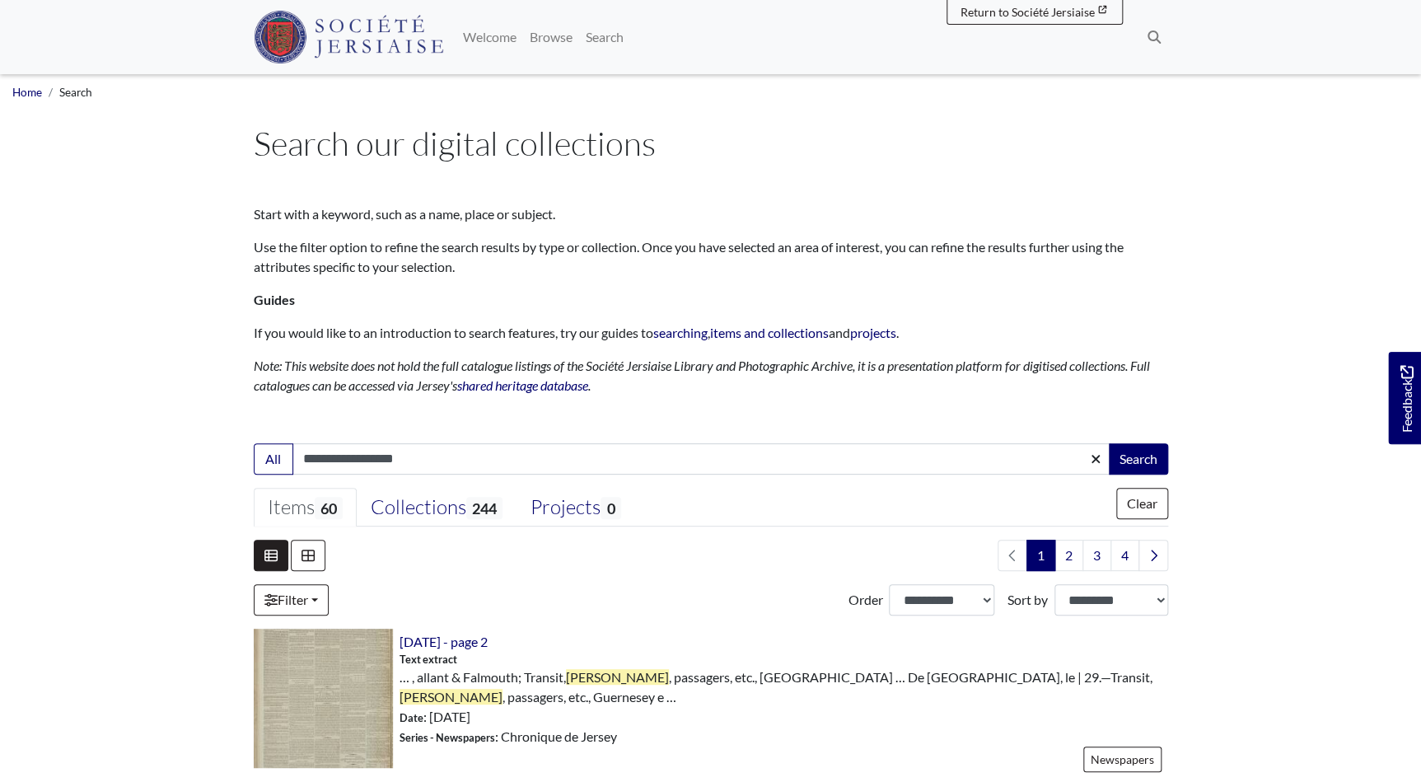
drag, startPoint x: 417, startPoint y: 452, endPoint x: 232, endPoint y: 446, distance: 184.7
type input "**********"
click at [1109, 443] on button "Search" at bounding box center [1138, 458] width 59 height 31
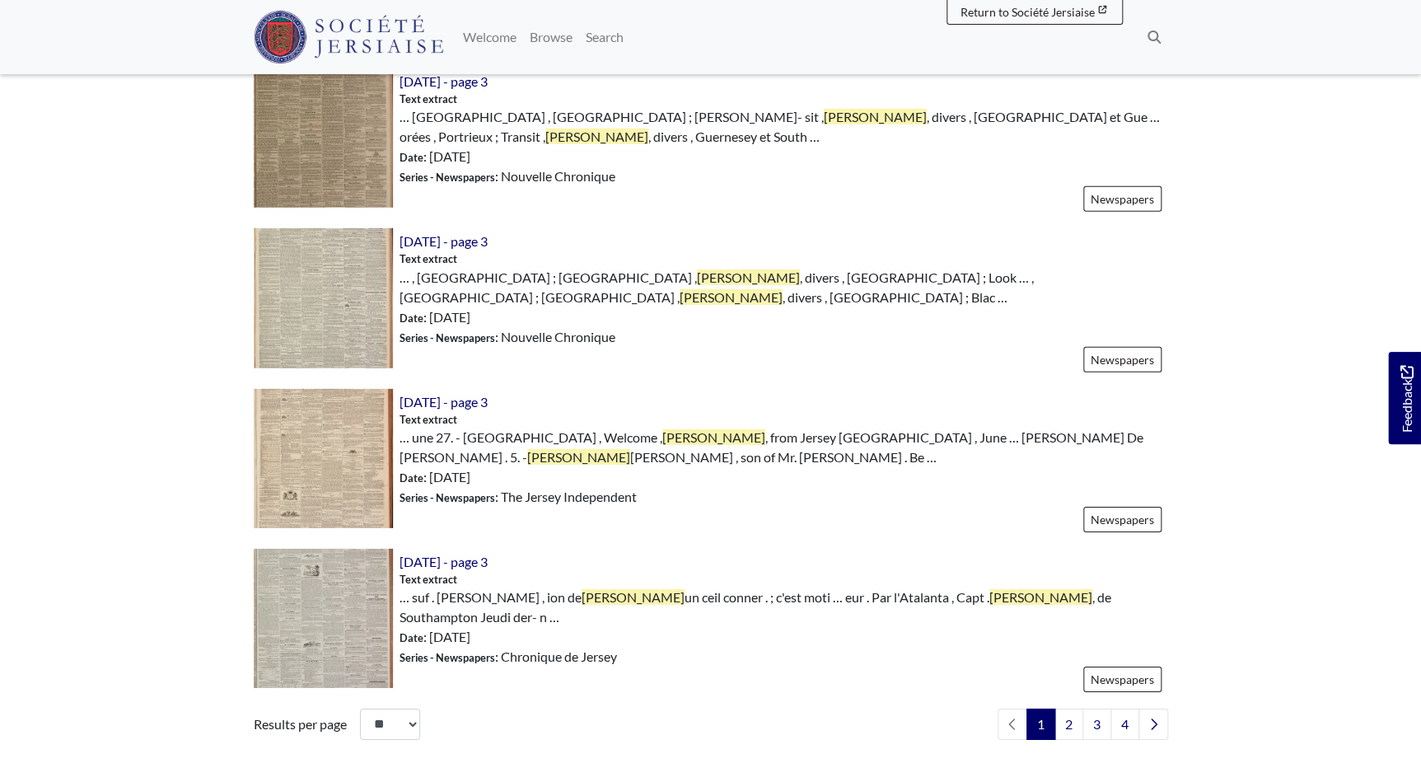
scroll to position [2322, 0]
click at [1069, 707] on link "2" at bounding box center [1069, 722] width 29 height 31
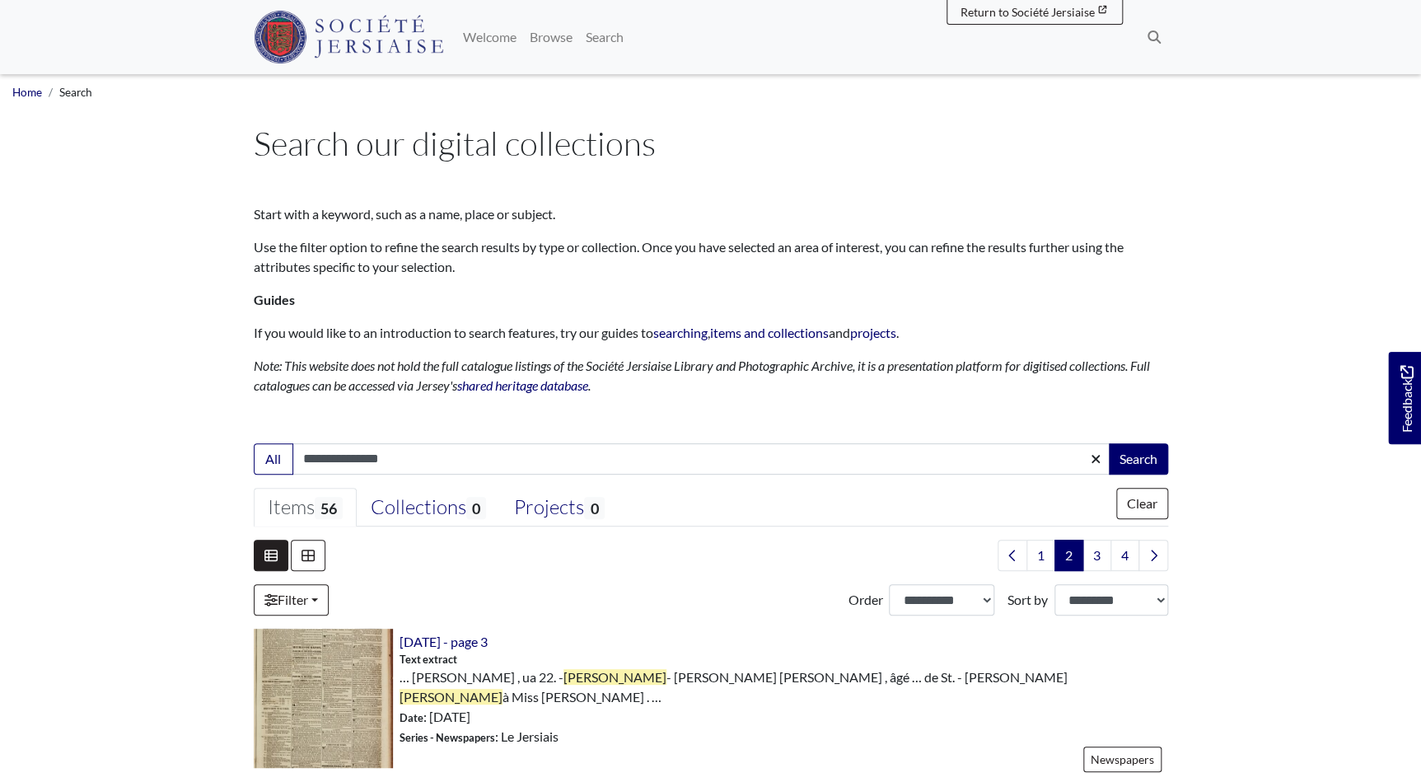
scroll to position [2093, 0]
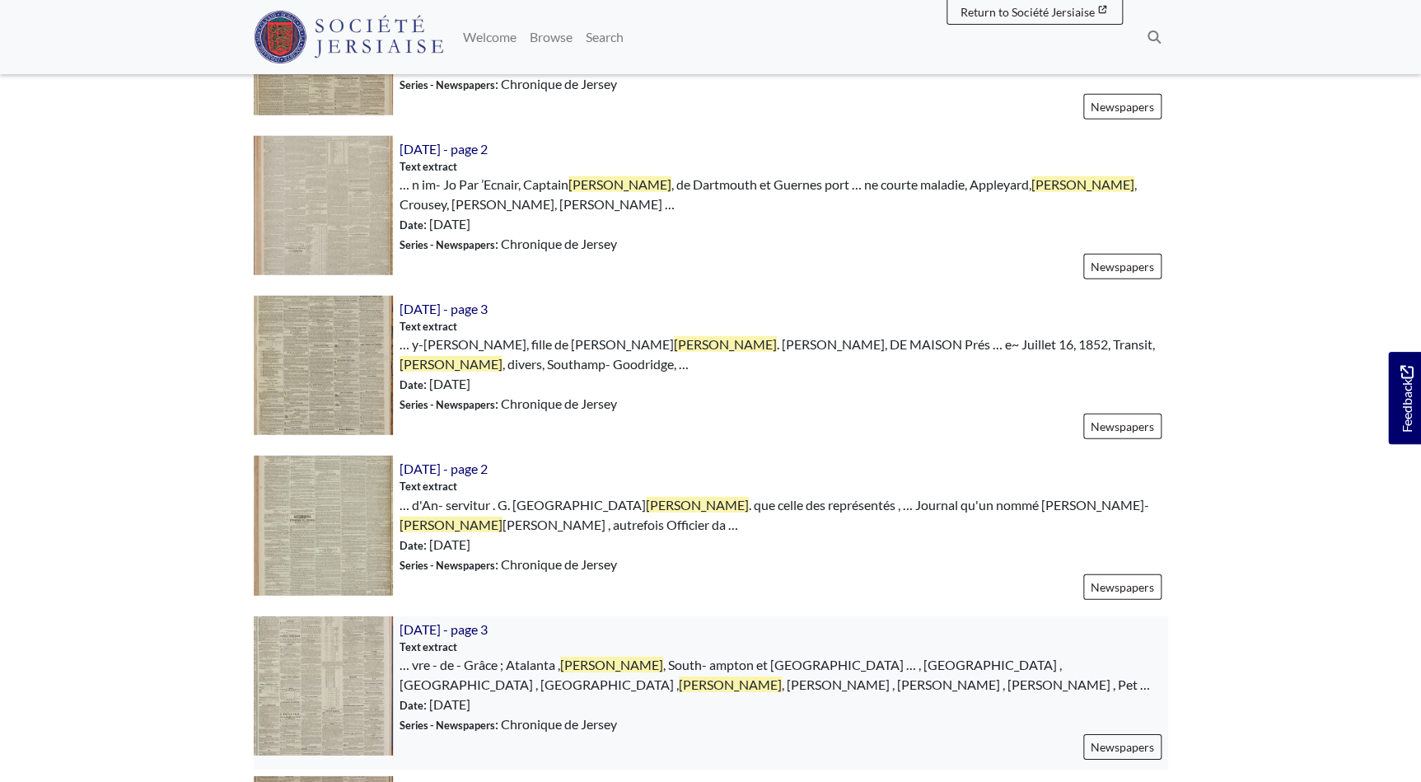
click at [346, 616] on img at bounding box center [323, 685] width 139 height 139
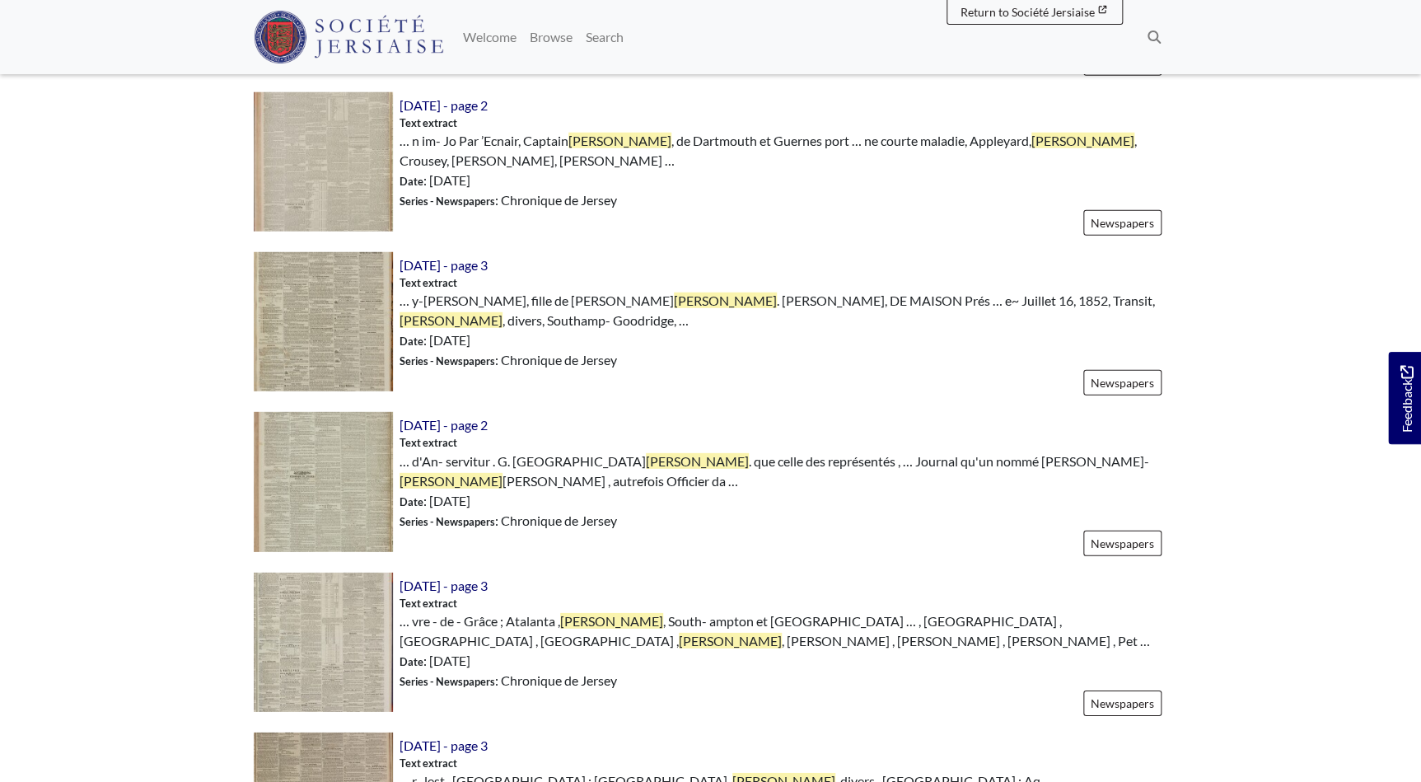
scroll to position [2317, 0]
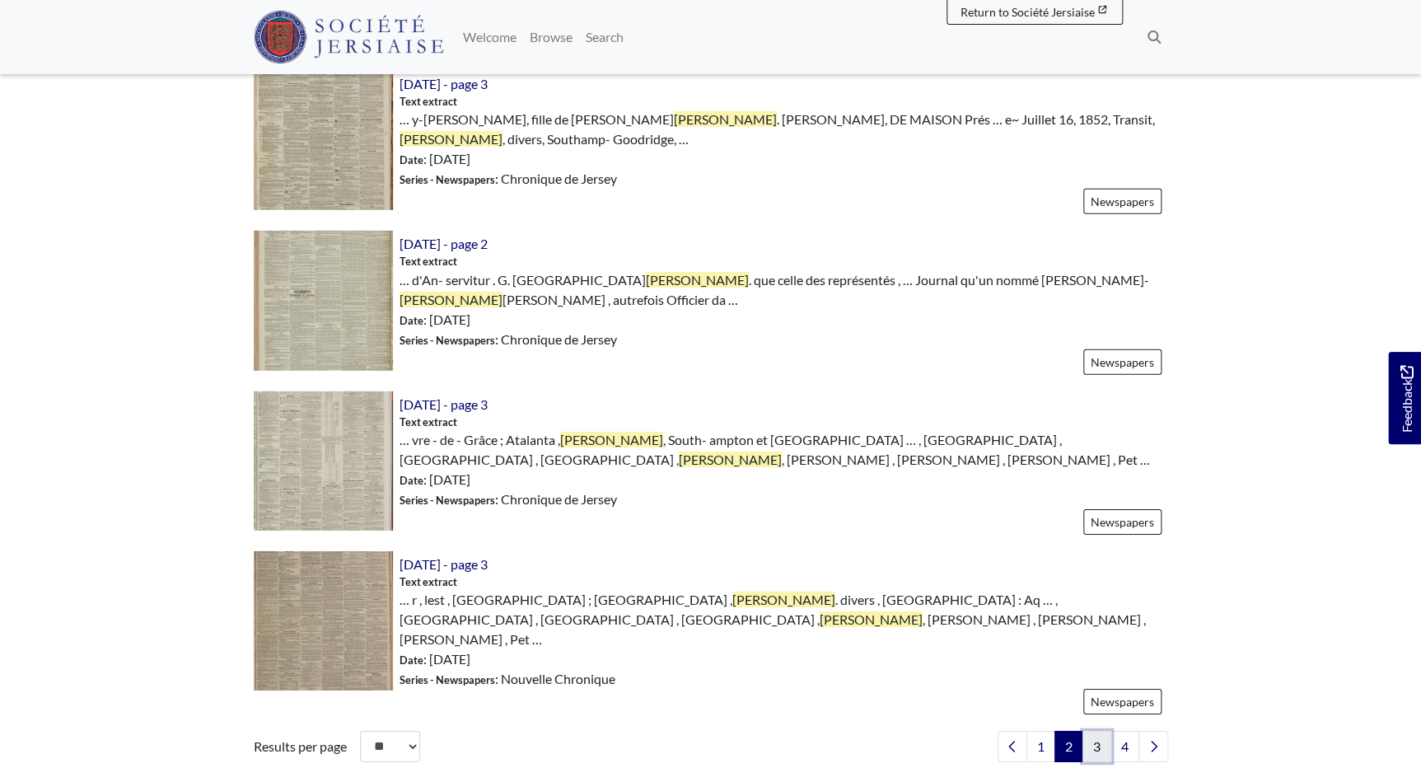
click at [1100, 731] on link "3" at bounding box center [1097, 746] width 29 height 31
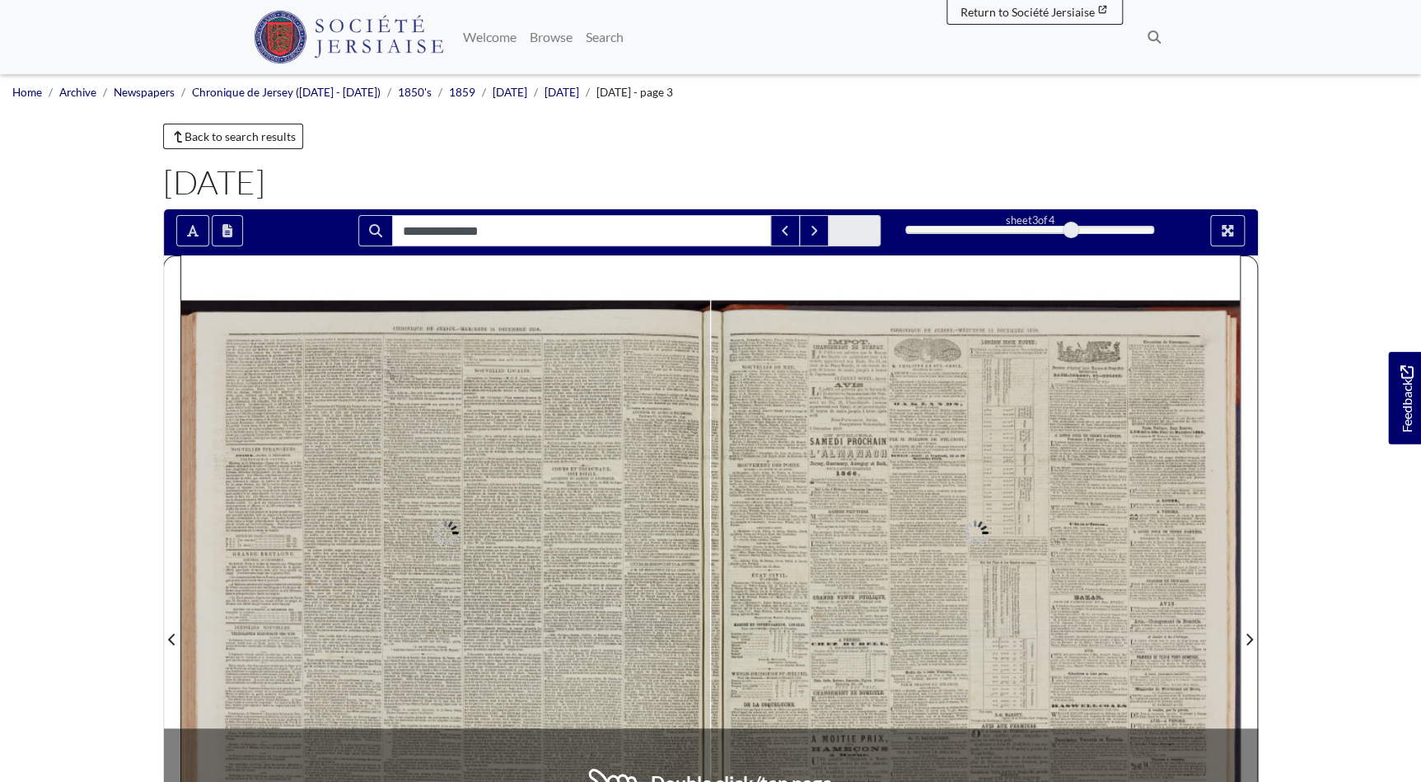
type input "**********"
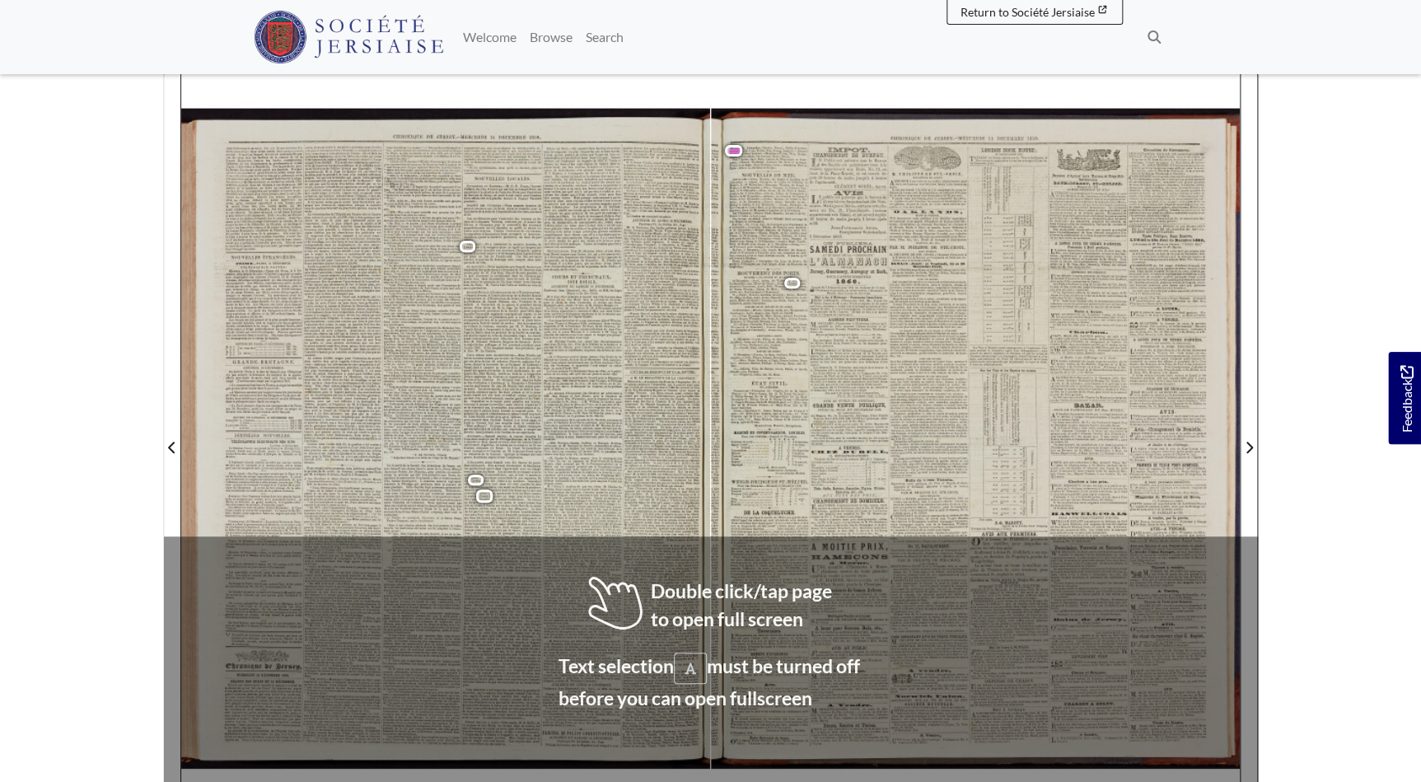
scroll to position [224, 0]
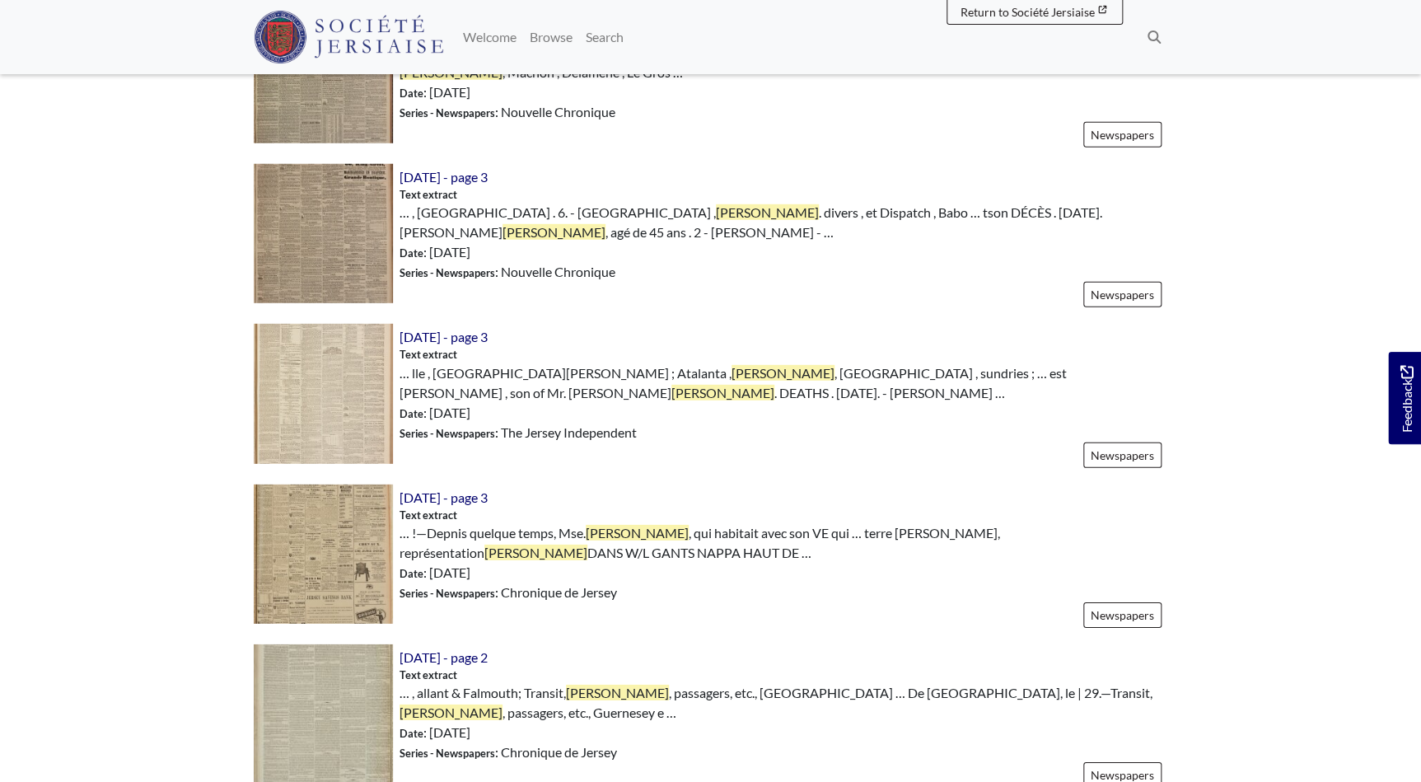
scroll to position [67, 0]
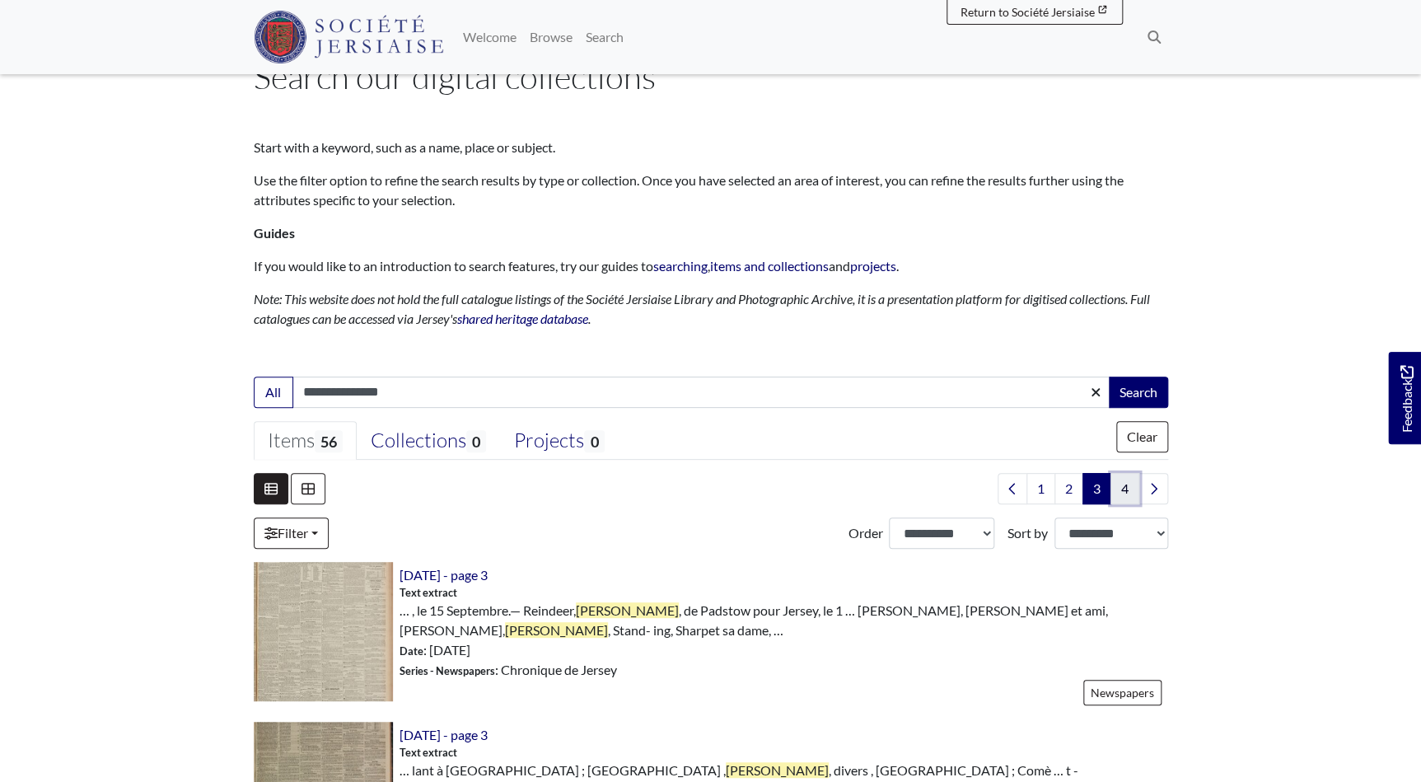
click at [1123, 484] on link "4" at bounding box center [1125, 488] width 29 height 31
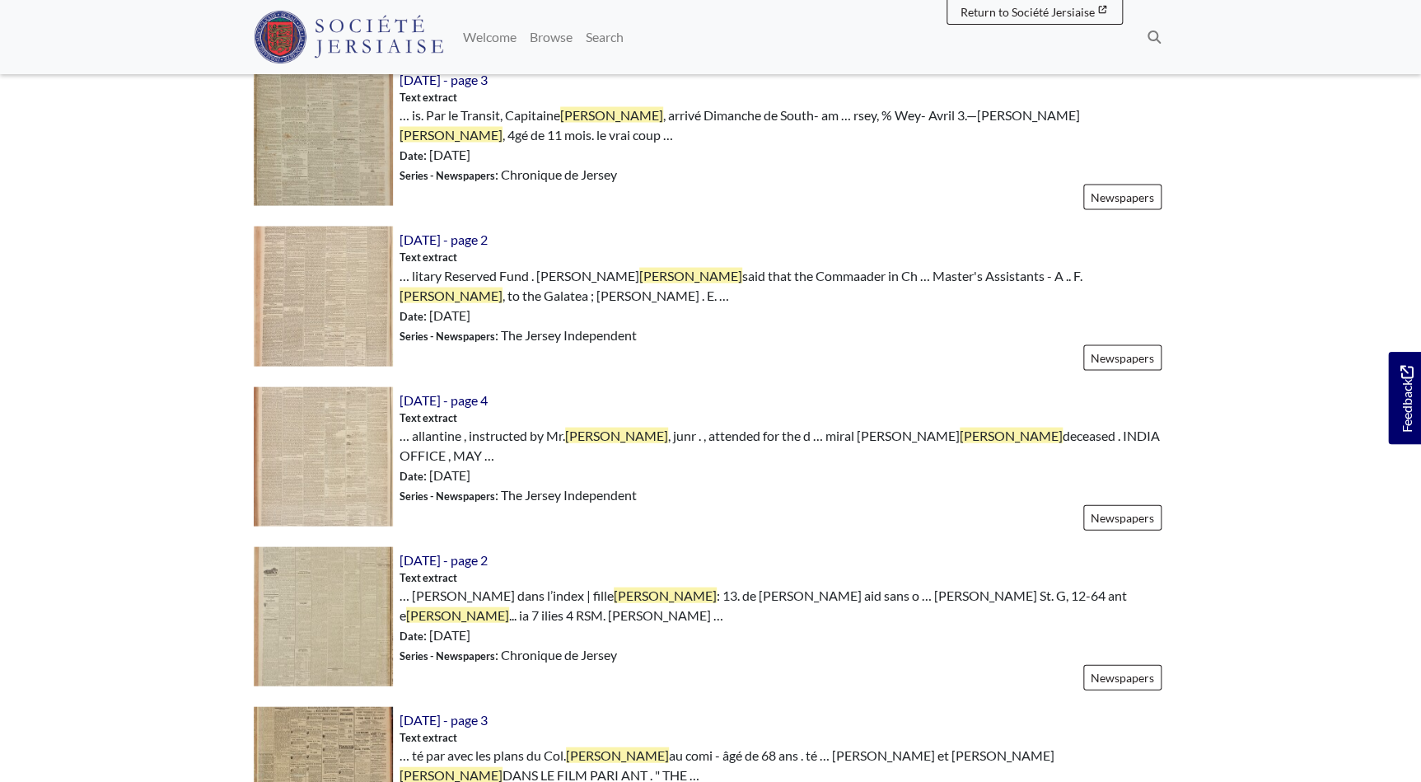
scroll to position [67, 0]
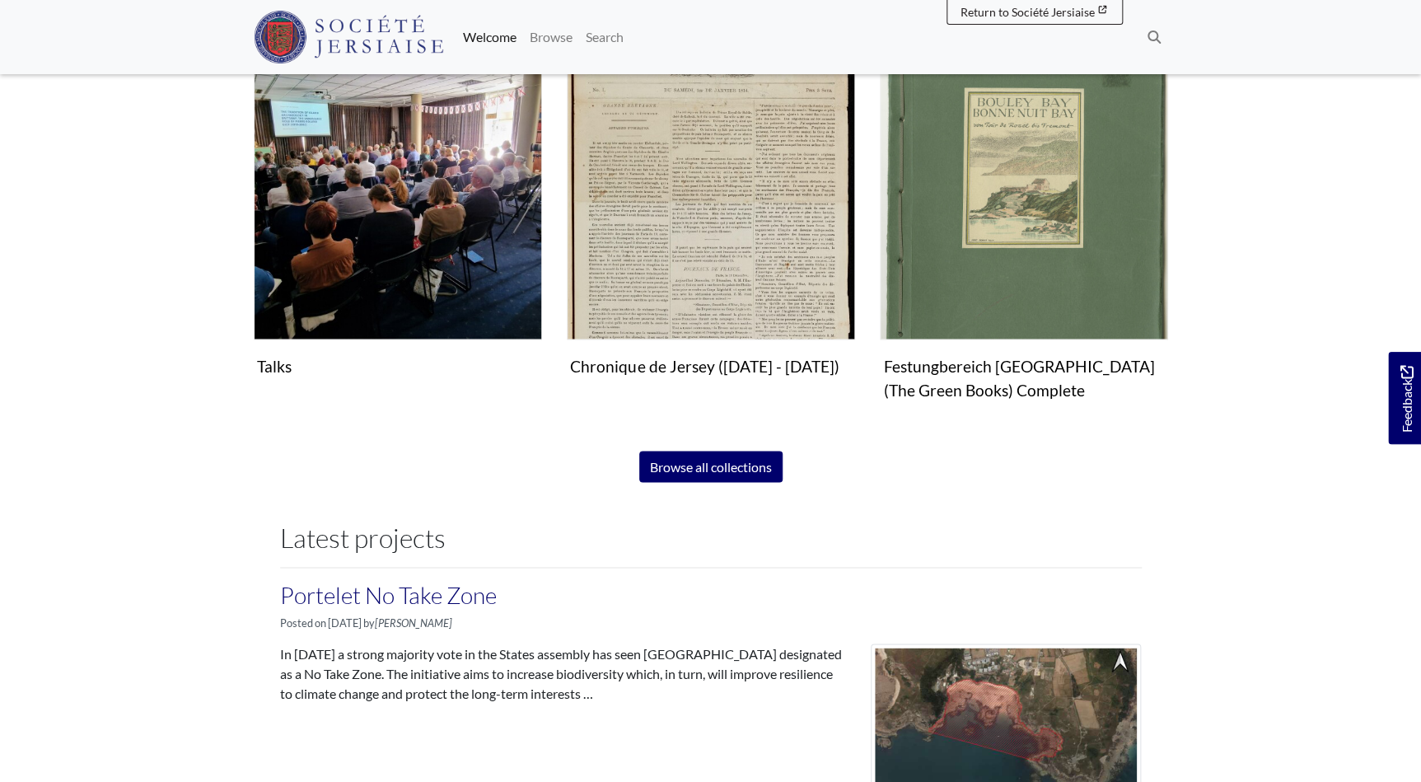
scroll to position [1198, 0]
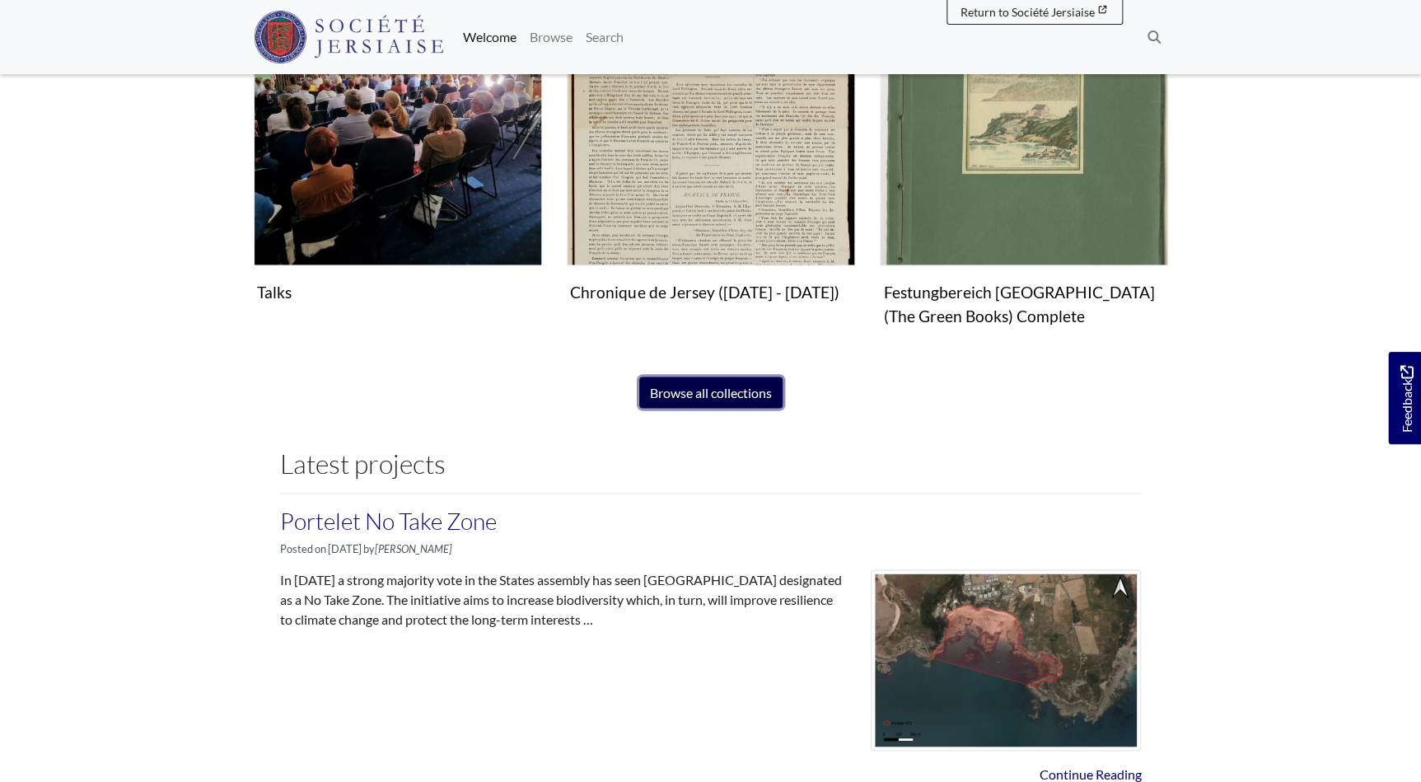
click at [684, 392] on link "Browse all collections" at bounding box center [710, 391] width 143 height 31
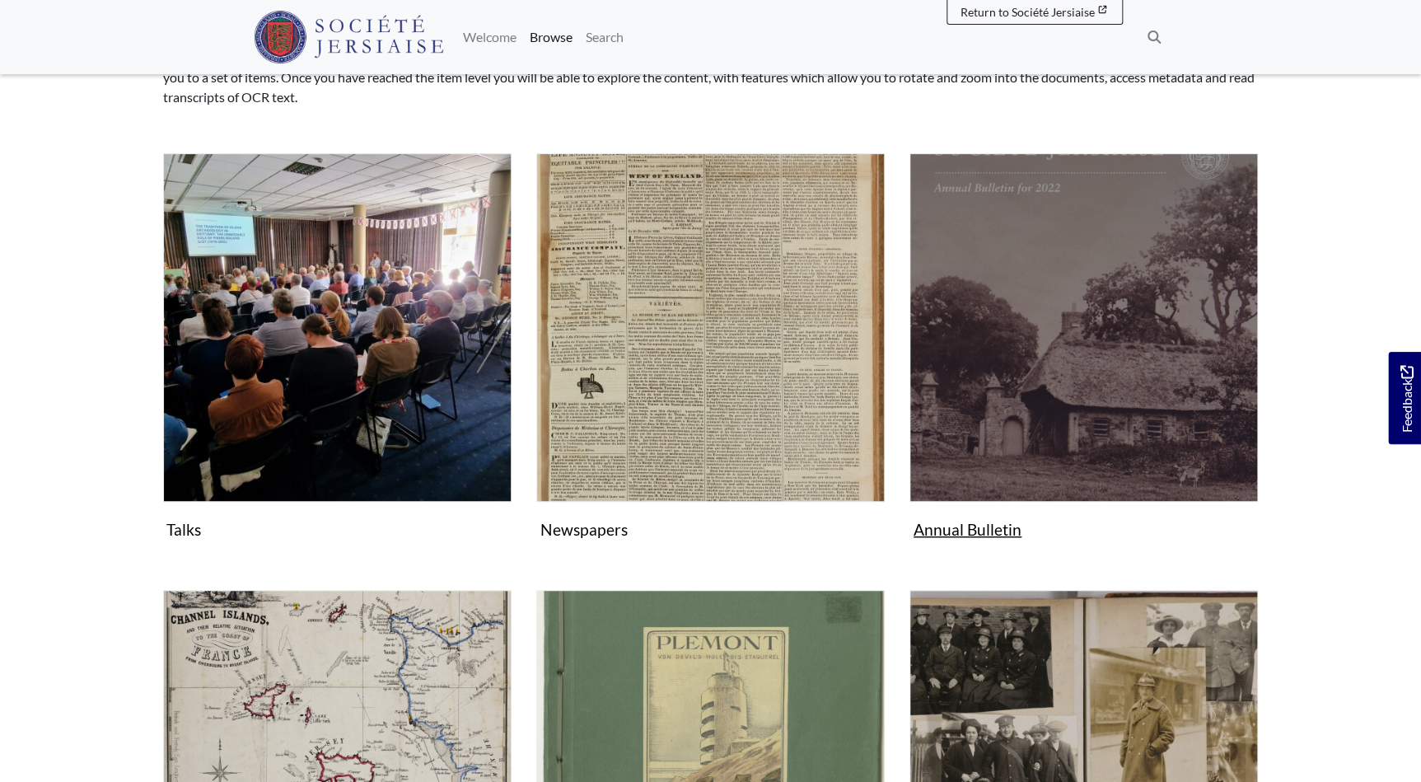
scroll to position [224, 0]
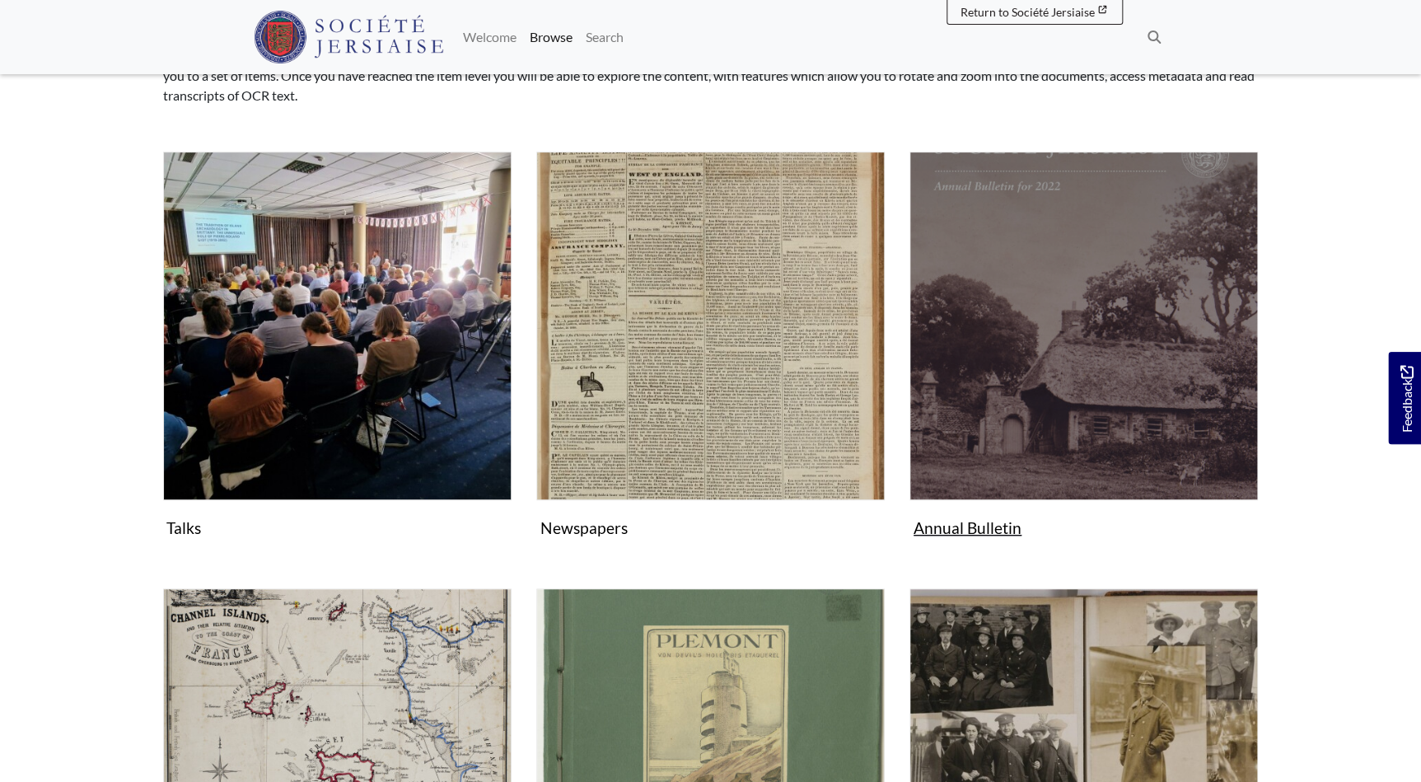
click at [1134, 362] on img "Subcollection" at bounding box center [1084, 326] width 348 height 348
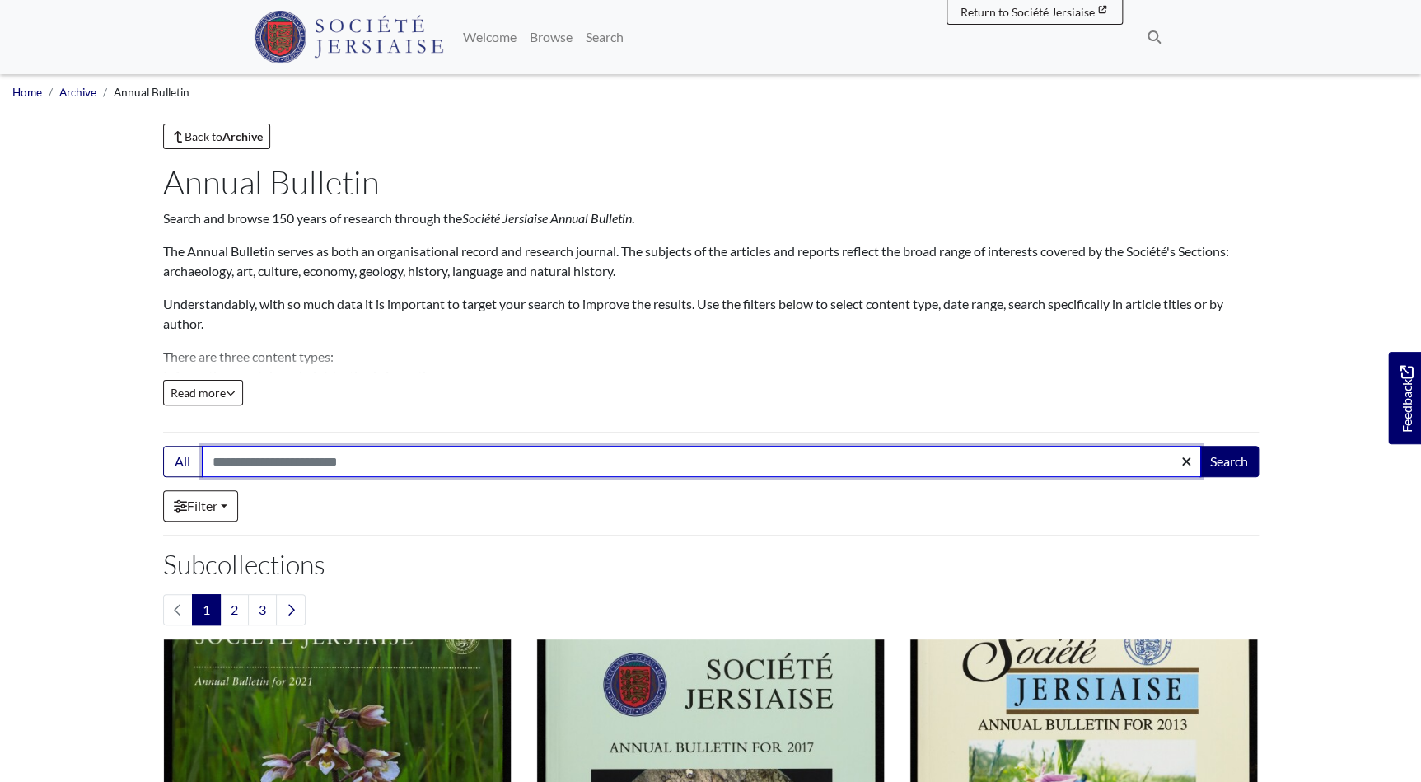
click at [237, 456] on input "Search:" at bounding box center [701, 461] width 999 height 31
type input "**********"
click at [1200, 446] on button "Search" at bounding box center [1229, 461] width 59 height 31
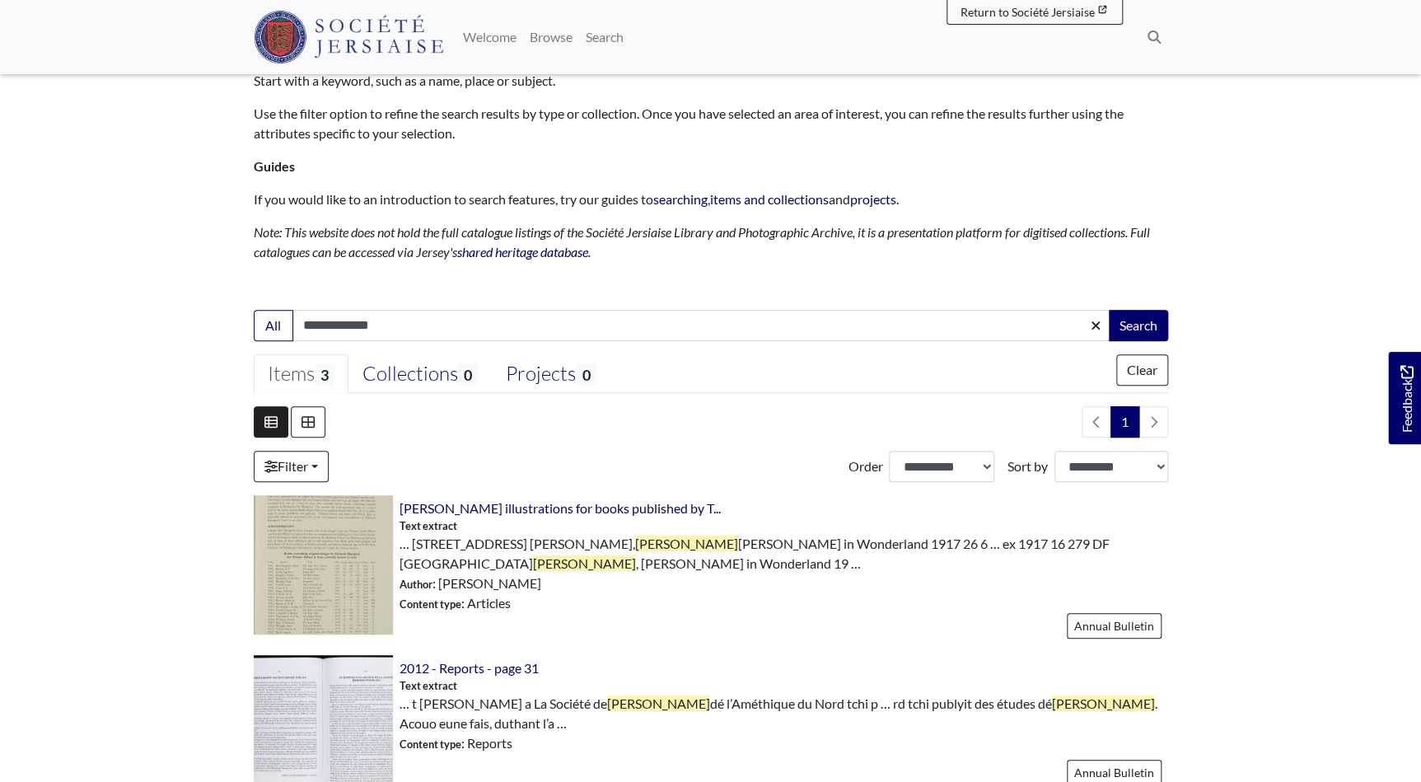
scroll to position [149, 0]
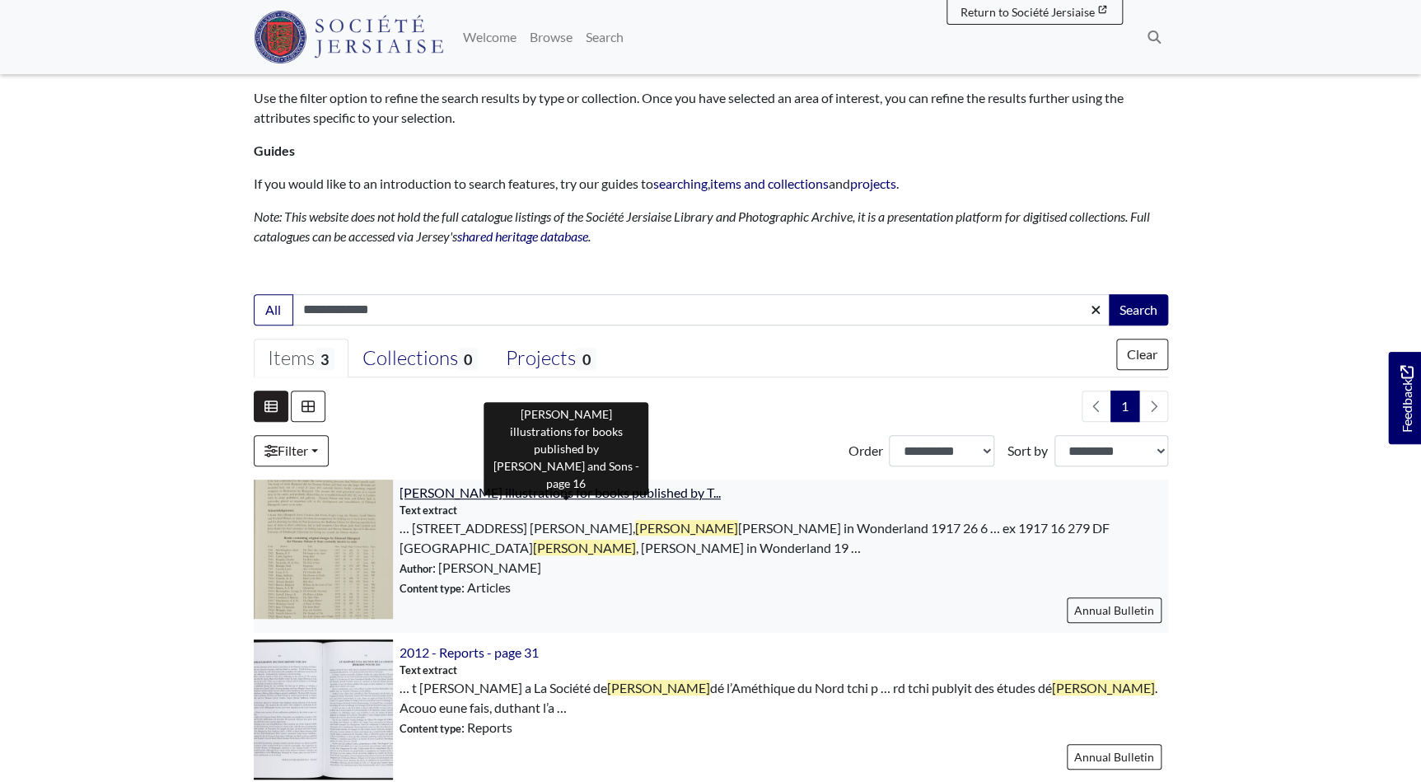
click at [611, 491] on span "[PERSON_NAME] illustrations for books published by T..." at bounding box center [560, 492] width 321 height 16
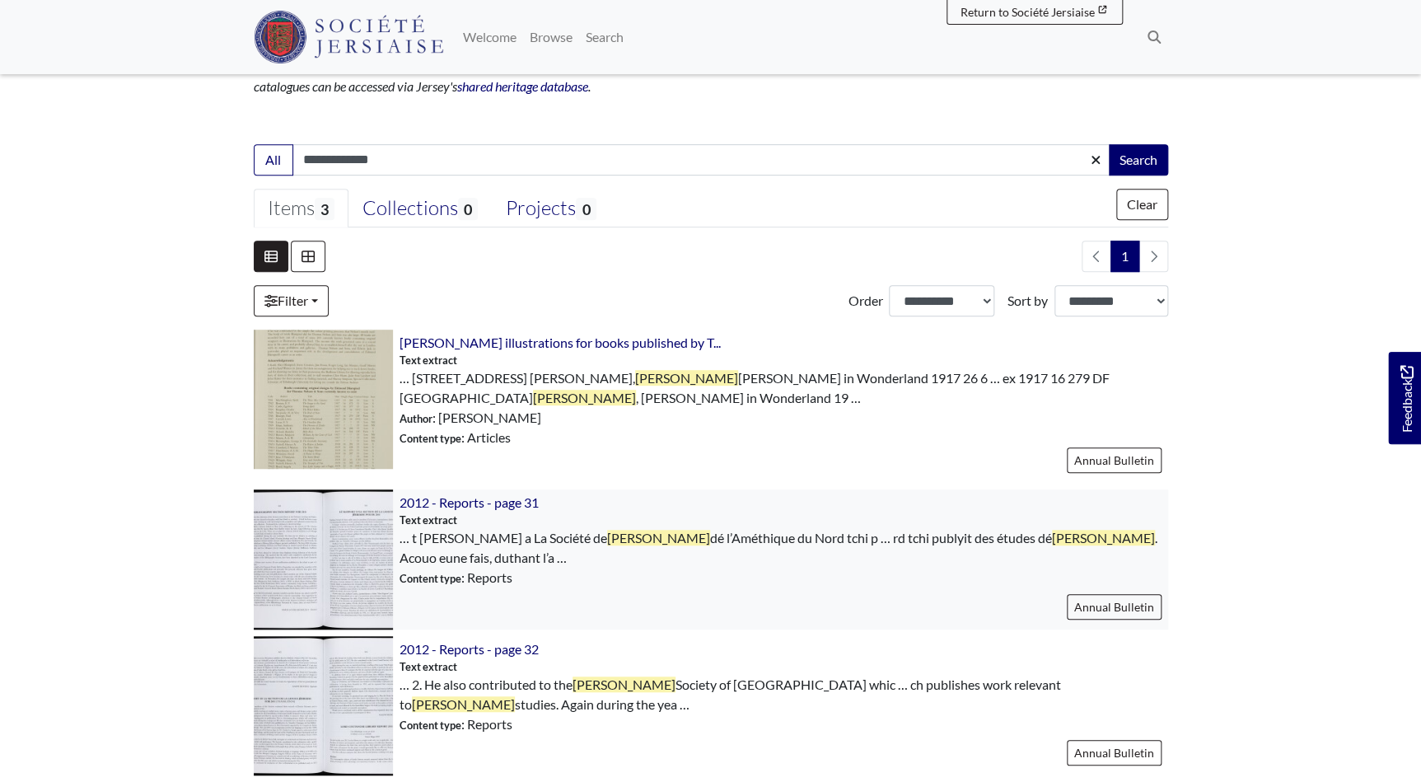
scroll to position [374, 0]
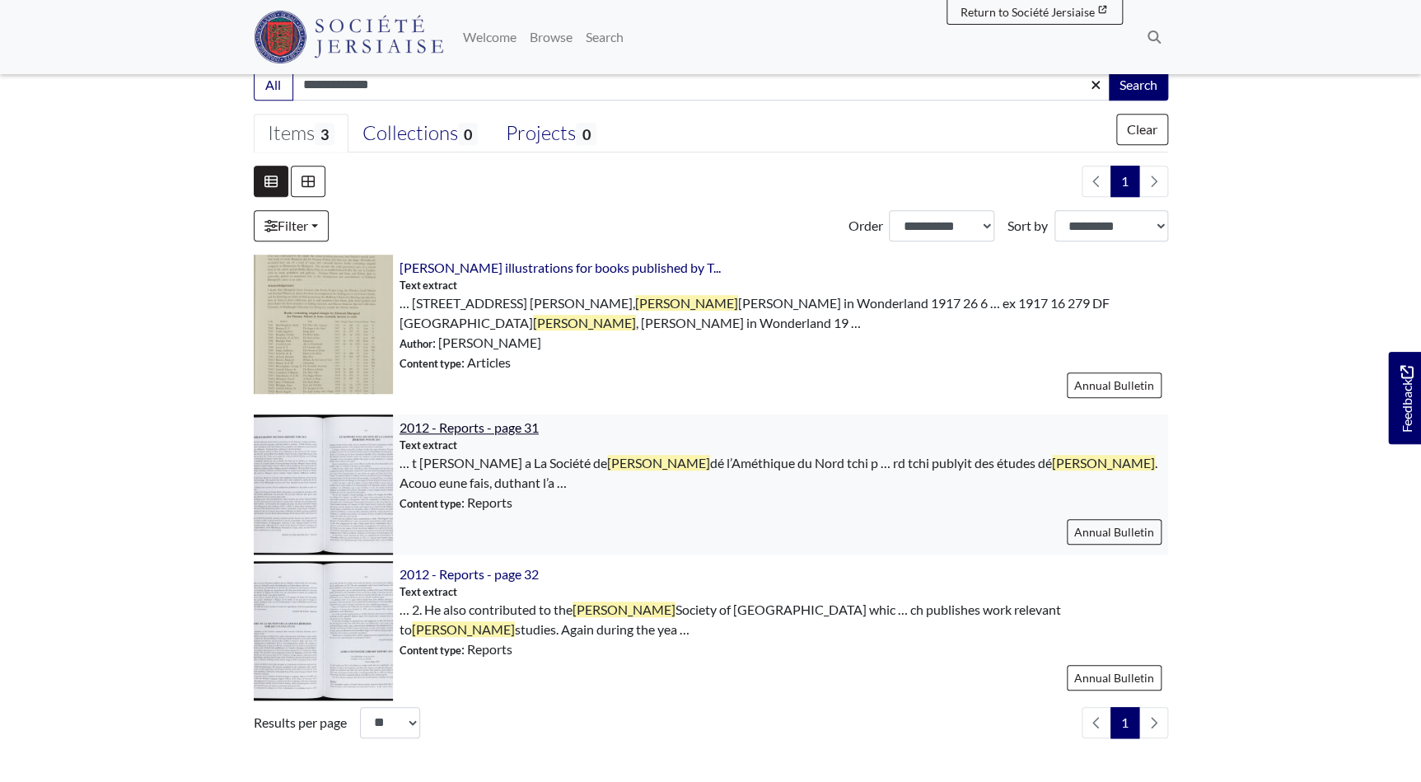
click at [452, 423] on span "2012 - Reports - page 31" at bounding box center [469, 427] width 139 height 16
click at [345, 615] on img at bounding box center [323, 630] width 139 height 139
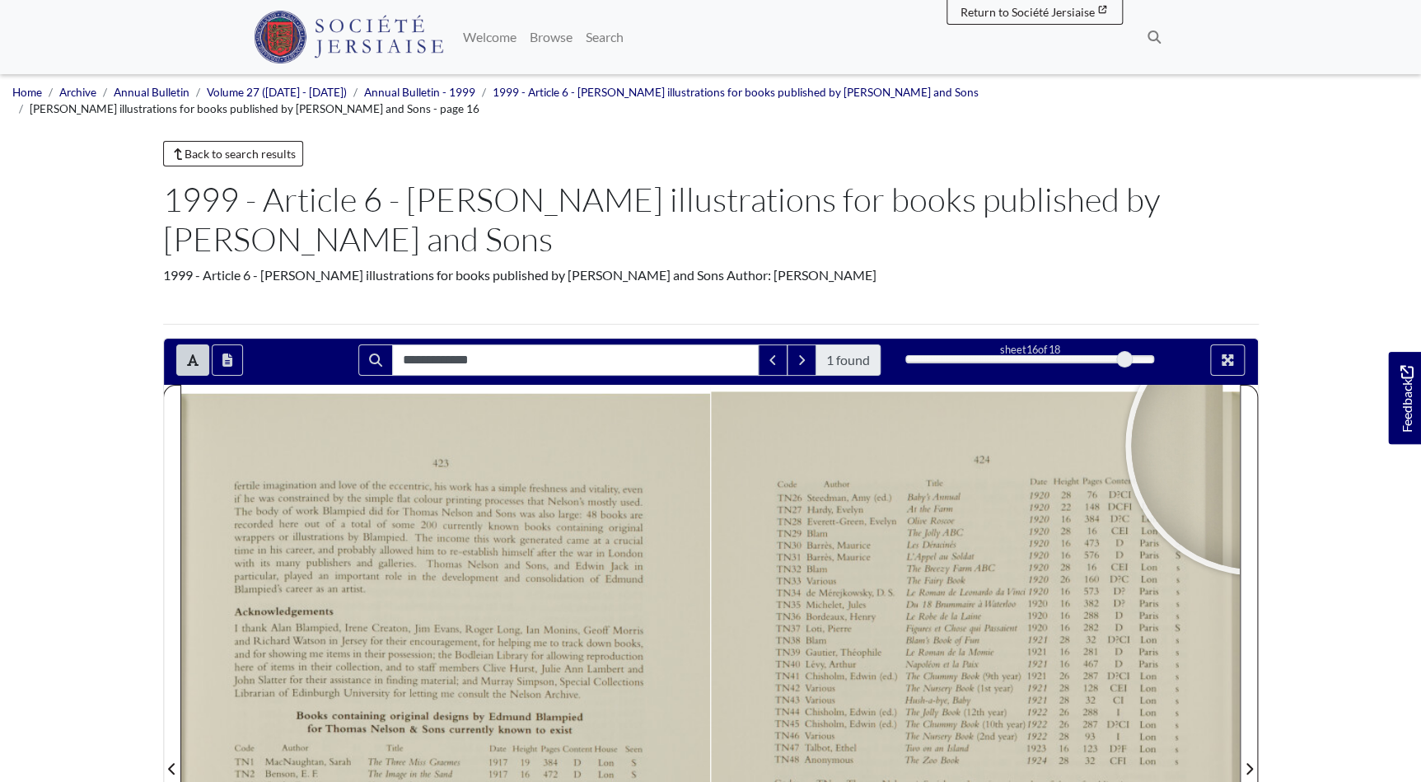
click at [1303, 386] on body "Menu" at bounding box center [710, 794] width 1421 height 1589
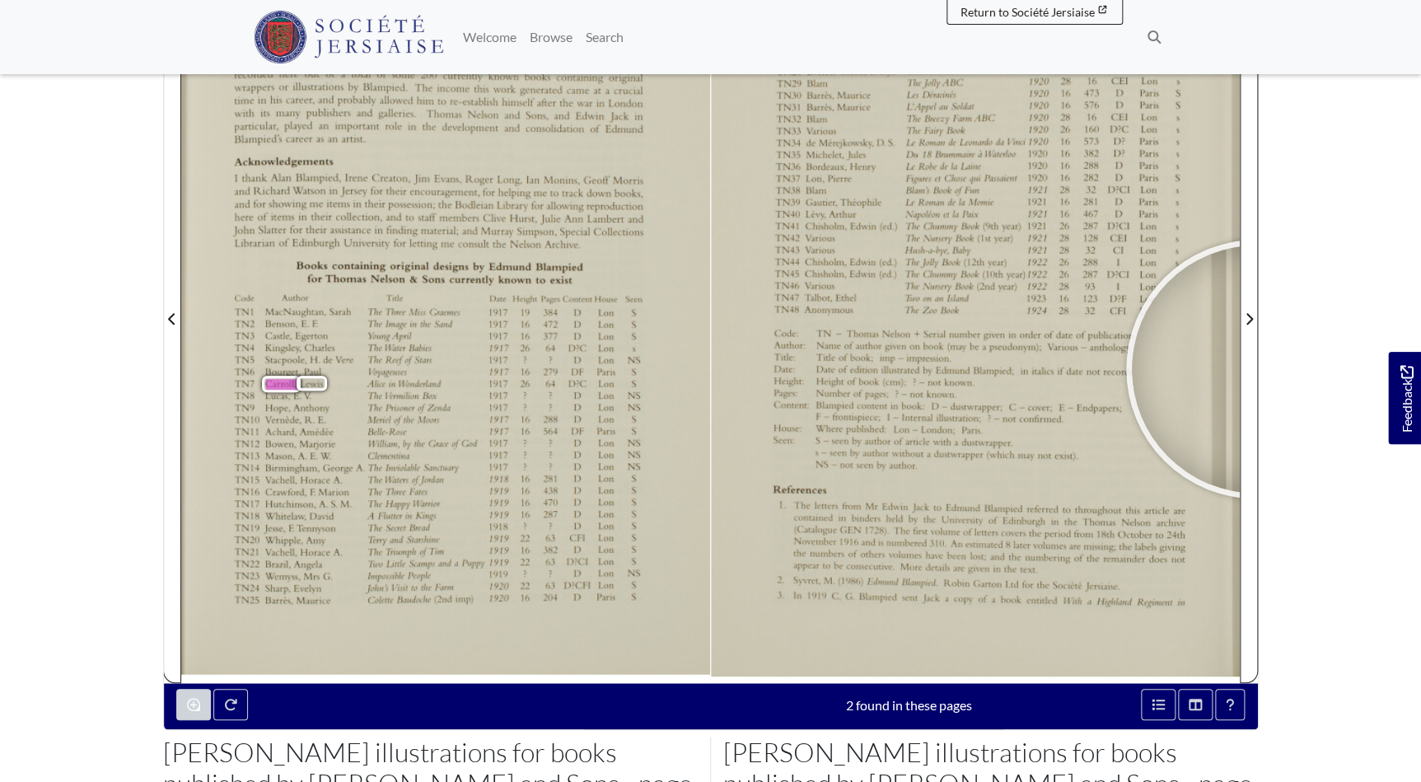
scroll to position [383, 0]
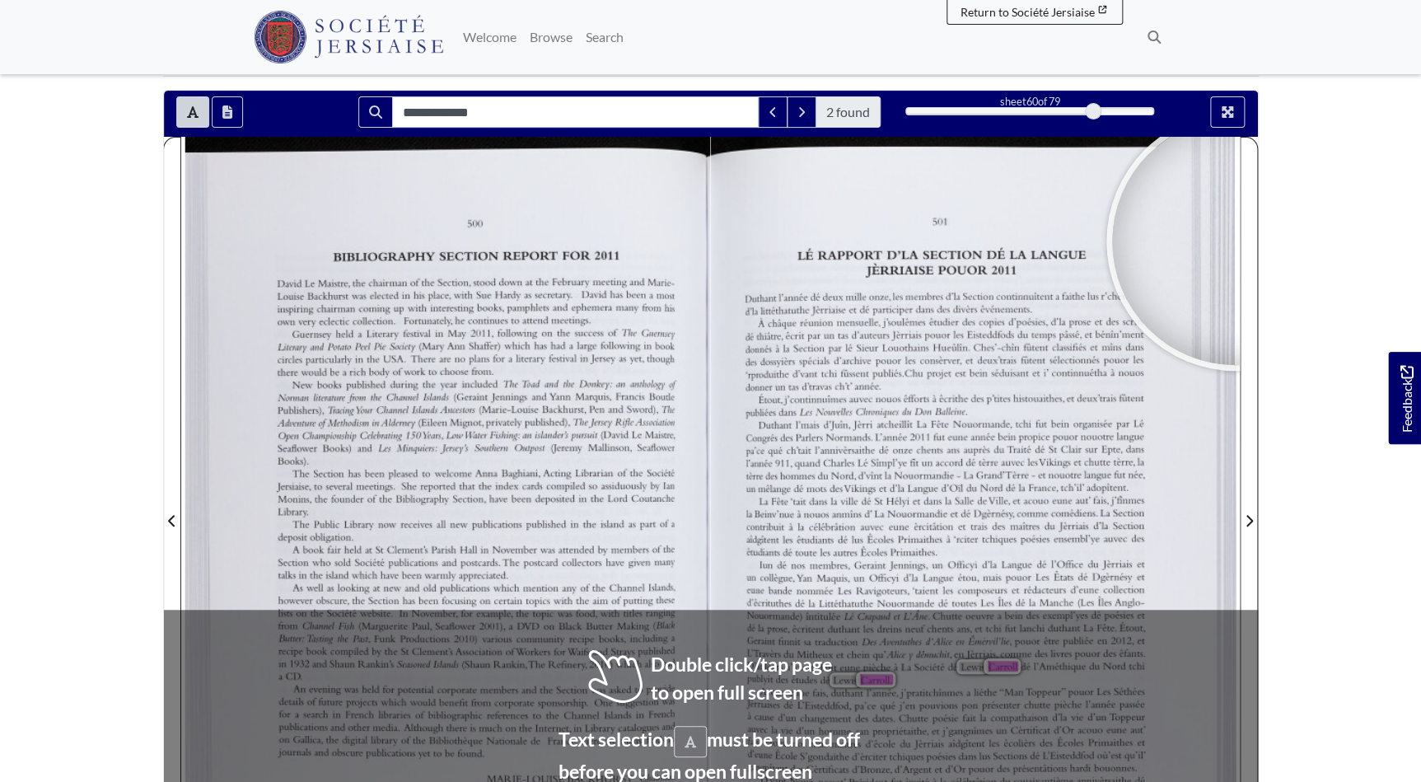
scroll to position [224, 0]
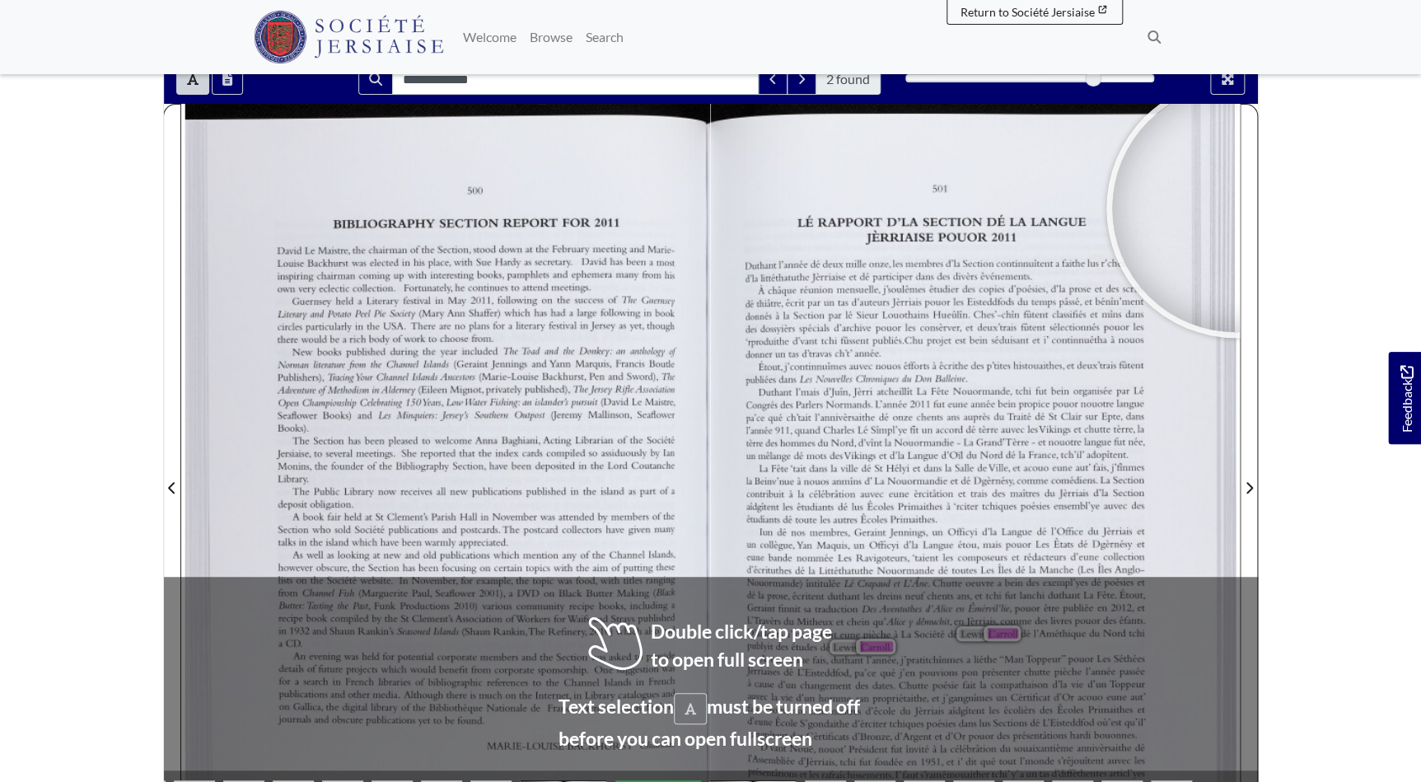
click at [1315, 580] on body "Menu" at bounding box center [710, 513] width 1421 height 1474
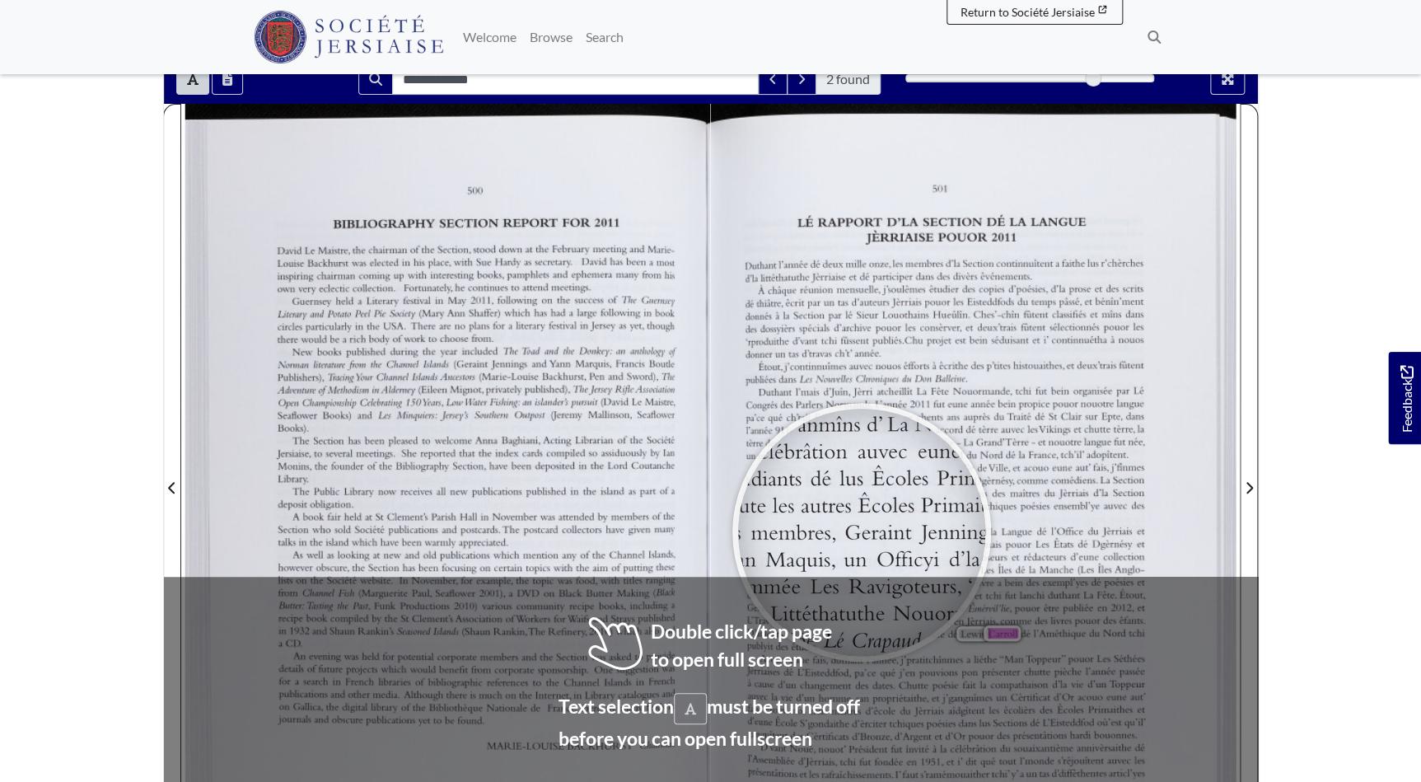
click at [862, 531] on div at bounding box center [861, 532] width 247 height 247
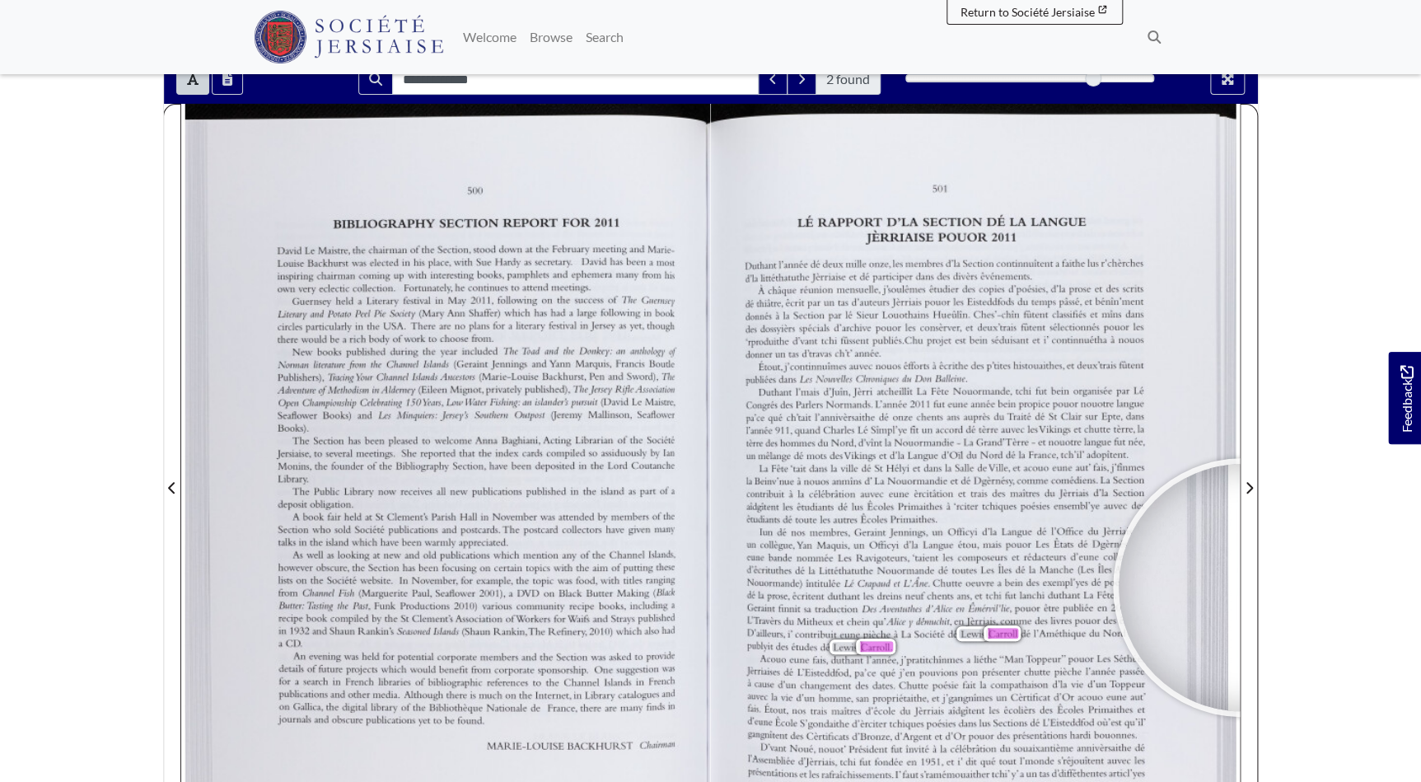
click at [1362, 577] on body "Menu" at bounding box center [710, 513] width 1421 height 1474
click at [1335, 607] on body "Menu" at bounding box center [710, 513] width 1421 height 1474
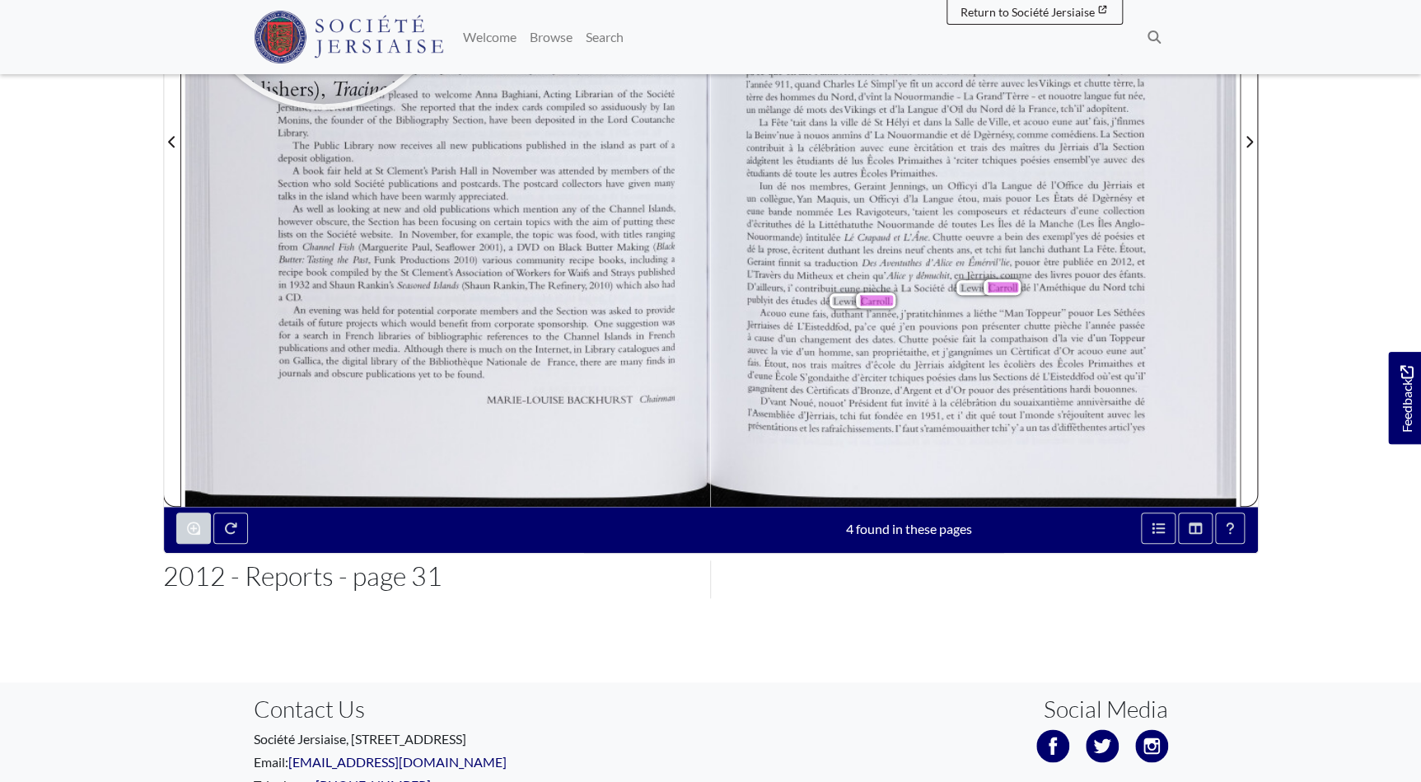
scroll to position [599, 0]
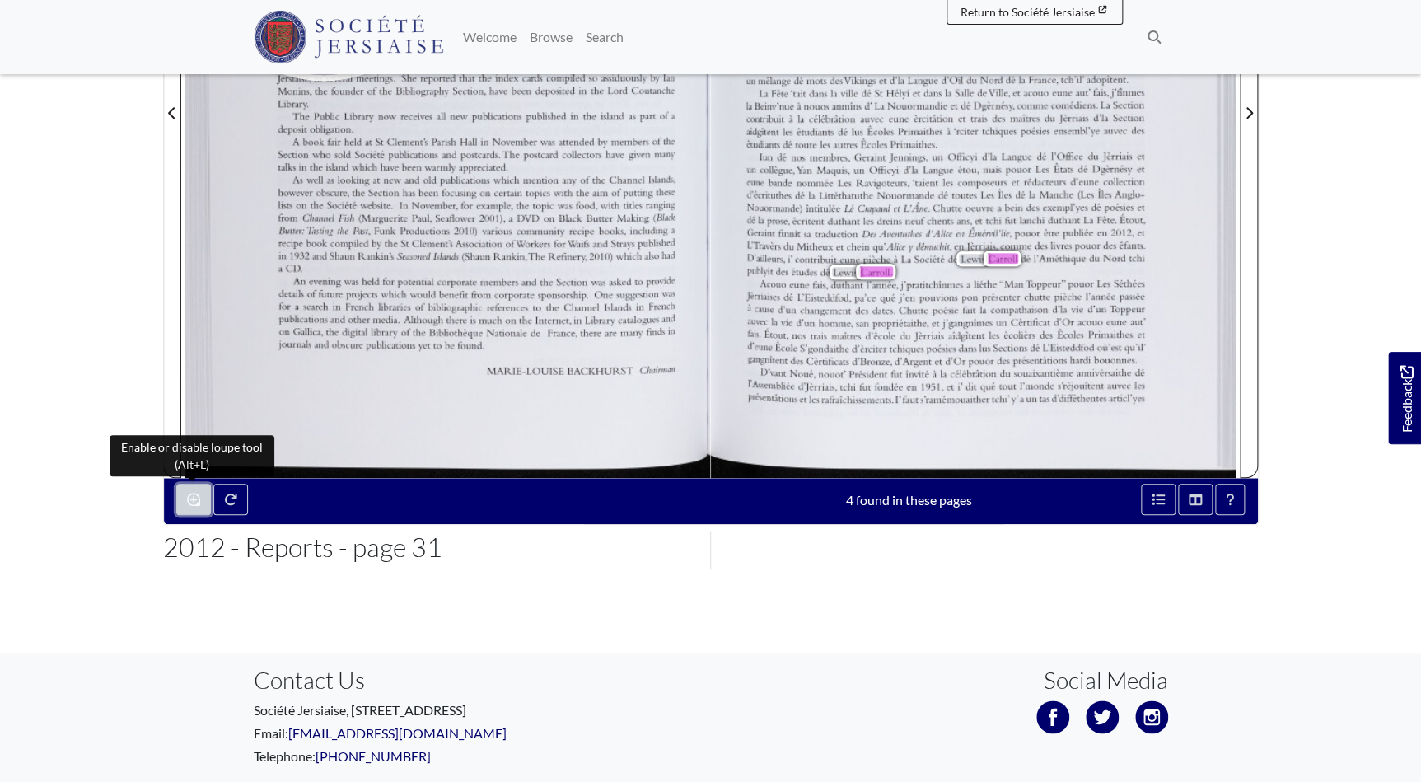
click at [199, 503] on button "Enable or disable loupe tool (Alt+L)" at bounding box center [193, 499] width 35 height 31
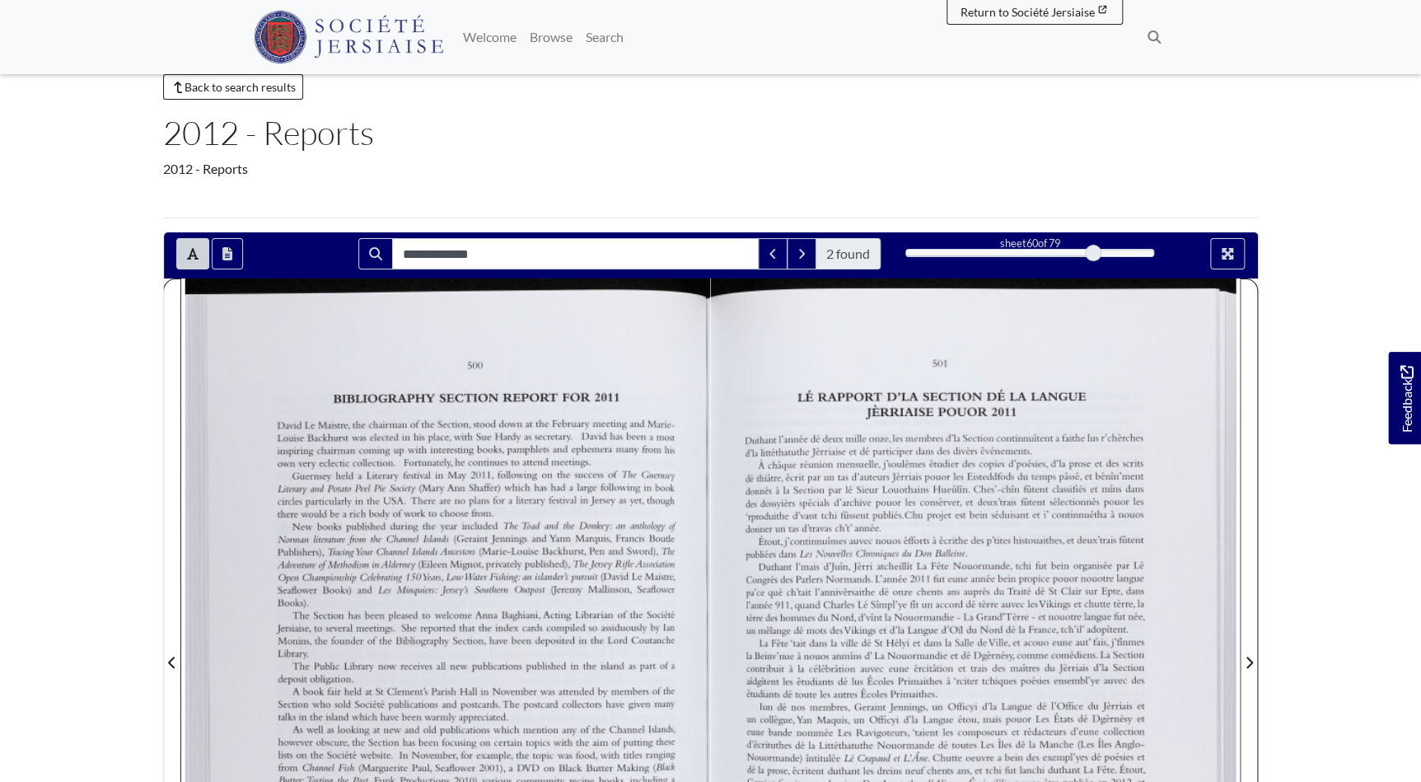
scroll to position [224, 0]
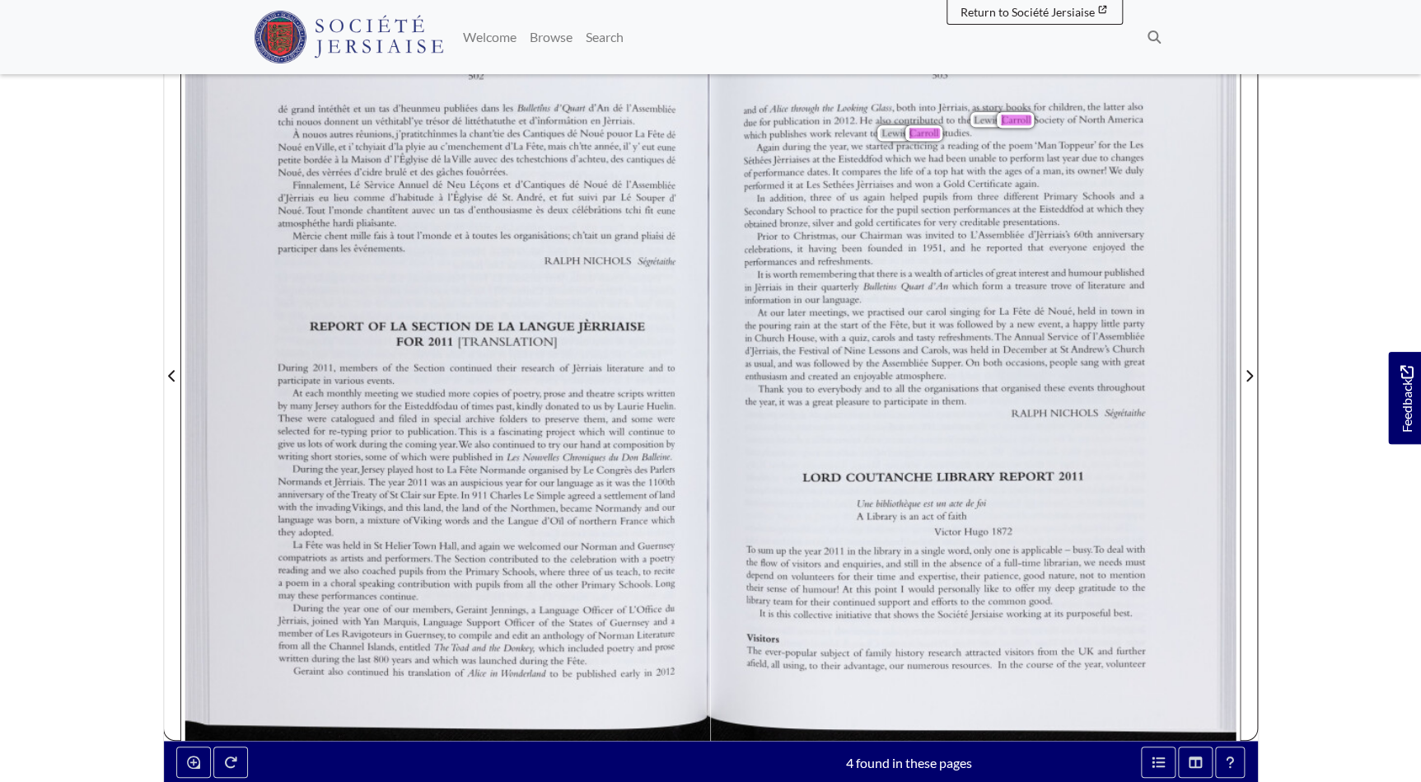
scroll to position [299, 0]
